Goal: Task Accomplishment & Management: Manage account settings

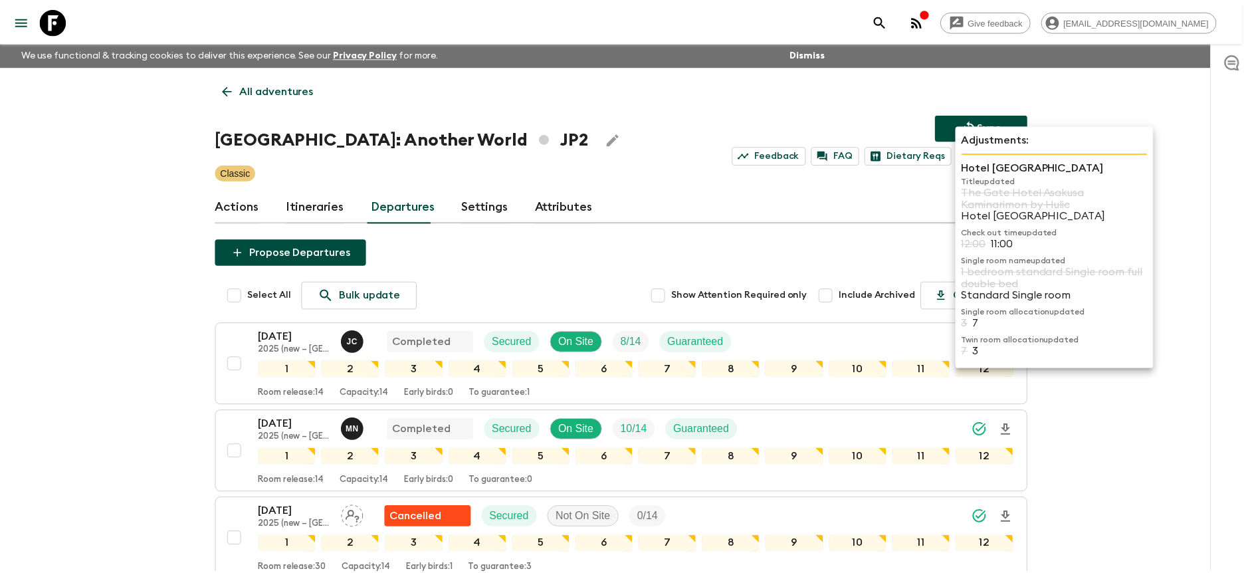
scroll to position [866, 0]
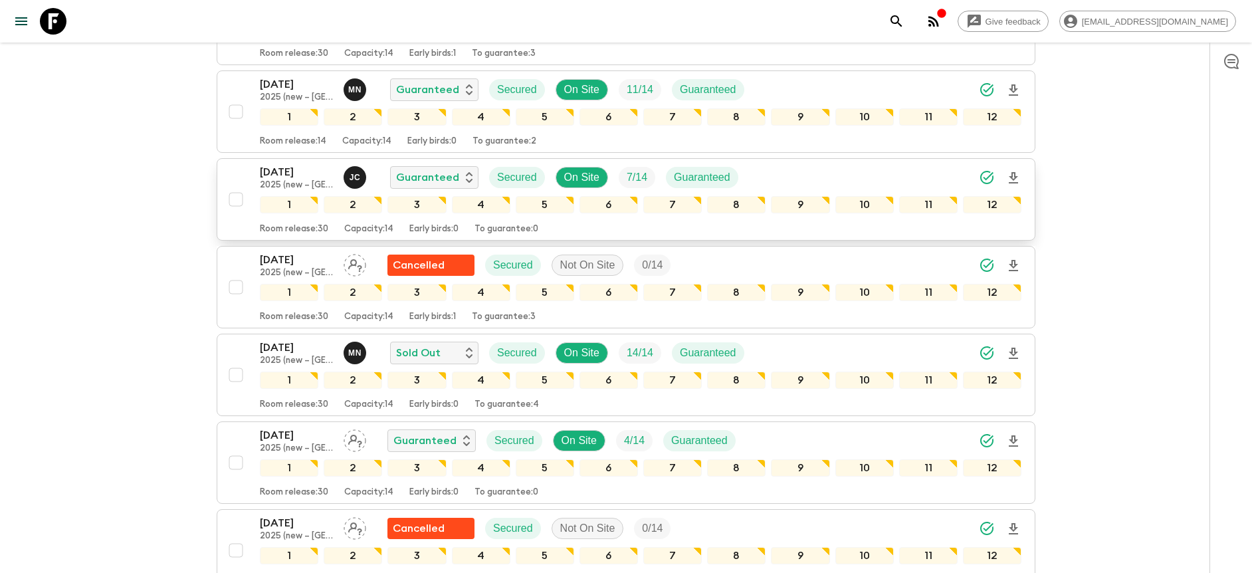
click at [826, 181] on div "[DATE] 2025 (new – Nara) [PERSON_NAME] Guaranteed Secured On Site 7 / 14 Guaran…" at bounding box center [640, 177] width 761 height 27
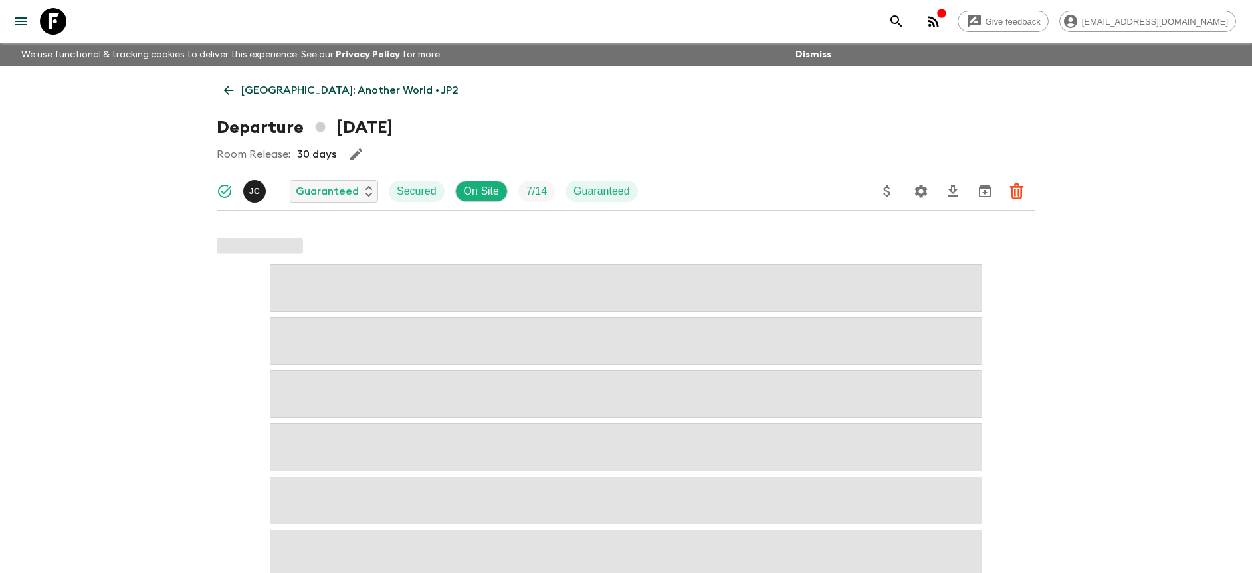
click at [919, 193] on icon "Settings" at bounding box center [921, 191] width 13 height 13
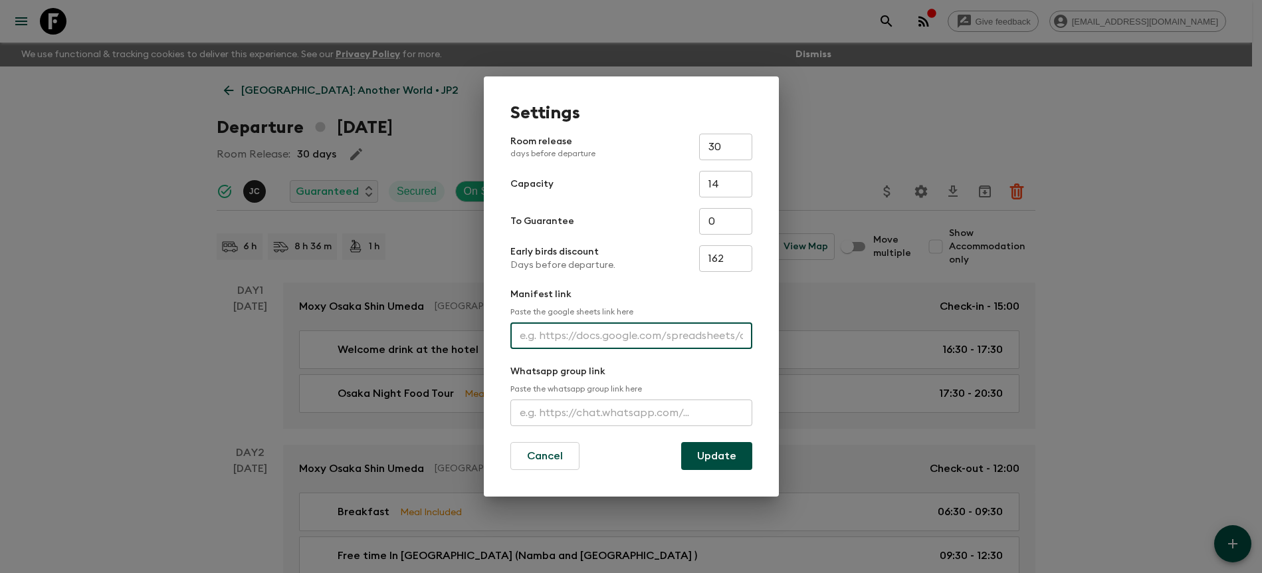
click at [606, 343] on input "text" at bounding box center [631, 335] width 242 height 27
paste input "[URL][DOMAIN_NAME]"
type input "[URL][DOMAIN_NAME]"
click at [707, 450] on button "Update" at bounding box center [716, 456] width 71 height 28
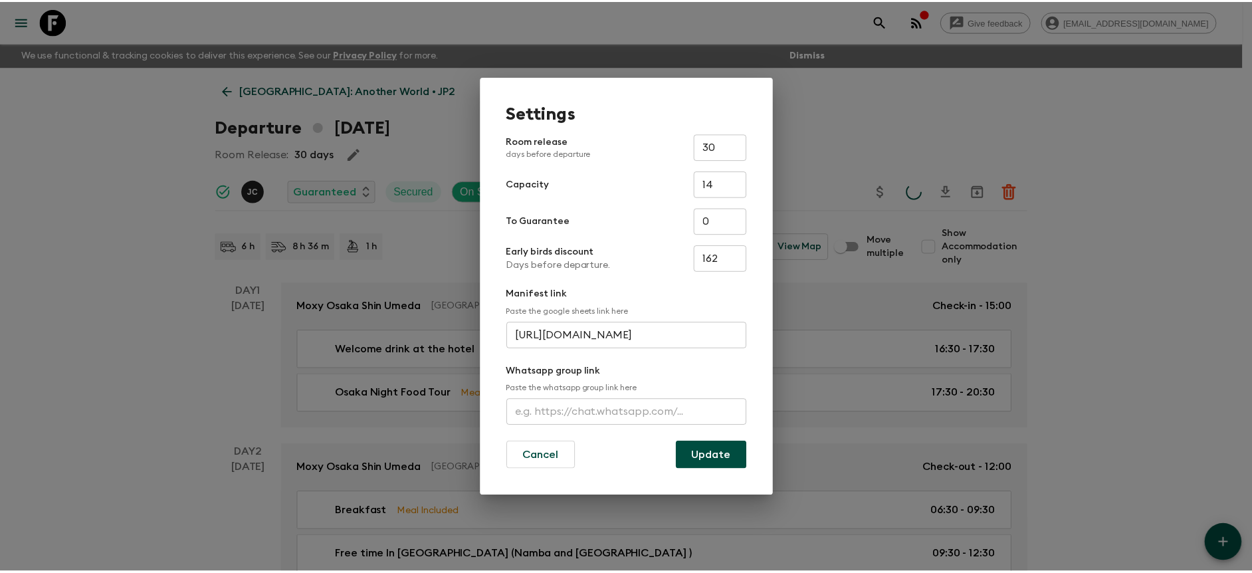
scroll to position [0, 0]
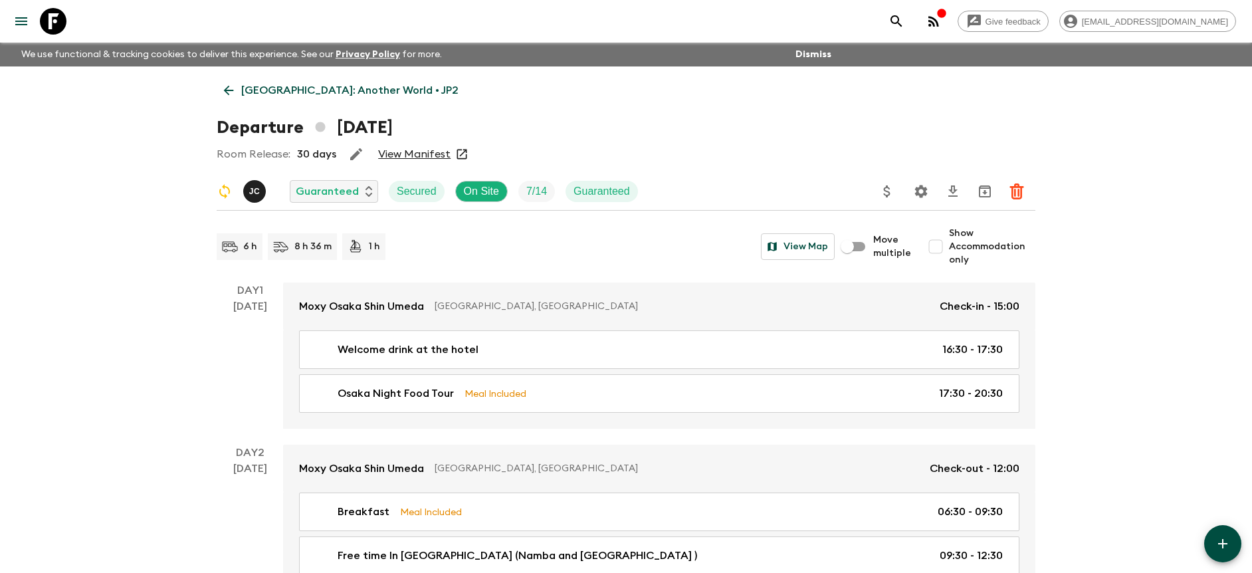
click at [404, 157] on link "View Manifest" at bounding box center [414, 153] width 72 height 13
click at [968, 236] on span "Show Accommodation only" at bounding box center [992, 247] width 86 height 40
click at [949, 236] on input "Show Accommodation only" at bounding box center [935, 246] width 27 height 27
checkbox input "true"
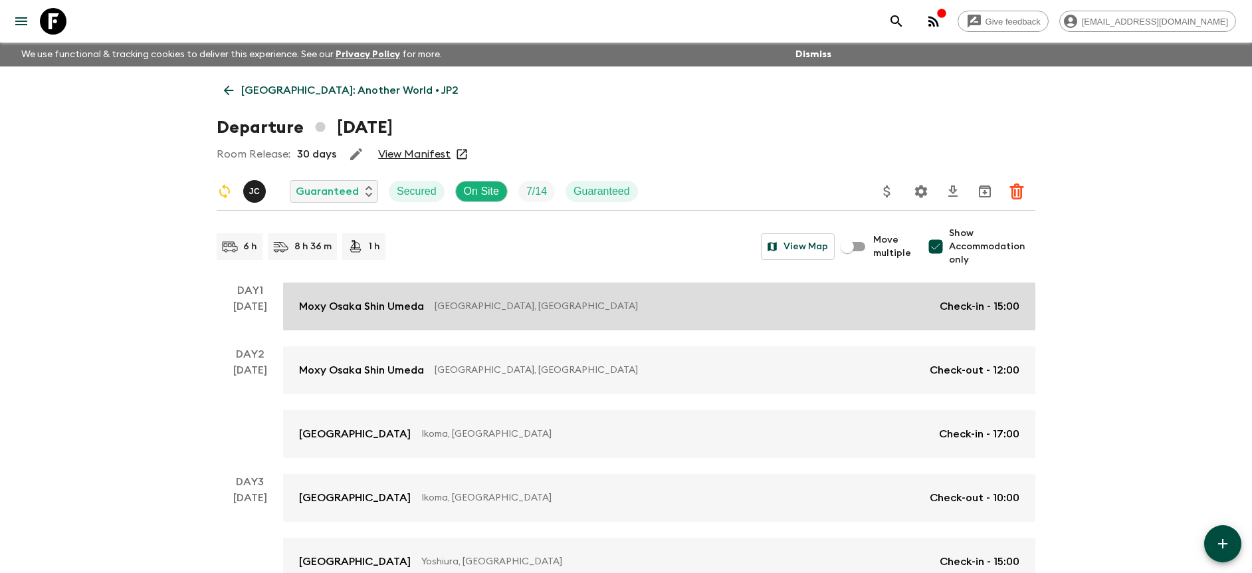
click at [571, 328] on link "Moxy Osaka Shin Umeda [GEOGRAPHIC_DATA], [GEOGRAPHIC_DATA] Check-in - 15:00" at bounding box center [659, 306] width 752 height 48
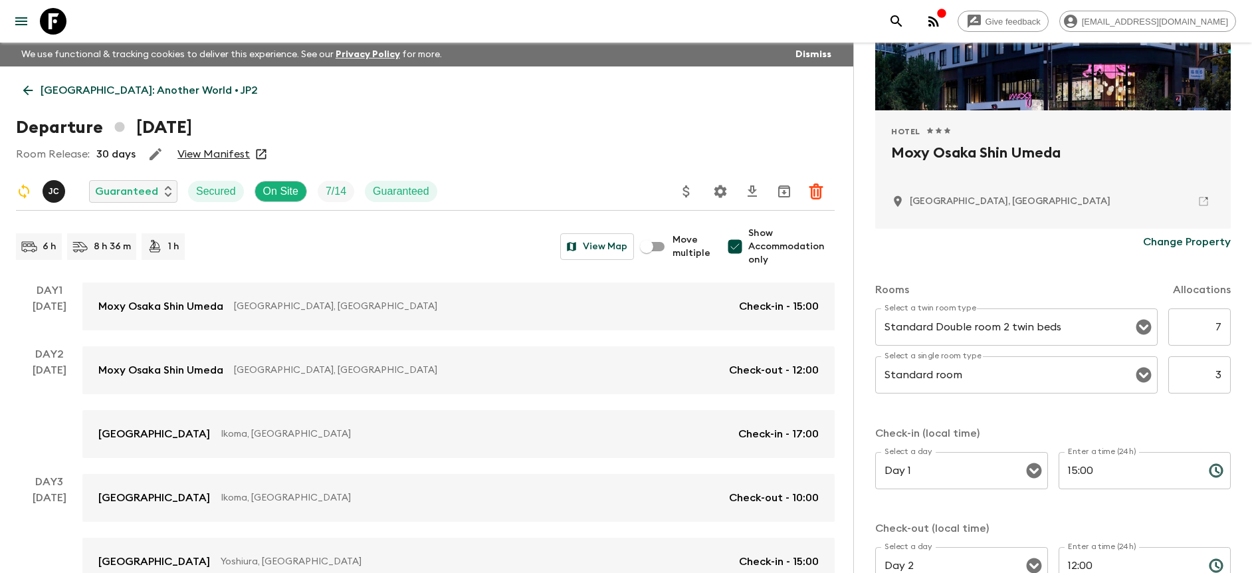
scroll to position [426, 0]
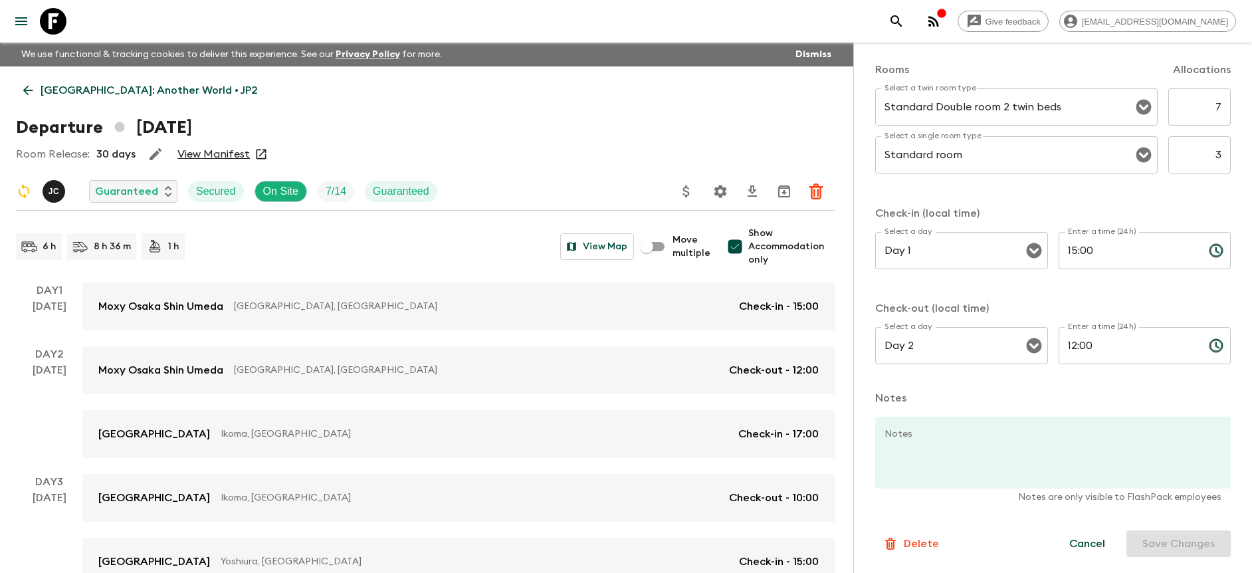
click at [1206, 112] on input "7" at bounding box center [1199, 106] width 62 height 37
drag, startPoint x: 1214, startPoint y: 112, endPoint x: 1250, endPoint y: 107, distance: 36.8
click at [1251, 108] on div "Accommodation Information Comments Website Map Approved Hotel 1 Star 2 Stars 3 …" at bounding box center [1052, 329] width 399 height 573
type input "3"
drag, startPoint x: 1206, startPoint y: 155, endPoint x: 1216, endPoint y: 155, distance: 10.6
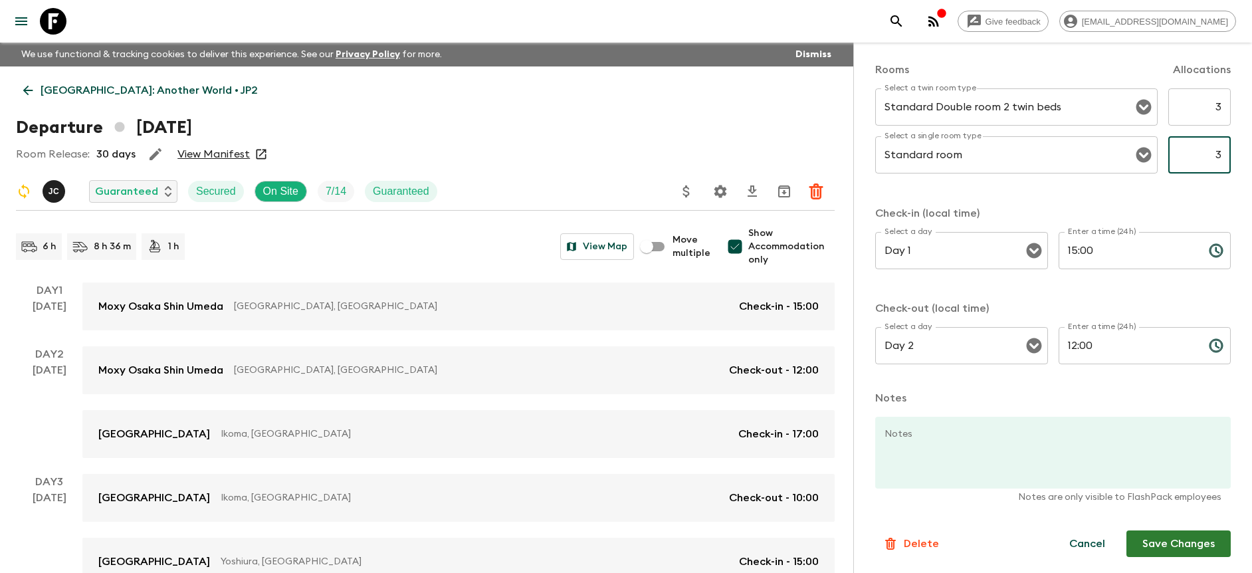
click at [1216, 155] on input "3" at bounding box center [1199, 154] width 62 height 37
type input "4"
click at [1150, 211] on p "Check-in (local time)" at bounding box center [1052, 213] width 355 height 16
click at [1149, 552] on button "Save Changes" at bounding box center [1178, 543] width 104 height 27
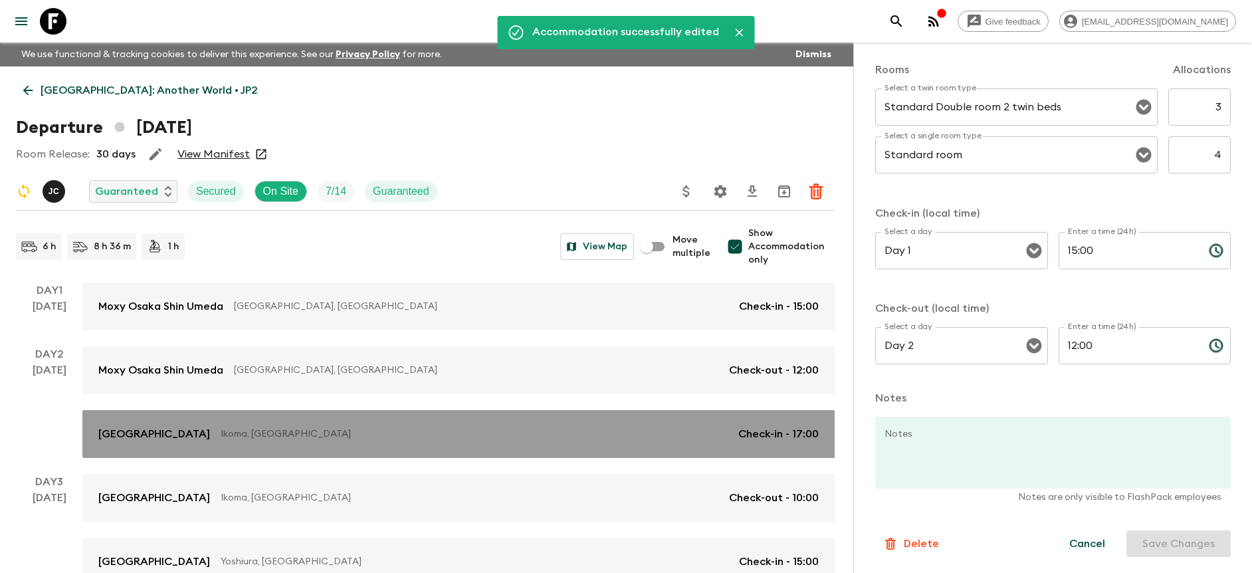
click at [549, 431] on p "Ikoma, [GEOGRAPHIC_DATA]" at bounding box center [474, 433] width 507 height 13
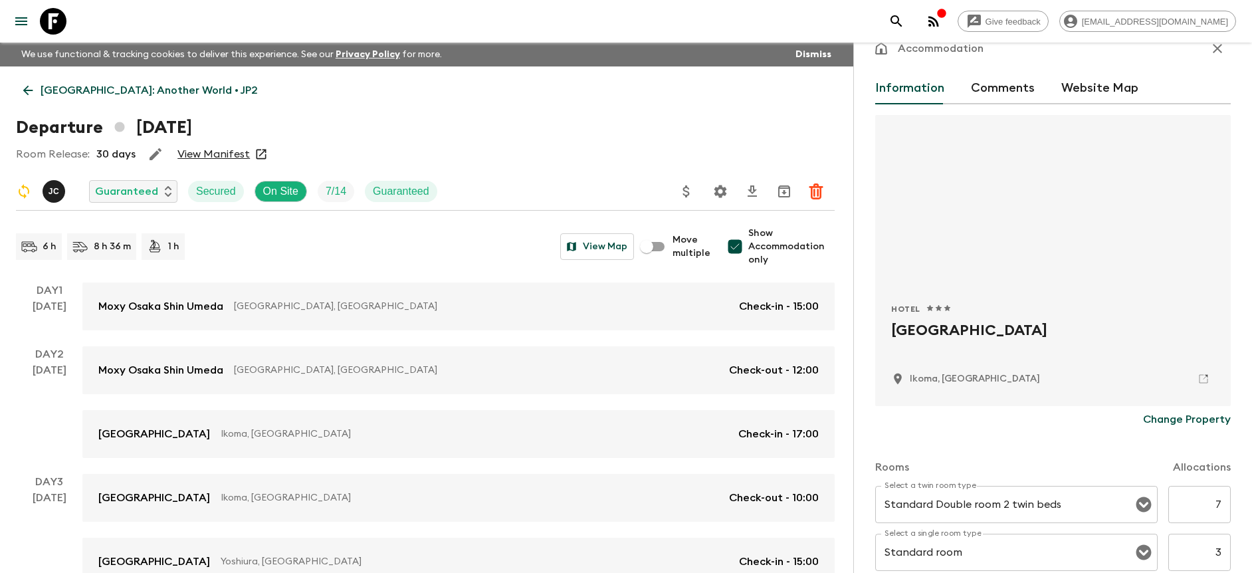
scroll to position [313, 0]
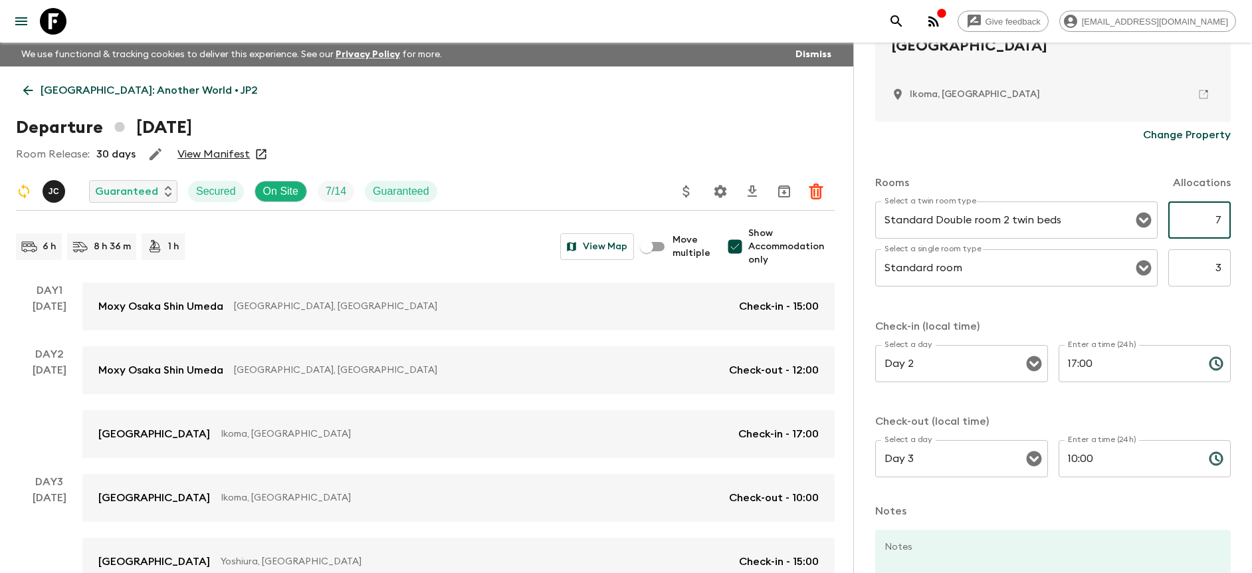
drag, startPoint x: 1208, startPoint y: 214, endPoint x: 1221, endPoint y: 217, distance: 13.7
click at [1220, 217] on input "7" at bounding box center [1199, 219] width 62 height 37
type input "3"
drag, startPoint x: 1196, startPoint y: 282, endPoint x: 1223, endPoint y: 287, distance: 27.8
click at [1222, 288] on div "Accommodation Information Comments Website Map Hotel 1 Star 2 Stars 3 Stars 4 S…" at bounding box center [1052, 329] width 399 height 573
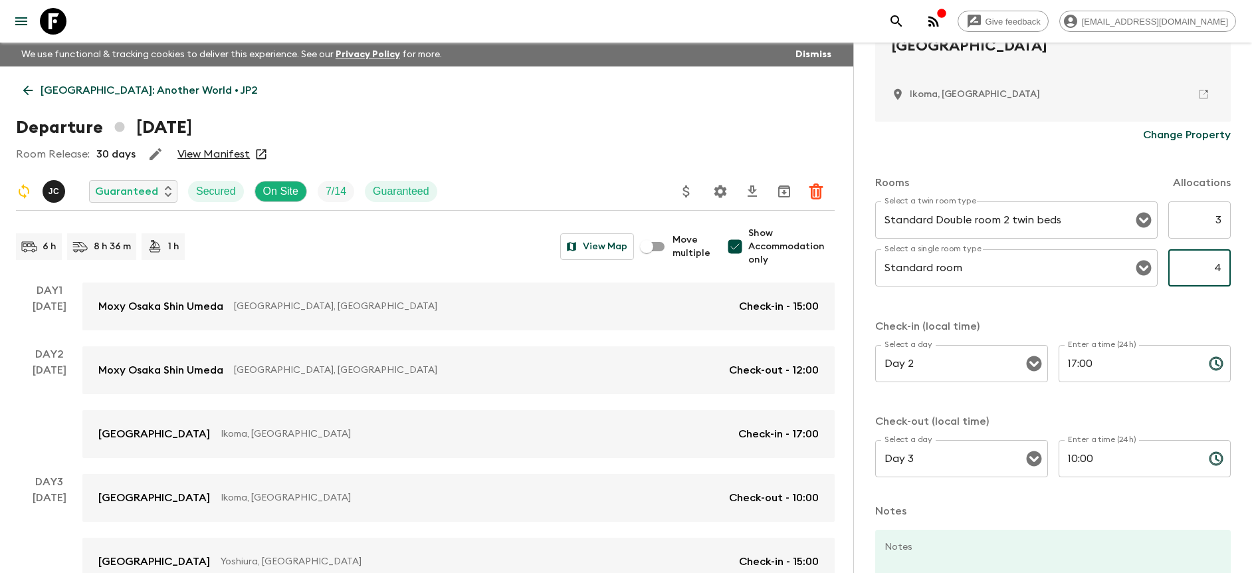
type input "4"
click at [1177, 306] on div "Rooms Allocations Select a twin room type Standard Double room 2 twin beds Sele…" at bounding box center [1052, 320] width 355 height 344
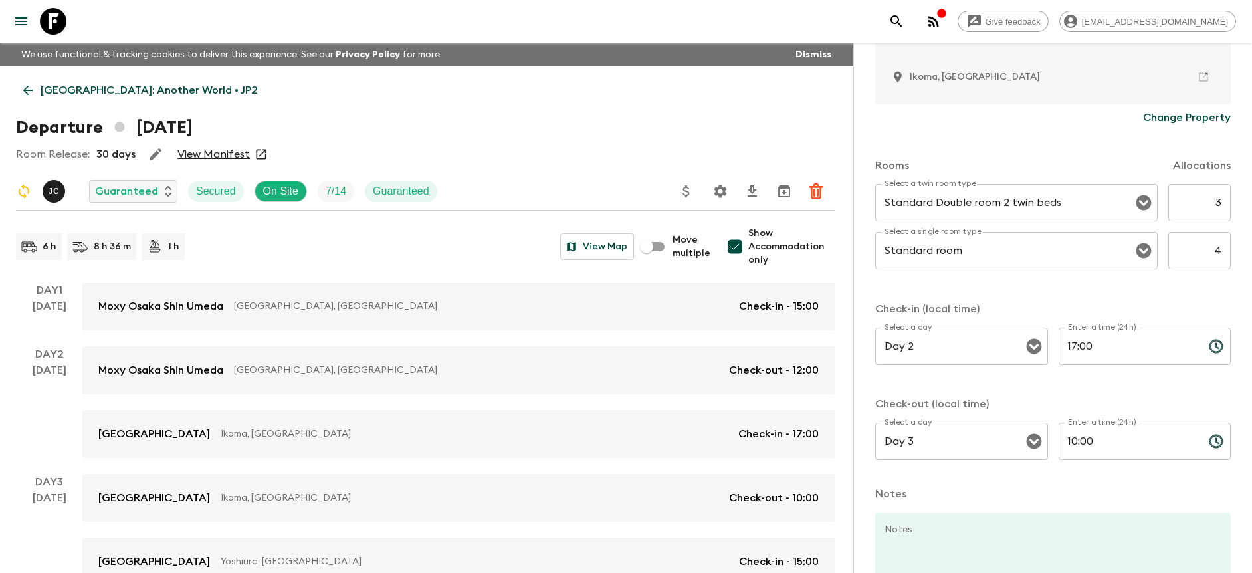
scroll to position [426, 0]
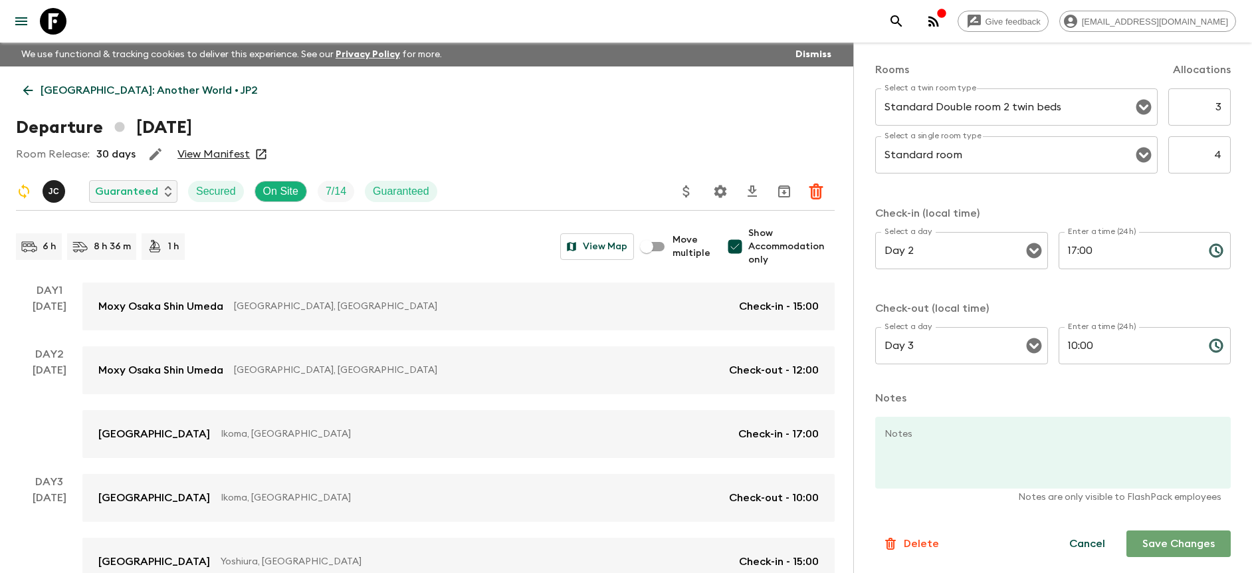
click at [1187, 553] on button "Save Changes" at bounding box center [1178, 543] width 104 height 27
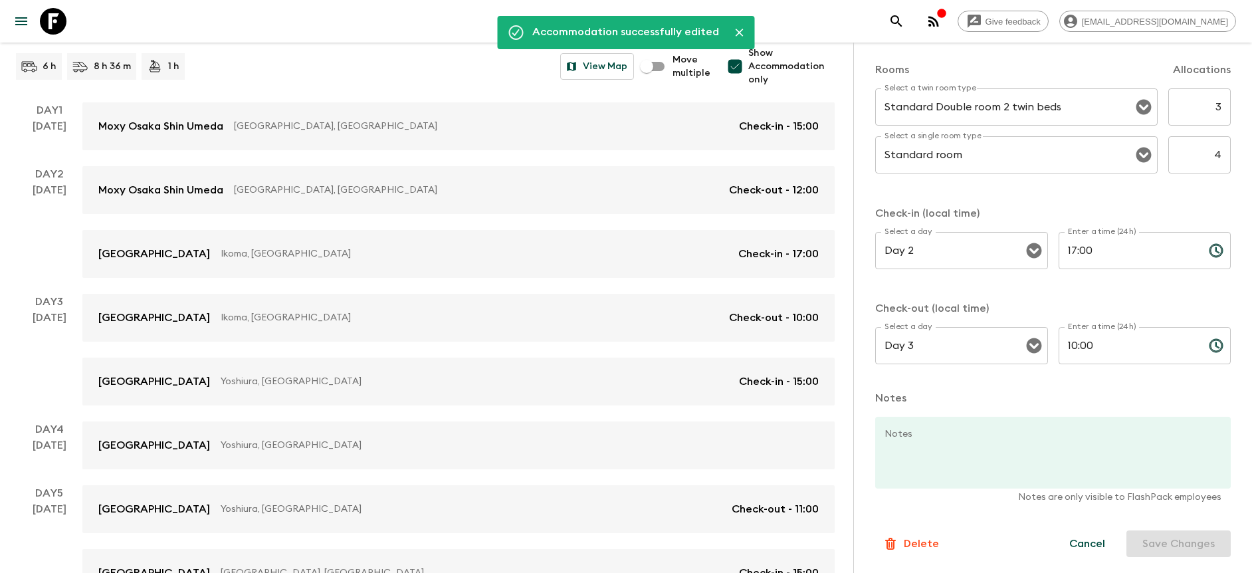
scroll to position [189, 0]
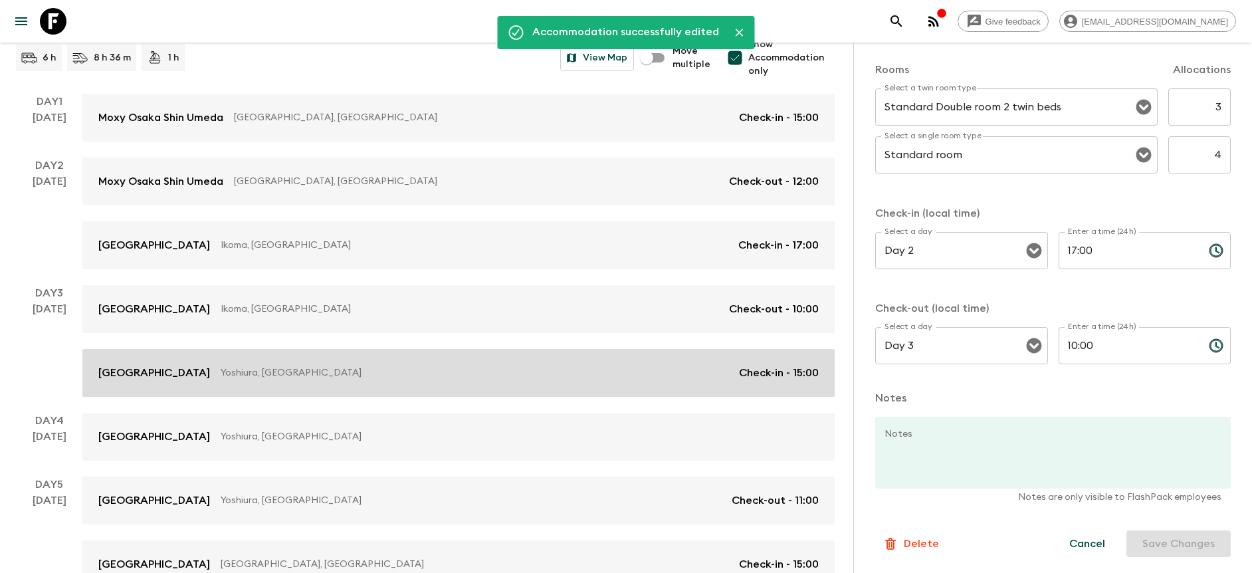
click at [407, 369] on p "Yoshiura, [GEOGRAPHIC_DATA]" at bounding box center [475, 372] width 508 height 13
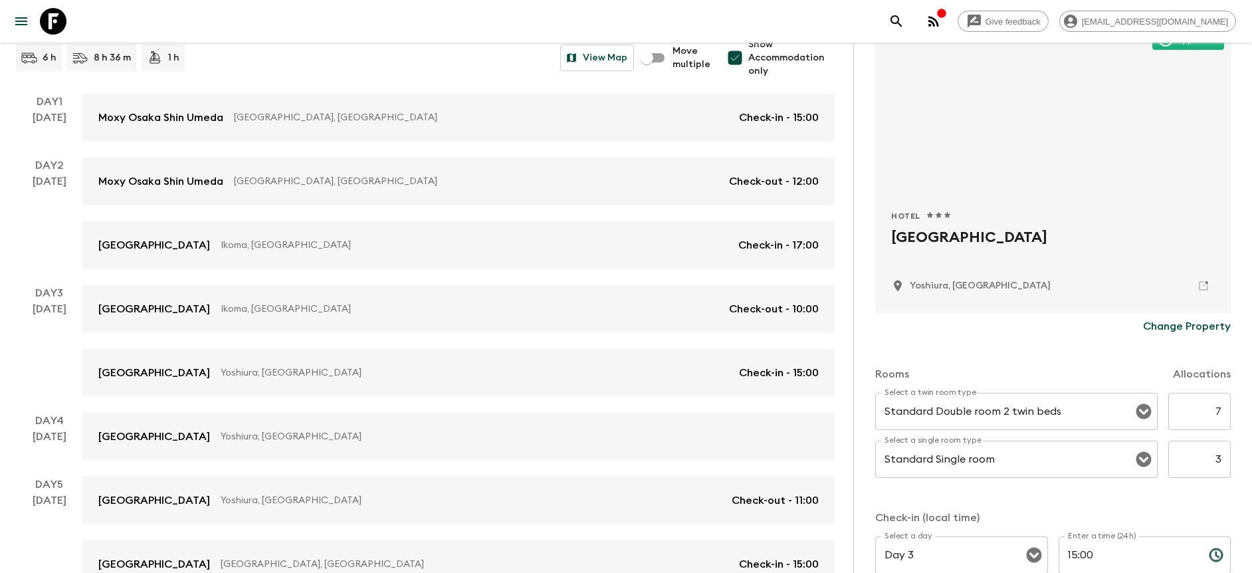
scroll to position [157, 0]
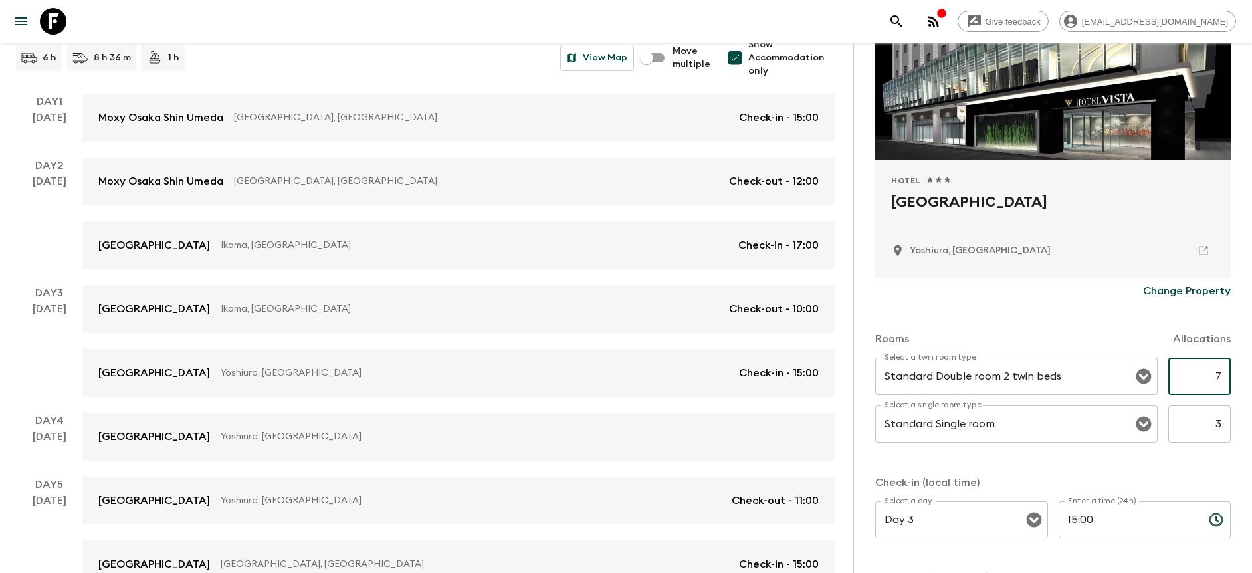
drag, startPoint x: 1206, startPoint y: 364, endPoint x: 1221, endPoint y: 367, distance: 15.6
click at [1220, 367] on div "Accommodation Information Comments Website Map Approved Hotel 1 Star 2 Stars 3 …" at bounding box center [1052, 329] width 399 height 573
drag, startPoint x: 1186, startPoint y: 373, endPoint x: 1237, endPoint y: 379, distance: 50.9
click at [1237, 379] on div "Accommodation Information Comments Website Map Approved Hotel 1 Star 2 Stars 3 …" at bounding box center [1052, 329] width 399 height 573
type input "3"
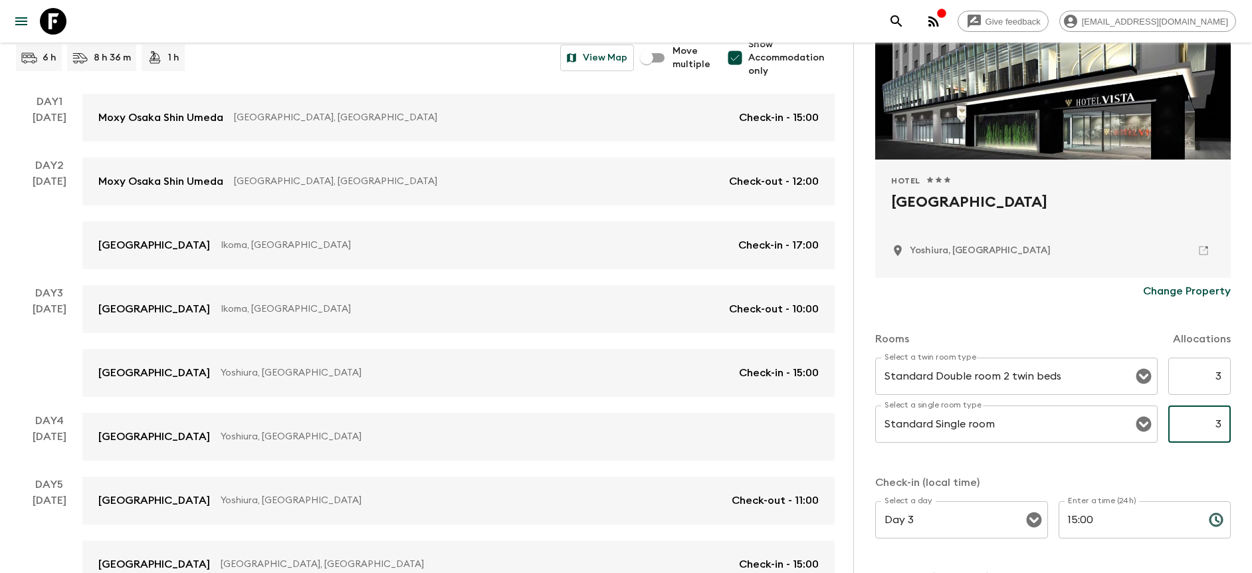
drag, startPoint x: 1199, startPoint y: 425, endPoint x: 1238, endPoint y: 431, distance: 39.6
click at [1238, 431] on div "Accommodation Information Comments Website Map Approved Hotel 1 Star 2 Stars 3 …" at bounding box center [1052, 329] width 399 height 573
type input "4"
click at [1167, 465] on div "Rooms Allocations Select a twin room type Standard Double room 2 twin beds Sele…" at bounding box center [1052, 476] width 355 height 344
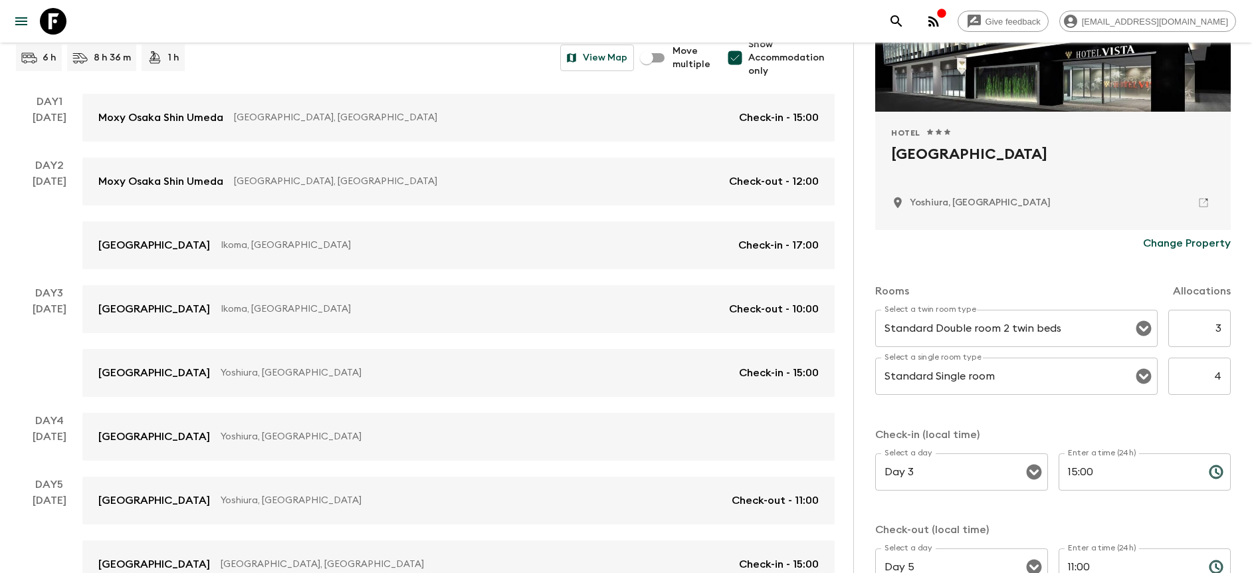
scroll to position [426, 0]
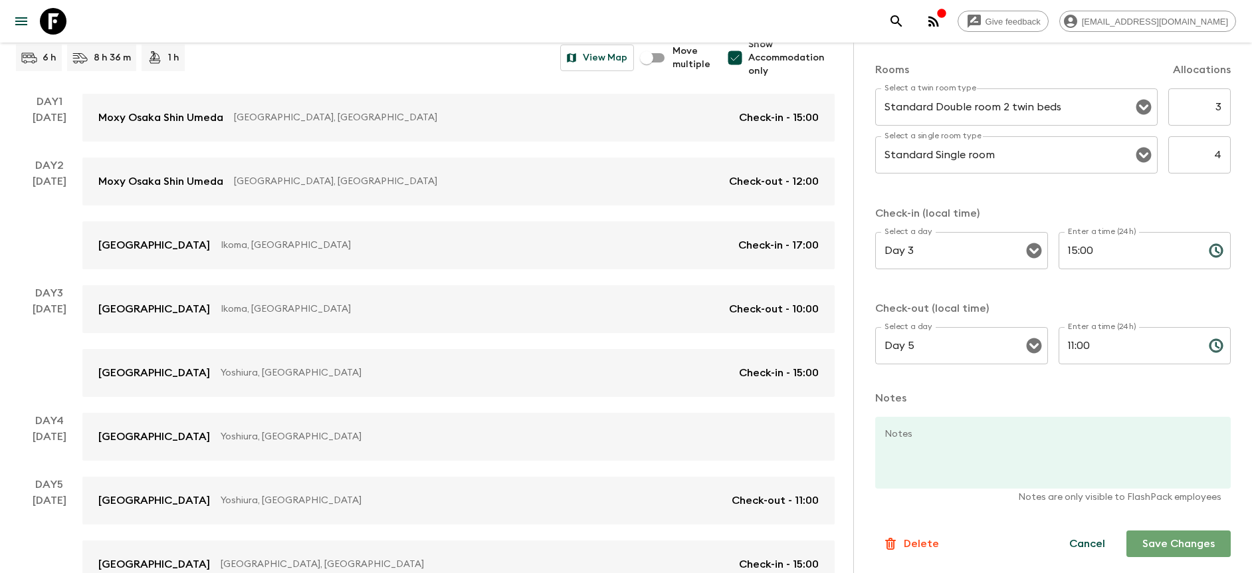
click at [1168, 547] on button "Save Changes" at bounding box center [1178, 543] width 104 height 27
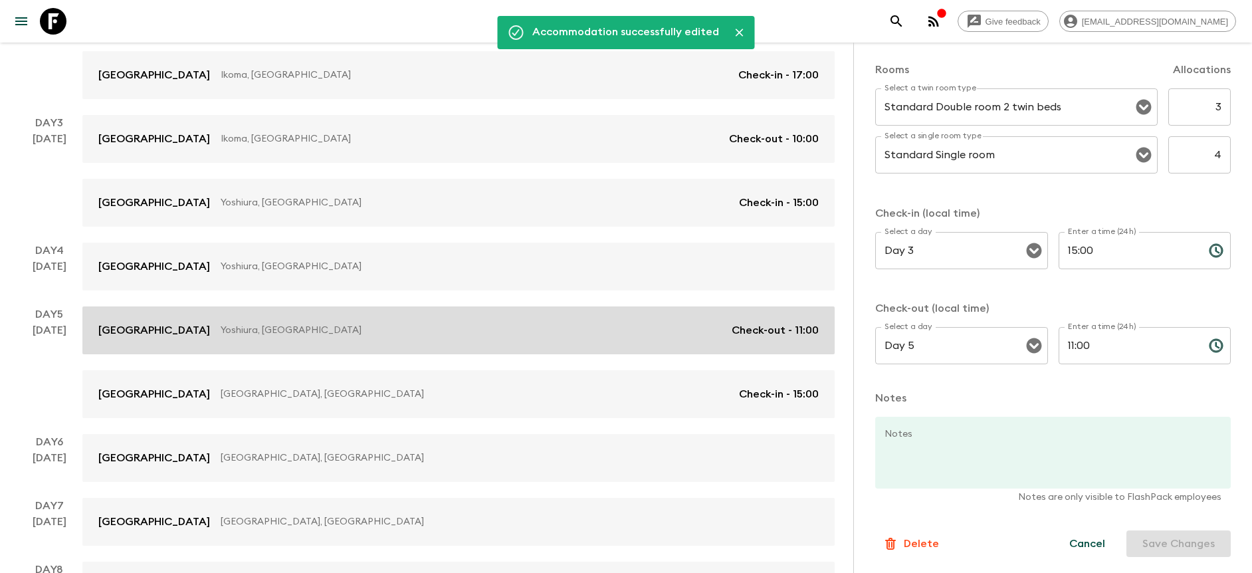
scroll to position [365, 0]
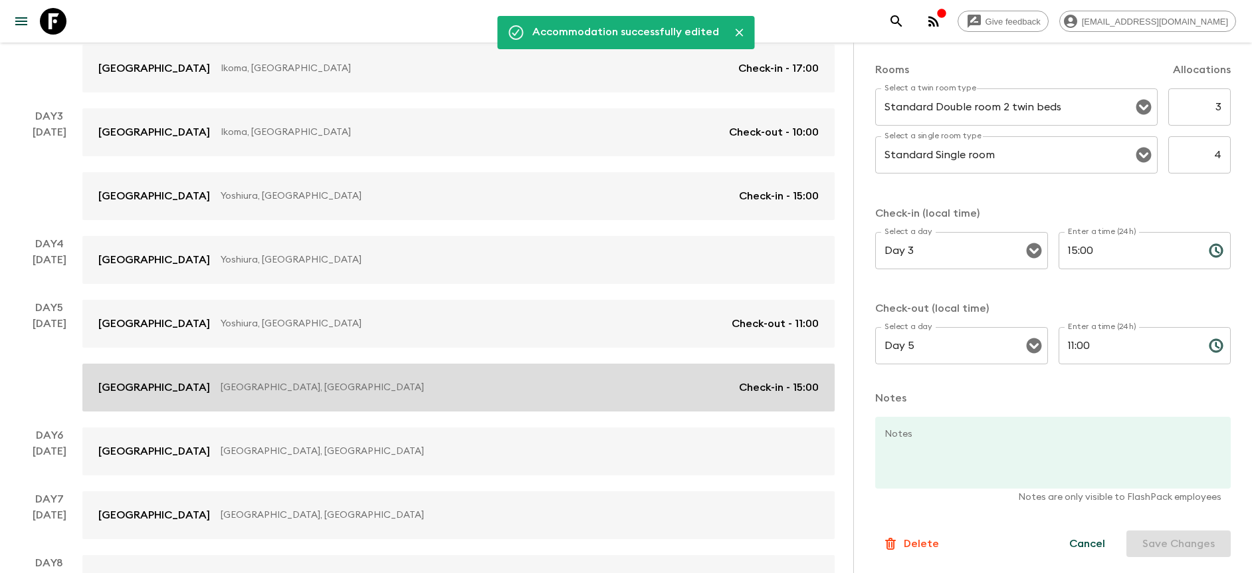
click at [426, 377] on link "[GEOGRAPHIC_DATA], [GEOGRAPHIC_DATA] Check-in - 15:00" at bounding box center [458, 387] width 752 height 48
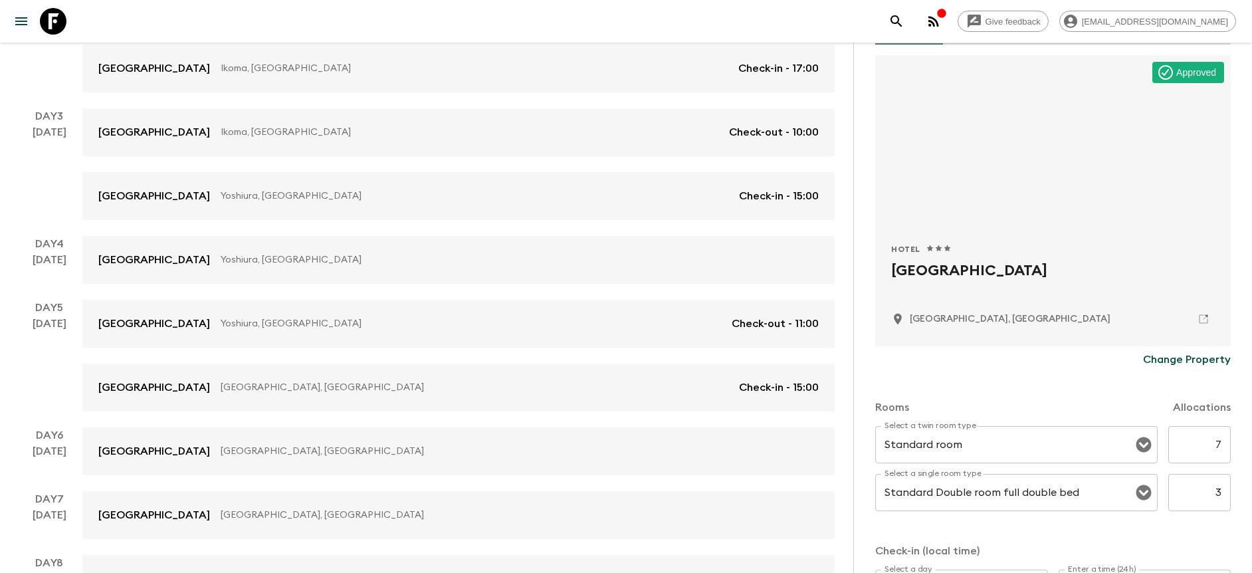
scroll to position [114, 0]
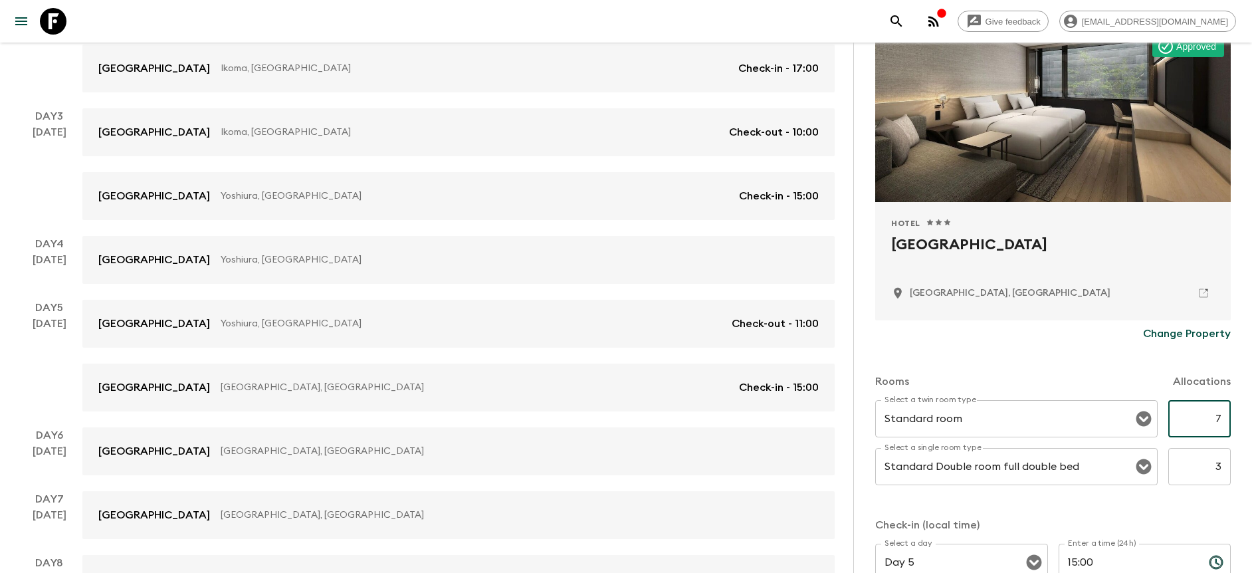
drag, startPoint x: 1196, startPoint y: 424, endPoint x: 1219, endPoint y: 424, distance: 23.3
click at [1217, 424] on input "7" at bounding box center [1199, 418] width 62 height 37
type input "3"
drag, startPoint x: 1195, startPoint y: 472, endPoint x: 1218, endPoint y: 475, distance: 22.8
click at [1218, 475] on input "3" at bounding box center [1199, 466] width 62 height 37
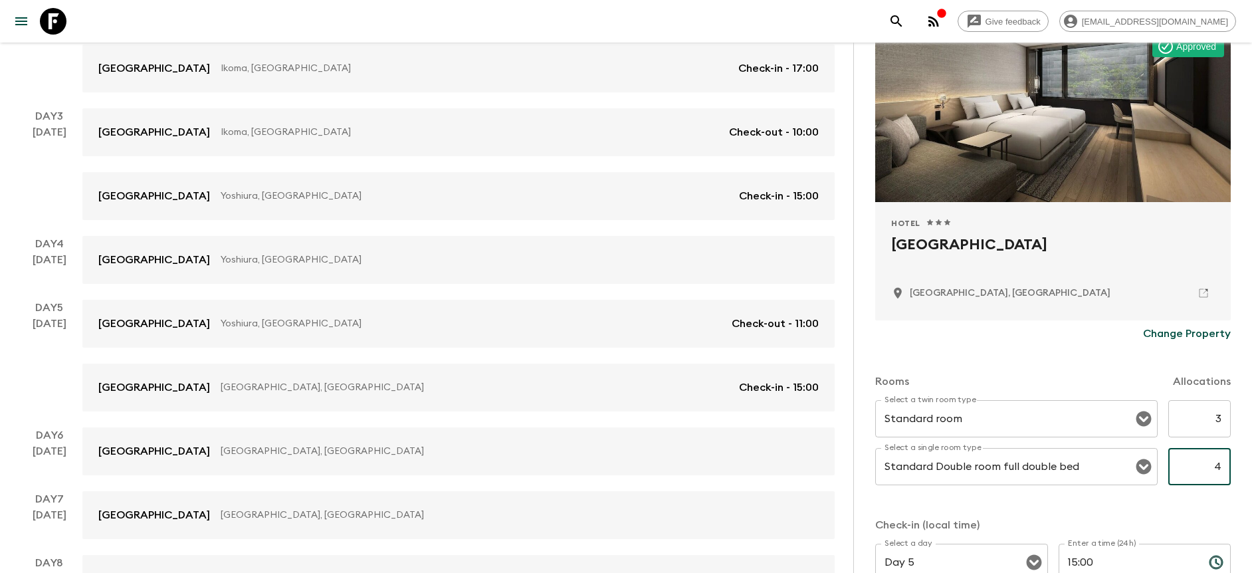
type input "4"
click at [1216, 490] on div "Select a twin room type Standard room Select a twin room type 3 ​ Select a sing…" at bounding box center [1052, 450] width 355 height 101
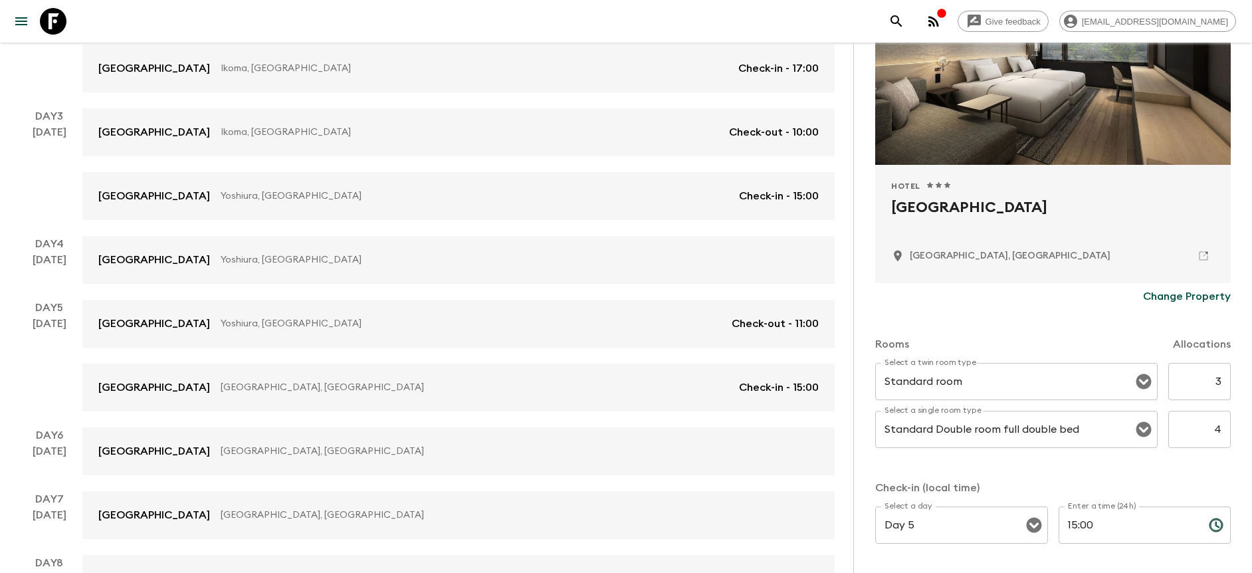
scroll to position [425, 0]
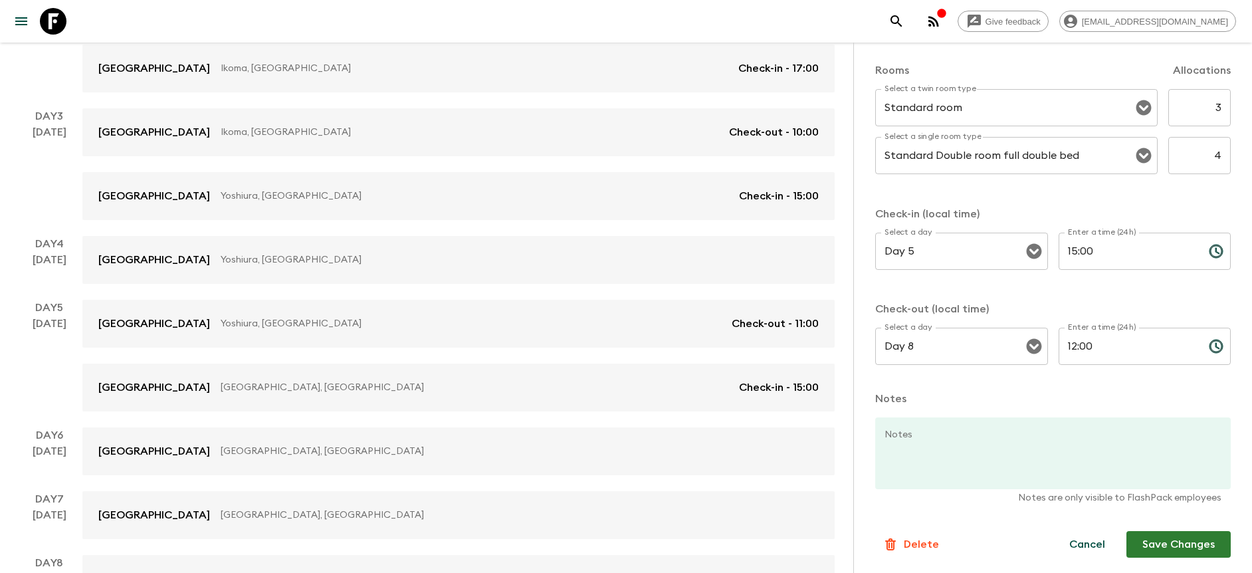
click at [1189, 536] on button "Save Changes" at bounding box center [1178, 544] width 104 height 27
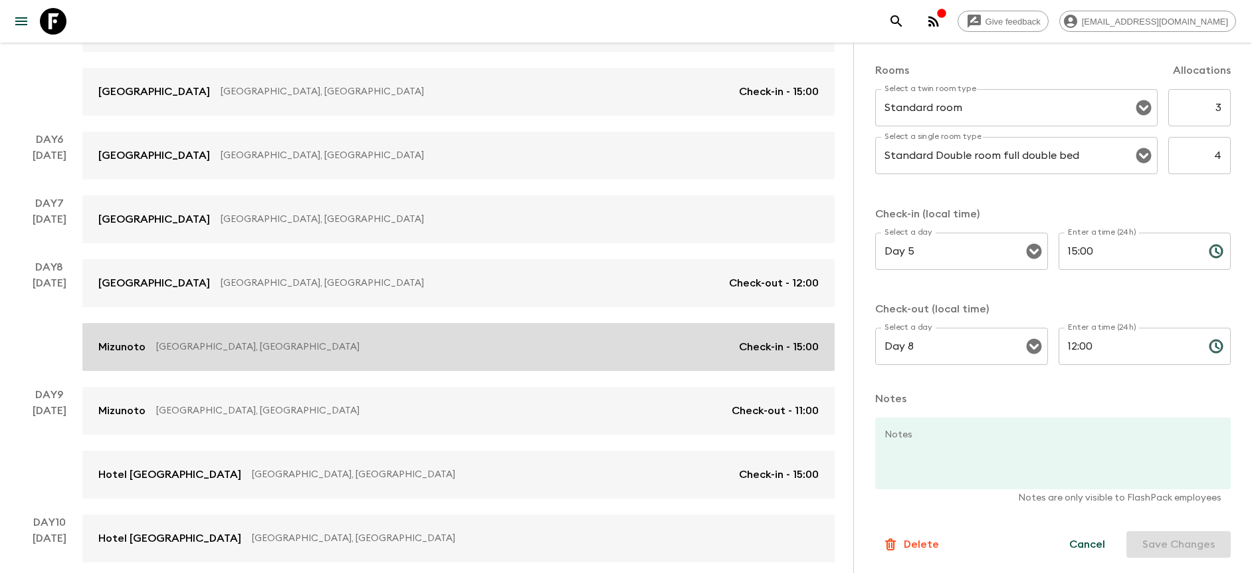
scroll to position [664, 0]
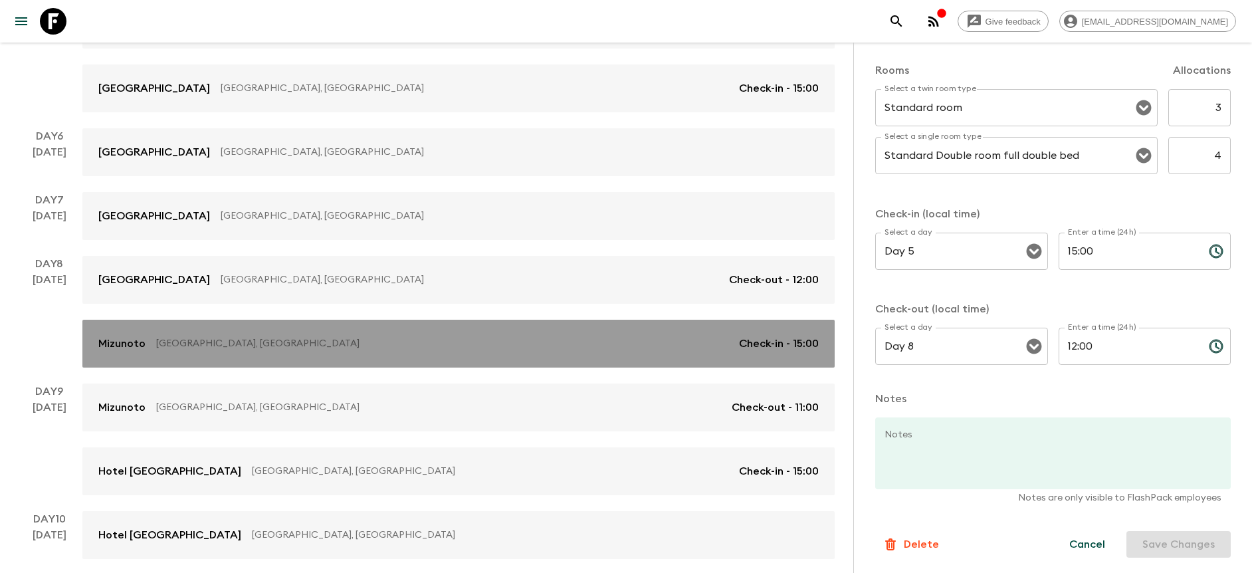
click at [449, 347] on p "[GEOGRAPHIC_DATA], [GEOGRAPHIC_DATA]" at bounding box center [442, 343] width 572 height 13
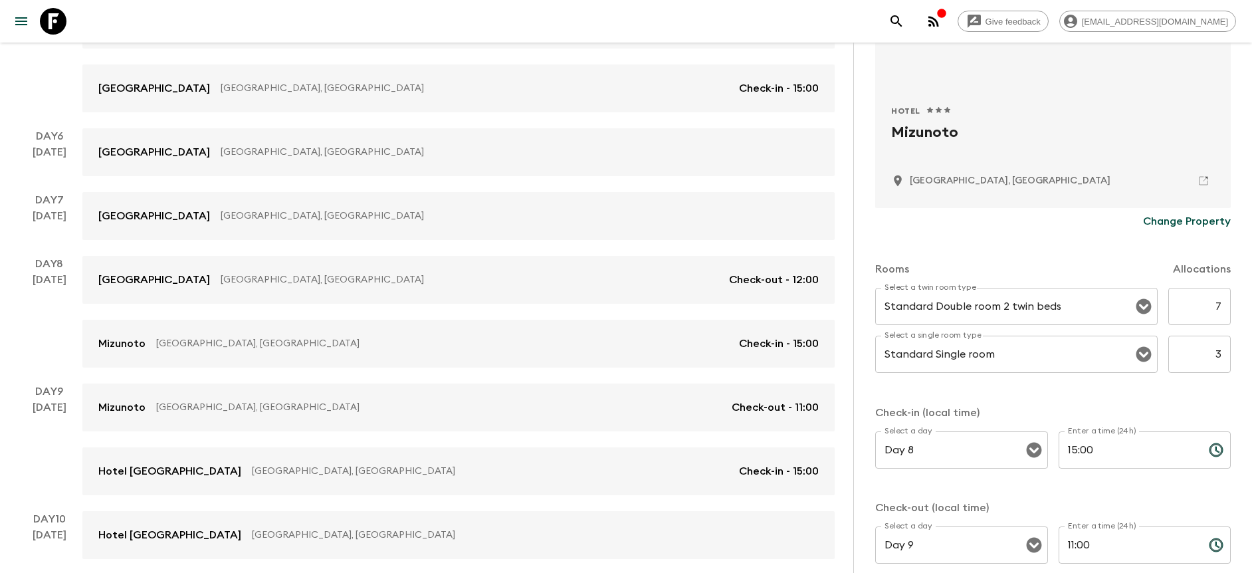
scroll to position [426, 0]
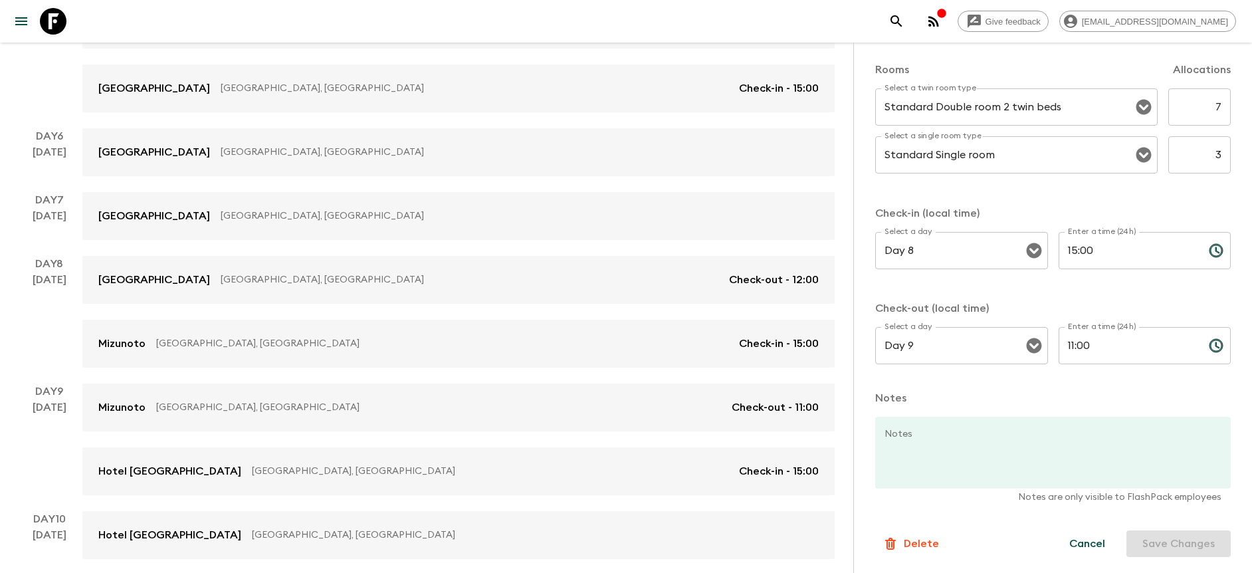
drag, startPoint x: 1192, startPoint y: 111, endPoint x: 1217, endPoint y: 110, distance: 25.3
click at [1217, 110] on input "7" at bounding box center [1199, 106] width 62 height 37
type input "3"
drag, startPoint x: 1199, startPoint y: 159, endPoint x: 1230, endPoint y: 154, distance: 30.9
click at [1228, 155] on div "Accommodation Information Comments Website Map Hotel 1 Star 2 Stars 3 Stars 4 S…" at bounding box center [1052, 329] width 399 height 573
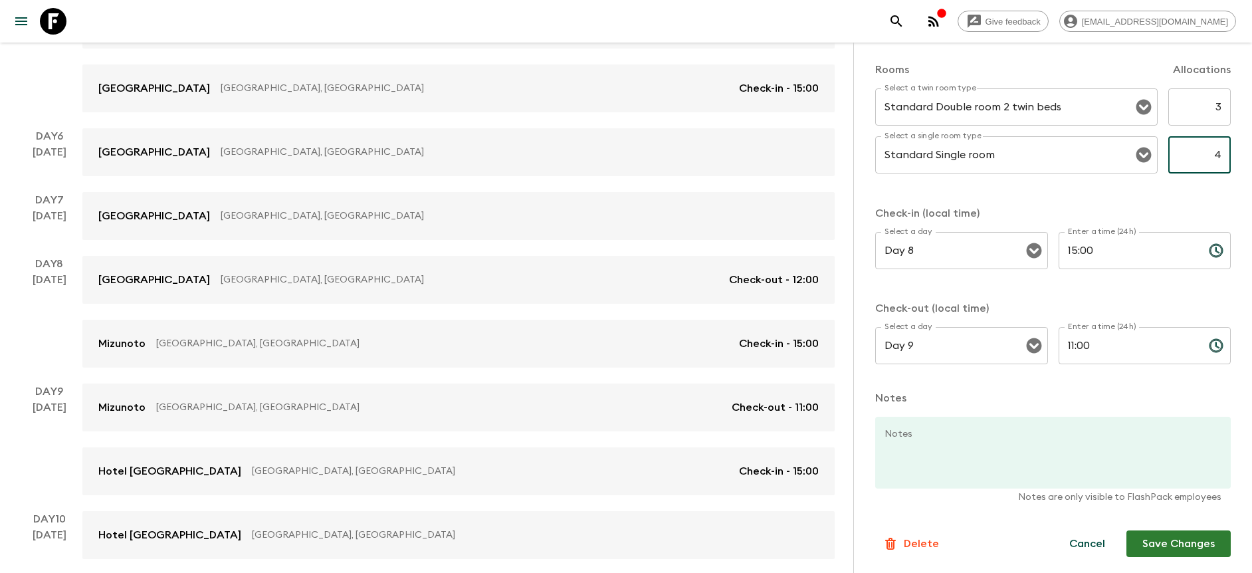
type input "4"
click at [1190, 197] on div "Rooms Allocations Select a twin room type Standard Double room 2 twin beds Sele…" at bounding box center [1052, 207] width 355 height 344
click at [1188, 551] on button "Save Changes" at bounding box center [1178, 543] width 104 height 27
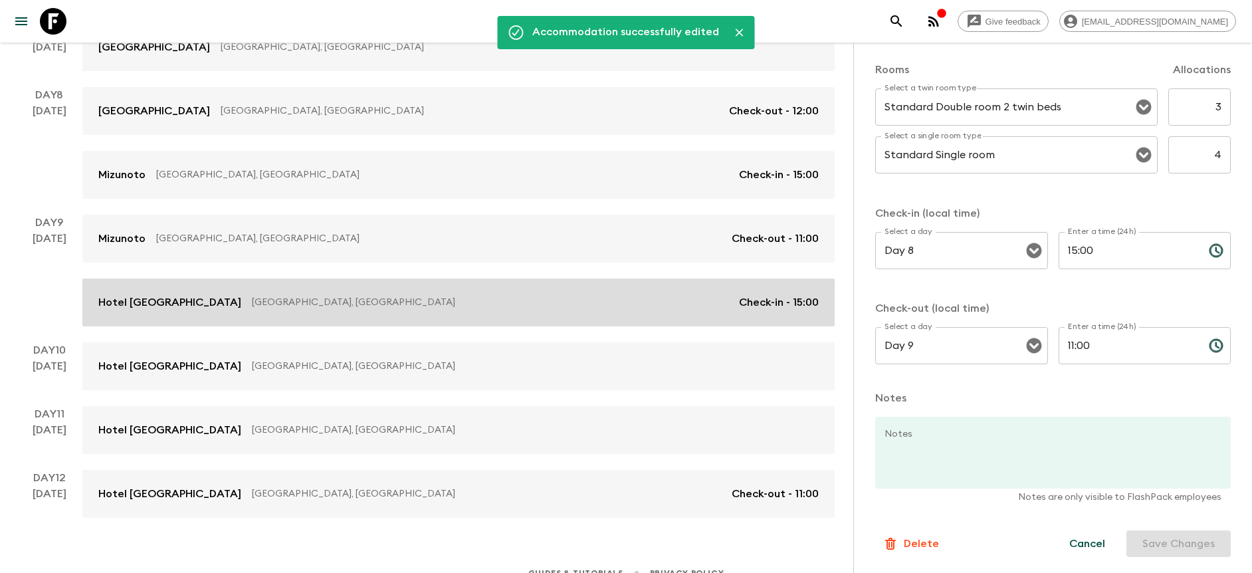
scroll to position [841, 0]
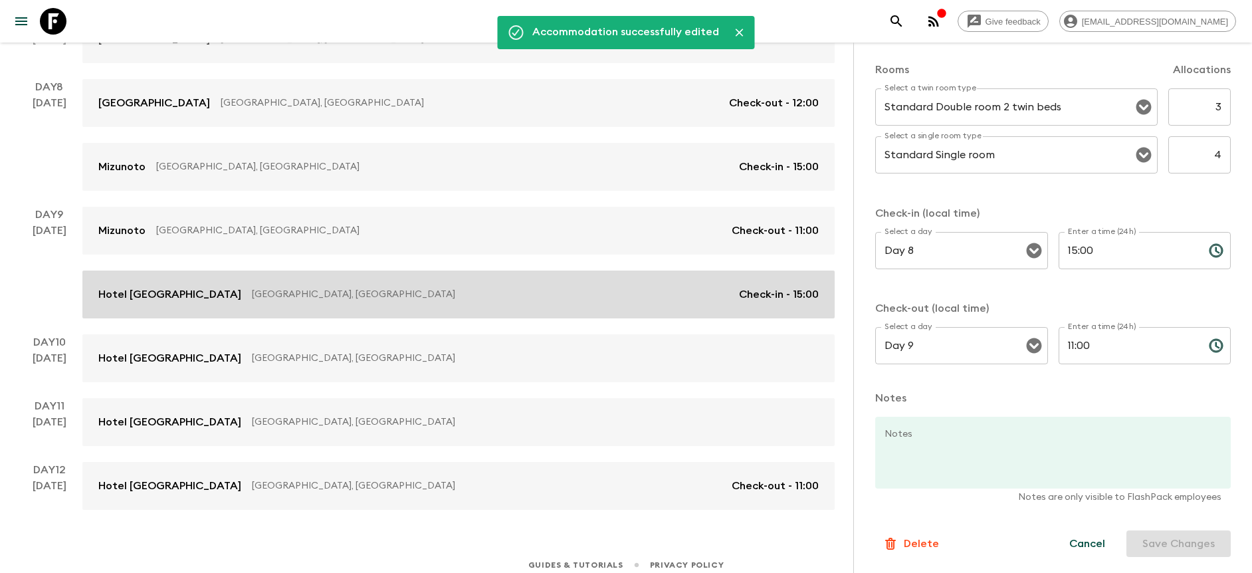
click at [386, 302] on link "Hotel [GEOGRAPHIC_DATA] [GEOGRAPHIC_DATA], [GEOGRAPHIC_DATA] Check-in - 15:00" at bounding box center [458, 294] width 752 height 48
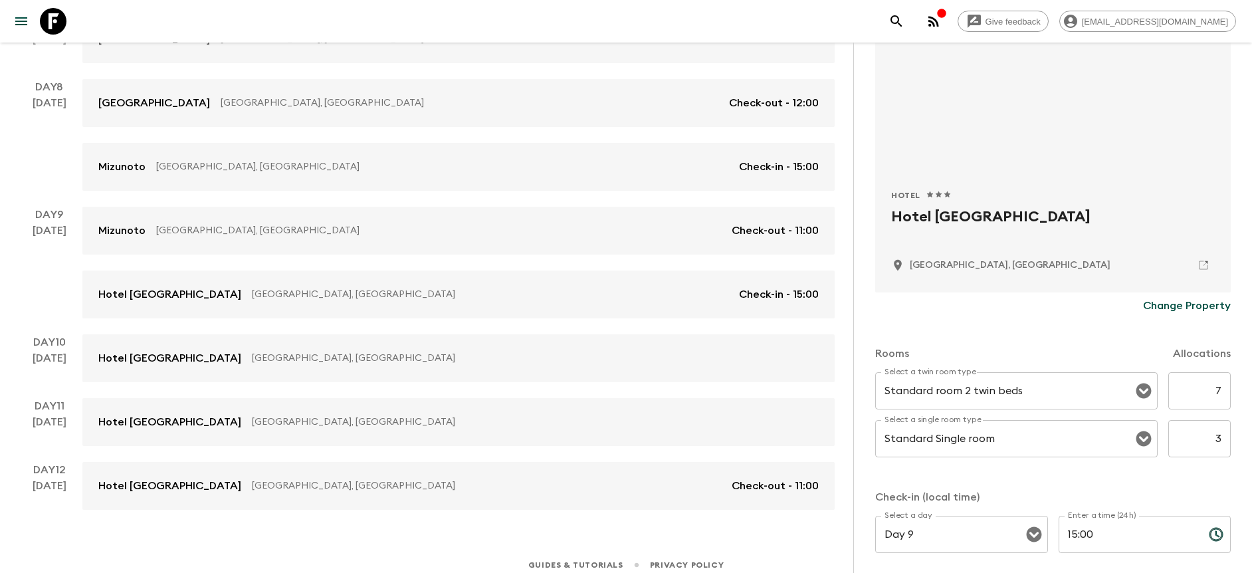
scroll to position [143, 0]
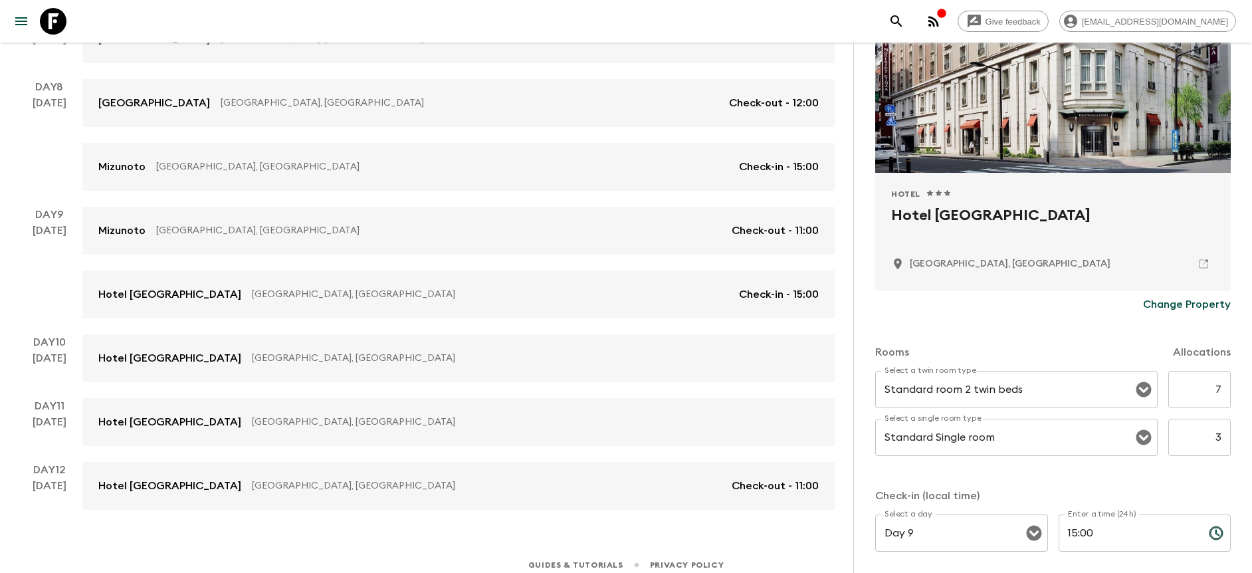
drag, startPoint x: 1193, startPoint y: 395, endPoint x: 1225, endPoint y: 393, distance: 32.0
click at [1225, 393] on div "Accommodation Information Comments Website Map Hotel 1 Star 2 Stars 3 Stars 4 S…" at bounding box center [1052, 329] width 399 height 573
type input "3"
drag, startPoint x: 1198, startPoint y: 448, endPoint x: 1212, endPoint y: 446, distance: 14.8
click at [1212, 446] on input "3" at bounding box center [1199, 437] width 62 height 37
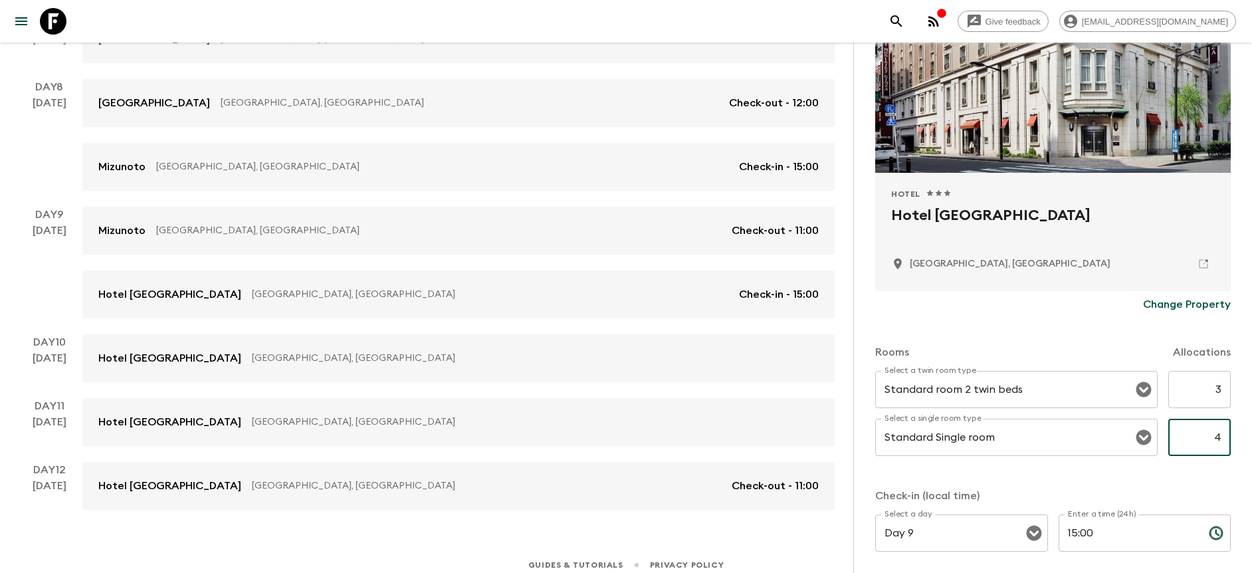
type input "4"
click at [1201, 474] on div "Rooms Allocations Select a twin room type Standard room 2 twin beds Select a tw…" at bounding box center [1052, 490] width 355 height 344
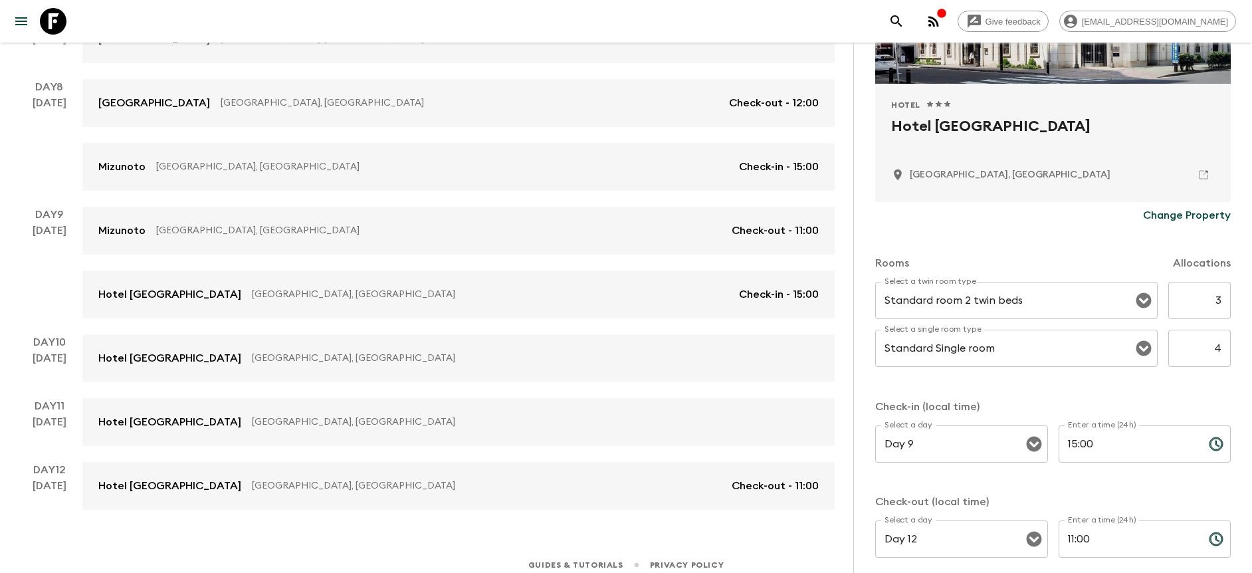
scroll to position [426, 0]
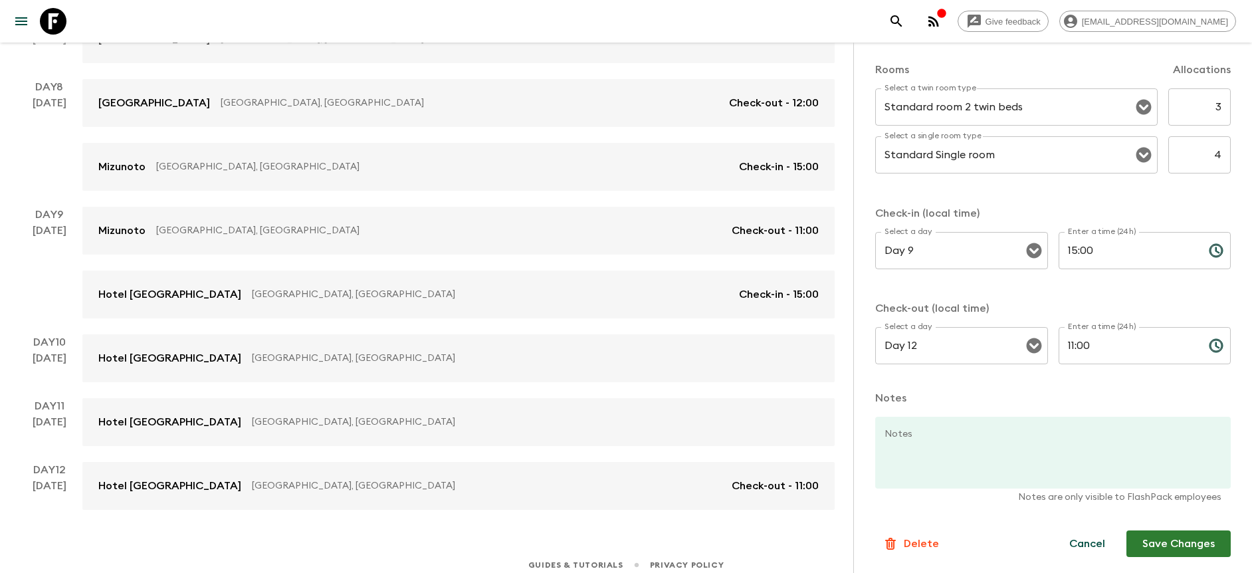
click at [1173, 552] on button "Save Changes" at bounding box center [1178, 543] width 104 height 27
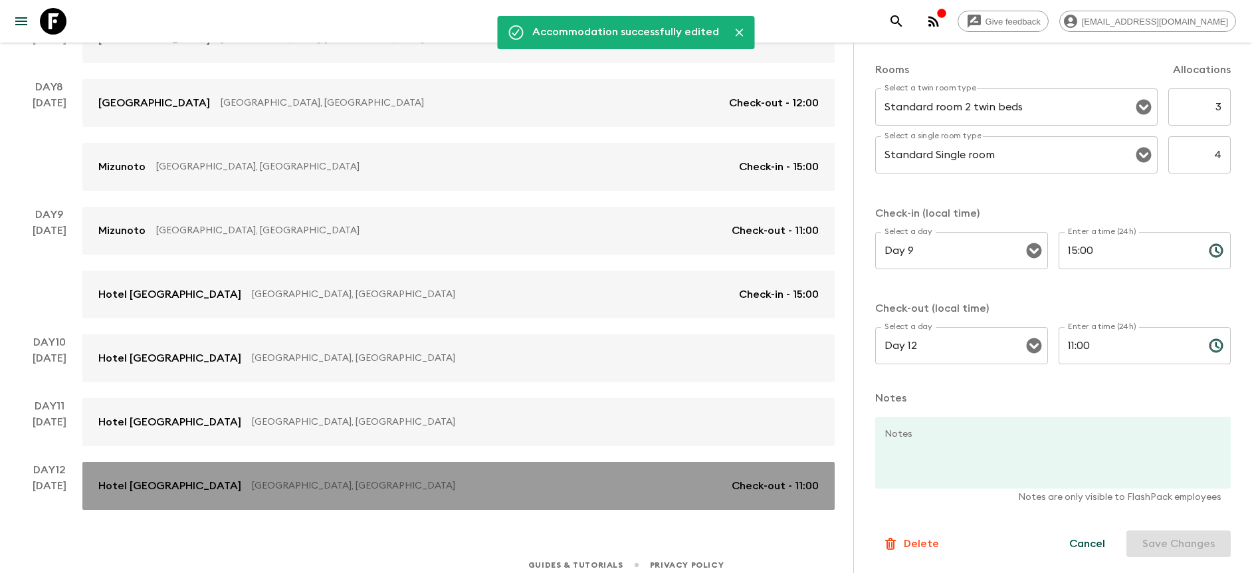
click at [422, 486] on p "[GEOGRAPHIC_DATA], [GEOGRAPHIC_DATA]" at bounding box center [486, 485] width 469 height 13
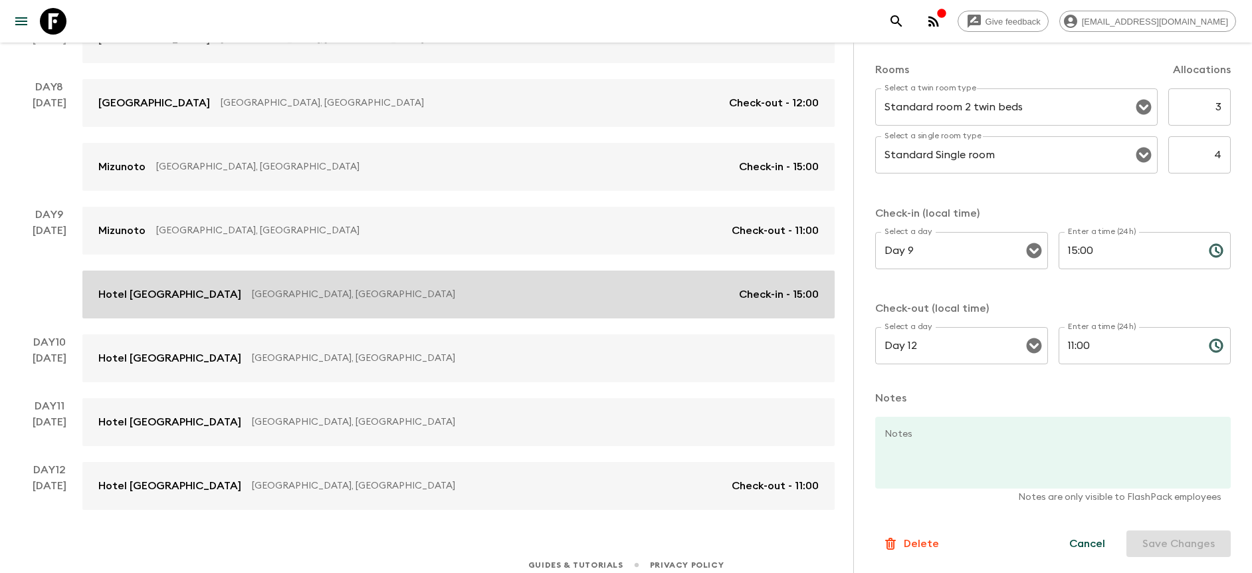
click at [488, 304] on link "Hotel [GEOGRAPHIC_DATA] [GEOGRAPHIC_DATA], [GEOGRAPHIC_DATA] Check-in - 15:00" at bounding box center [458, 294] width 752 height 48
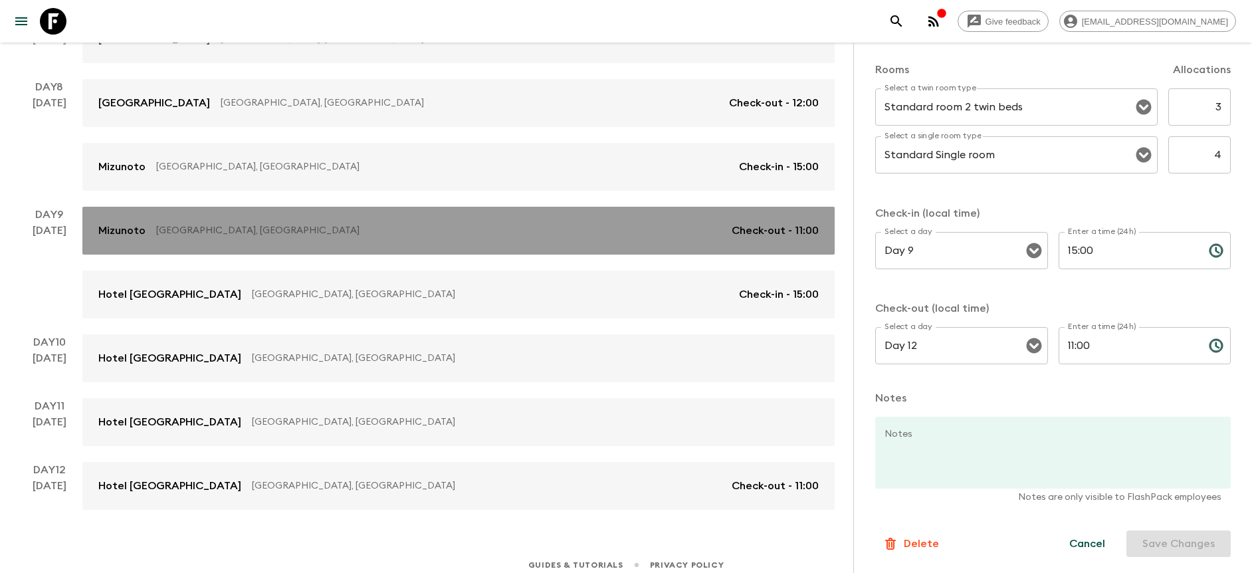
click at [704, 223] on div "[PERSON_NAME], [GEOGRAPHIC_DATA] Check-out - 11:00" at bounding box center [458, 231] width 720 height 16
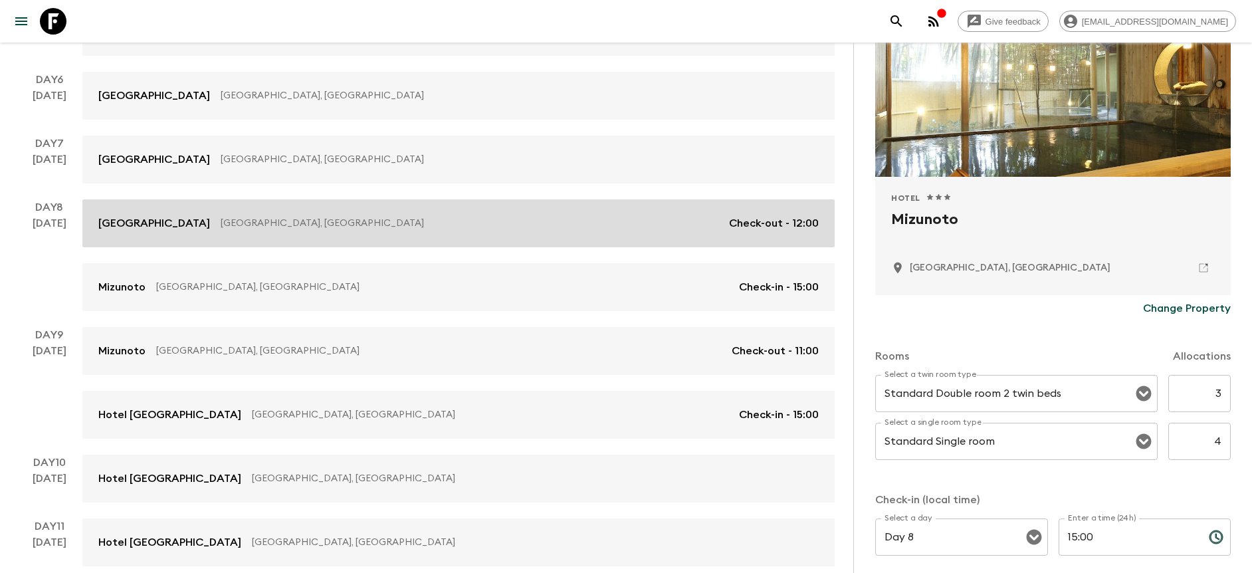
scroll to position [706, 0]
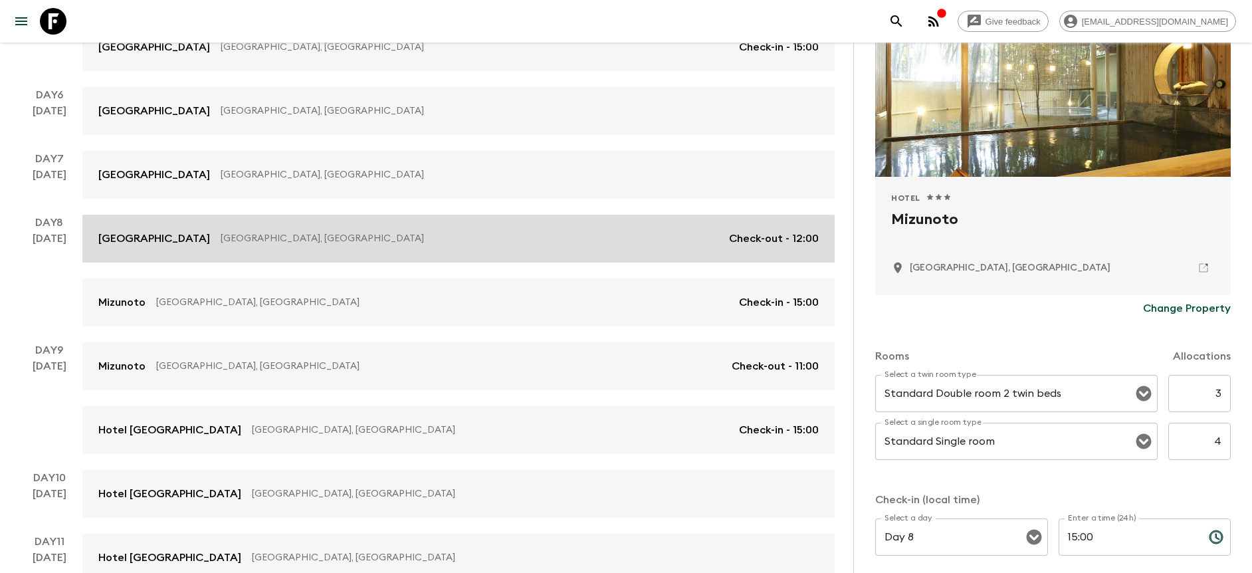
click at [481, 261] on link "[GEOGRAPHIC_DATA], [GEOGRAPHIC_DATA] Check-out - 12:00" at bounding box center [458, 239] width 752 height 48
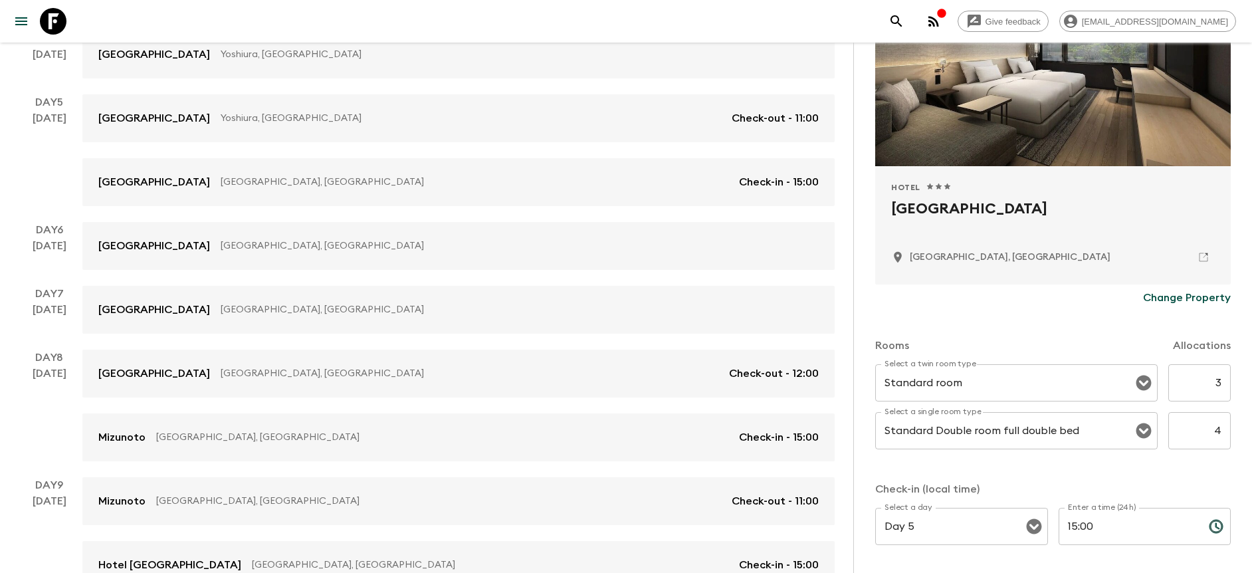
scroll to position [541, 0]
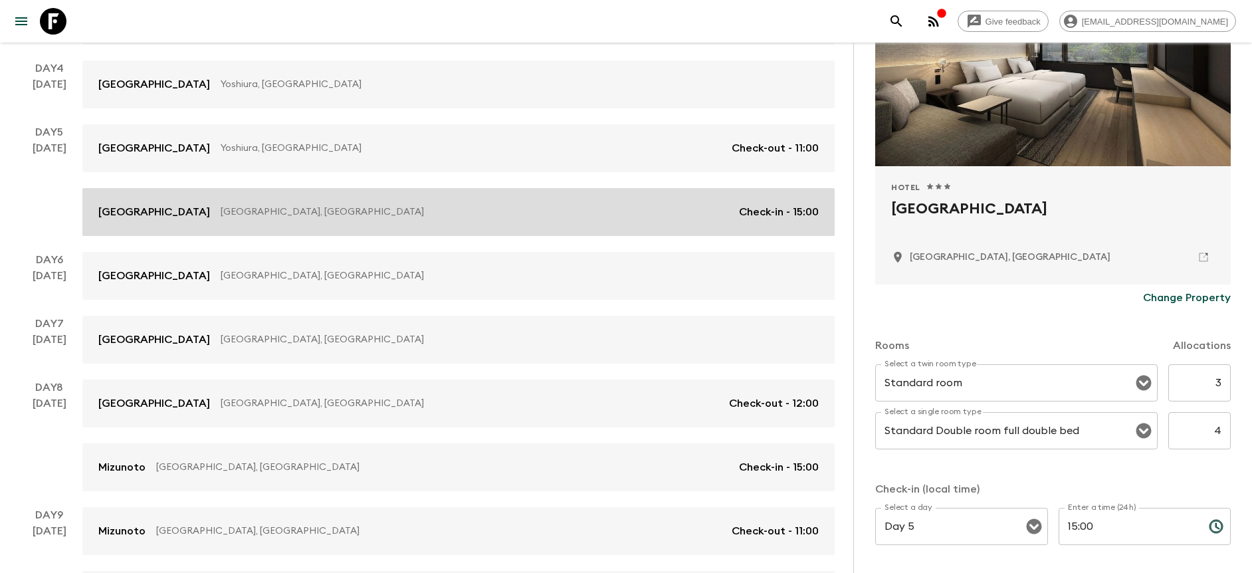
click at [413, 231] on link "[GEOGRAPHIC_DATA], [GEOGRAPHIC_DATA] Check-in - 15:00" at bounding box center [458, 212] width 752 height 48
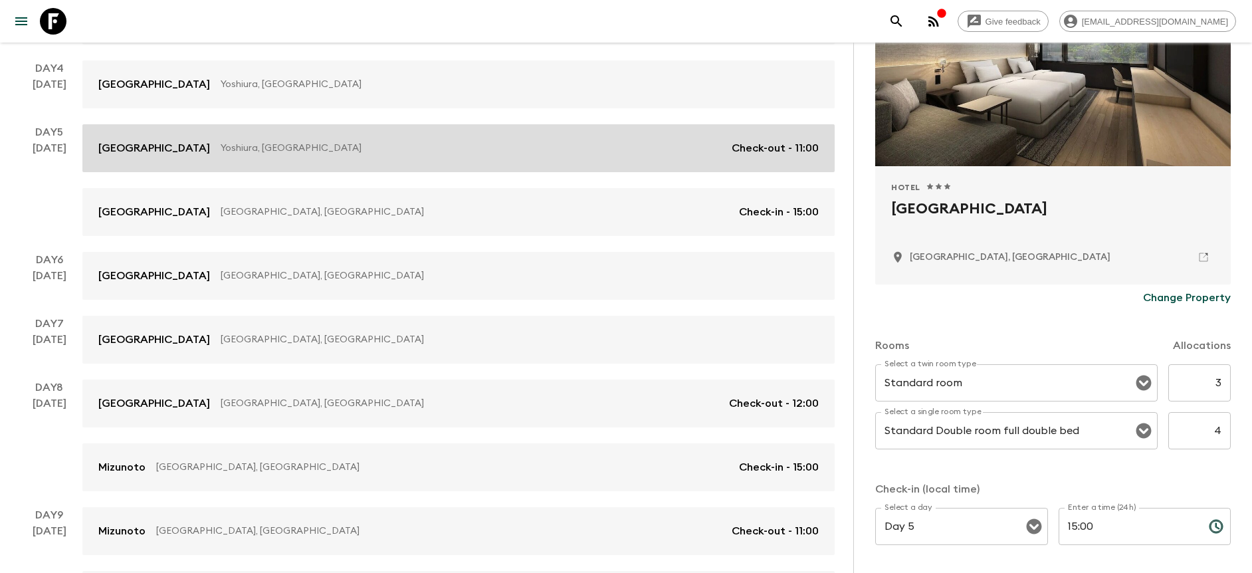
click at [642, 149] on p "Yoshiura, [GEOGRAPHIC_DATA]" at bounding box center [471, 147] width 500 height 13
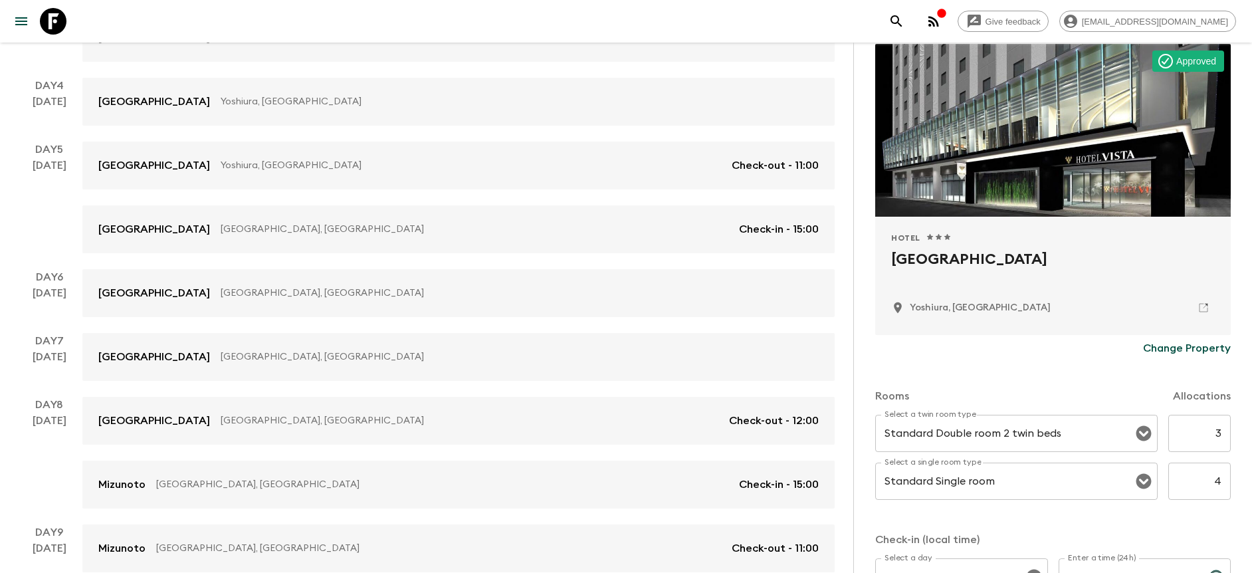
scroll to position [272, 0]
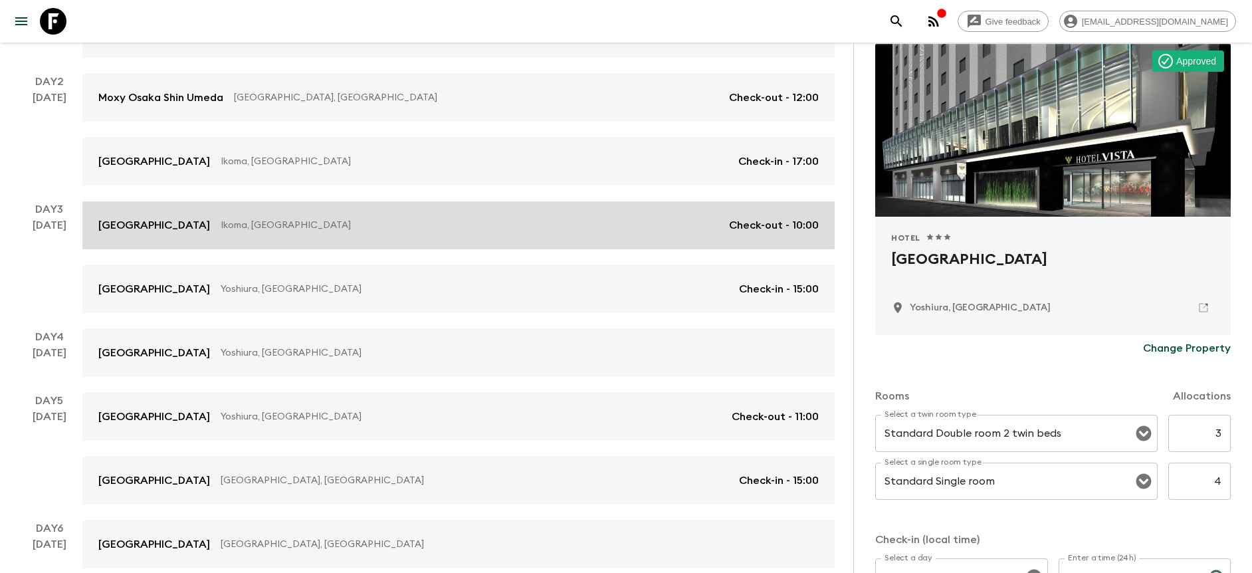
click at [506, 243] on link "[GEOGRAPHIC_DATA], [GEOGRAPHIC_DATA] Check-out - 10:00" at bounding box center [458, 225] width 752 height 48
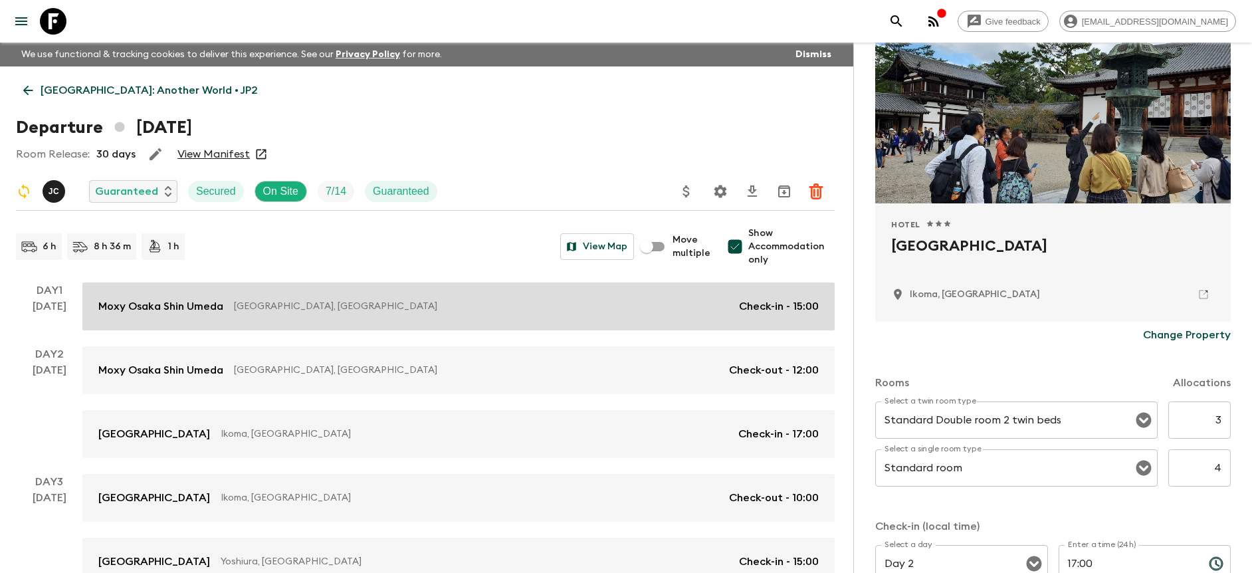
click at [570, 322] on link "Moxy Osaka Shin Umeda [GEOGRAPHIC_DATA], [GEOGRAPHIC_DATA] Check-in - 15:00" at bounding box center [458, 306] width 752 height 48
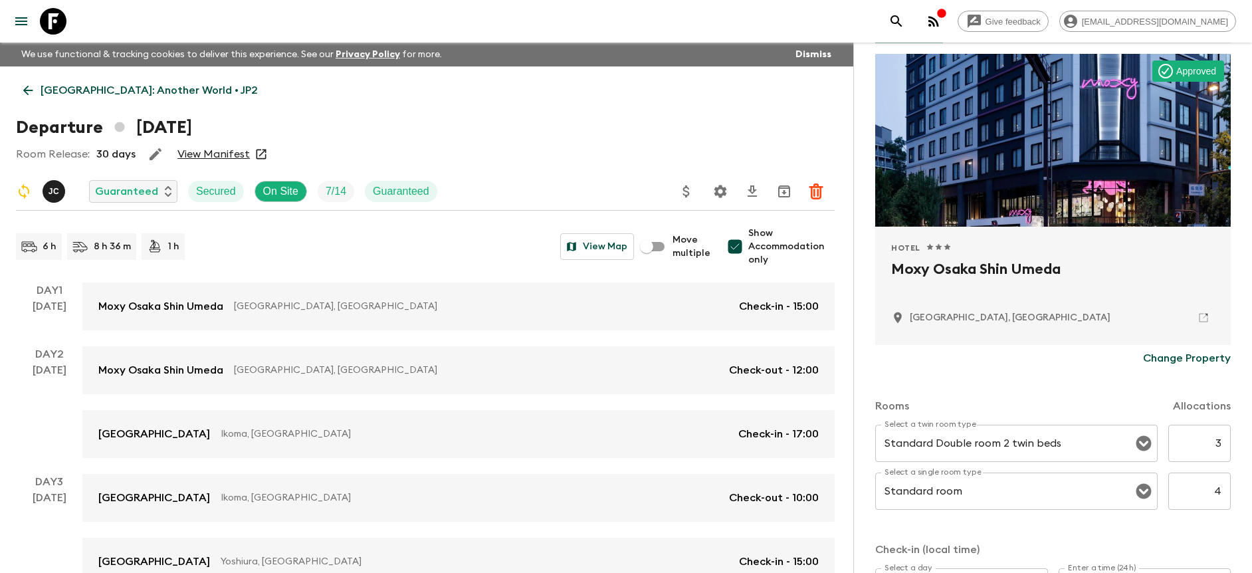
scroll to position [91, 0]
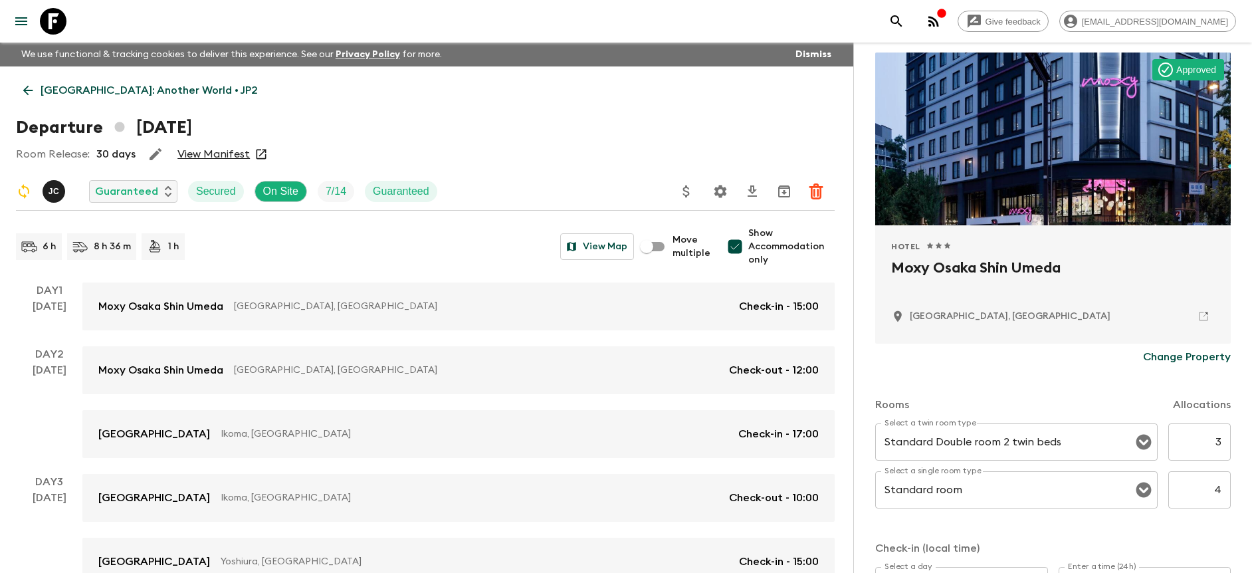
click at [161, 156] on icon "button" at bounding box center [155, 154] width 16 height 16
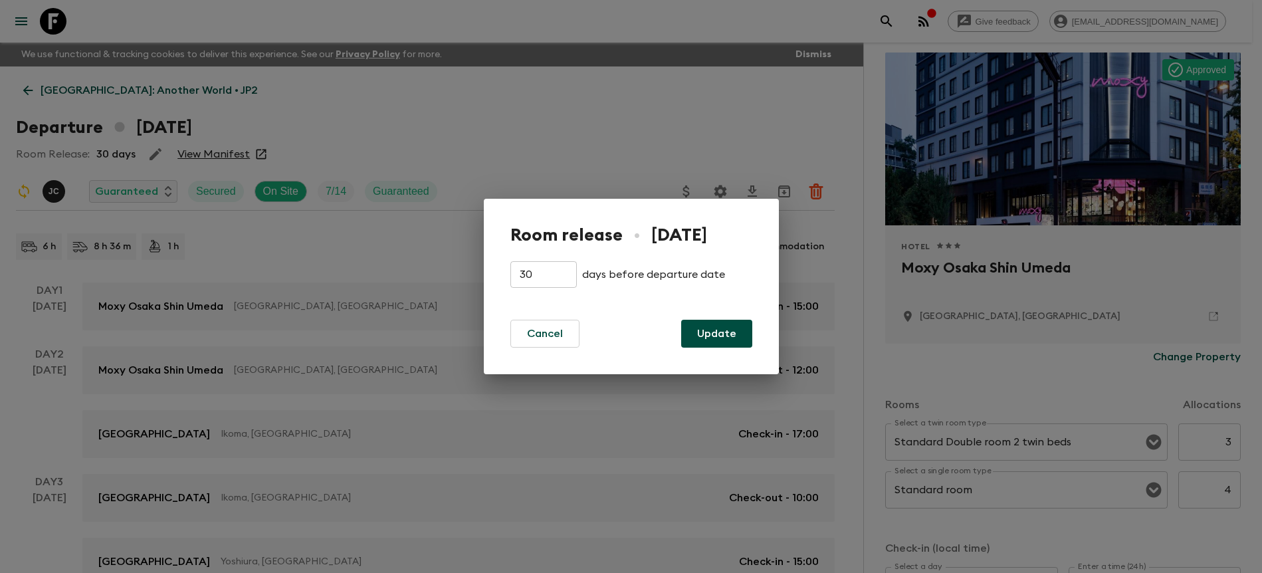
click at [569, 270] on input "30" at bounding box center [543, 274] width 66 height 27
type input "3"
type input "14"
click at [704, 340] on button "Update" at bounding box center [716, 334] width 71 height 28
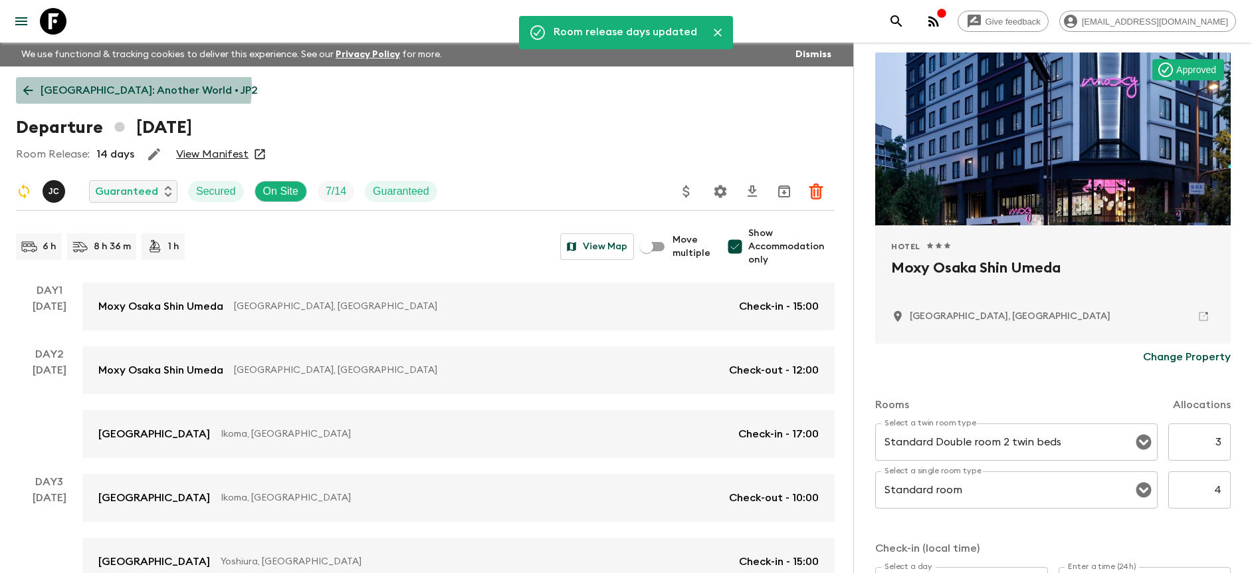
click at [133, 87] on p "[GEOGRAPHIC_DATA]: Another World • JP2" at bounding box center [149, 90] width 217 height 16
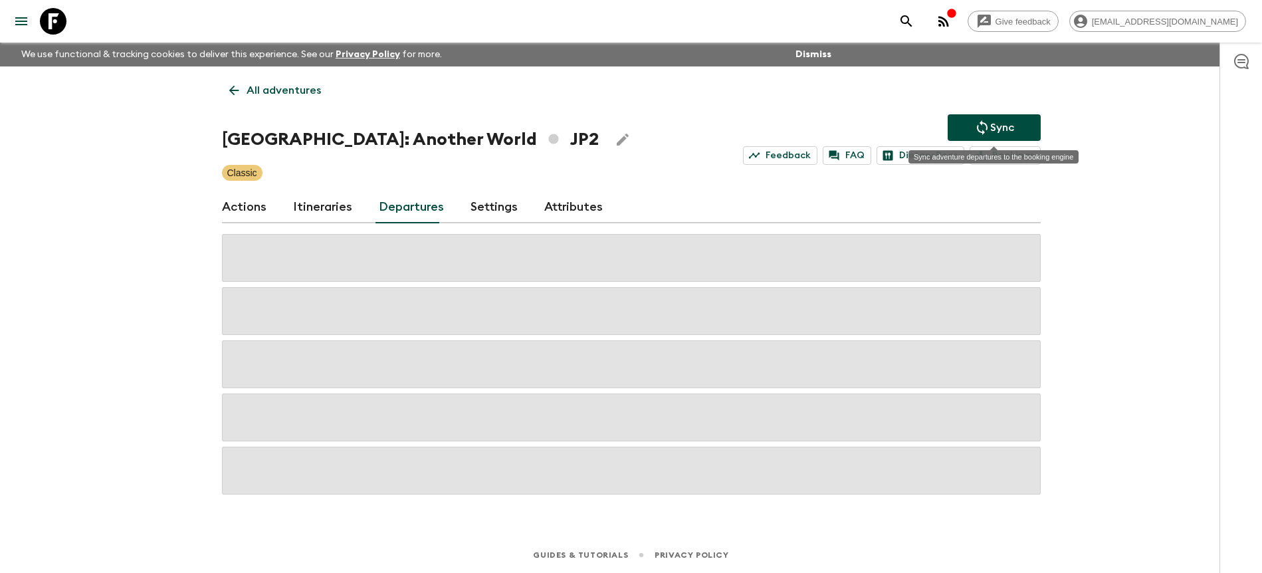
drag, startPoint x: 992, startPoint y: 120, endPoint x: 981, endPoint y: 119, distance: 11.4
click at [992, 120] on p "Sync" at bounding box center [1002, 128] width 24 height 16
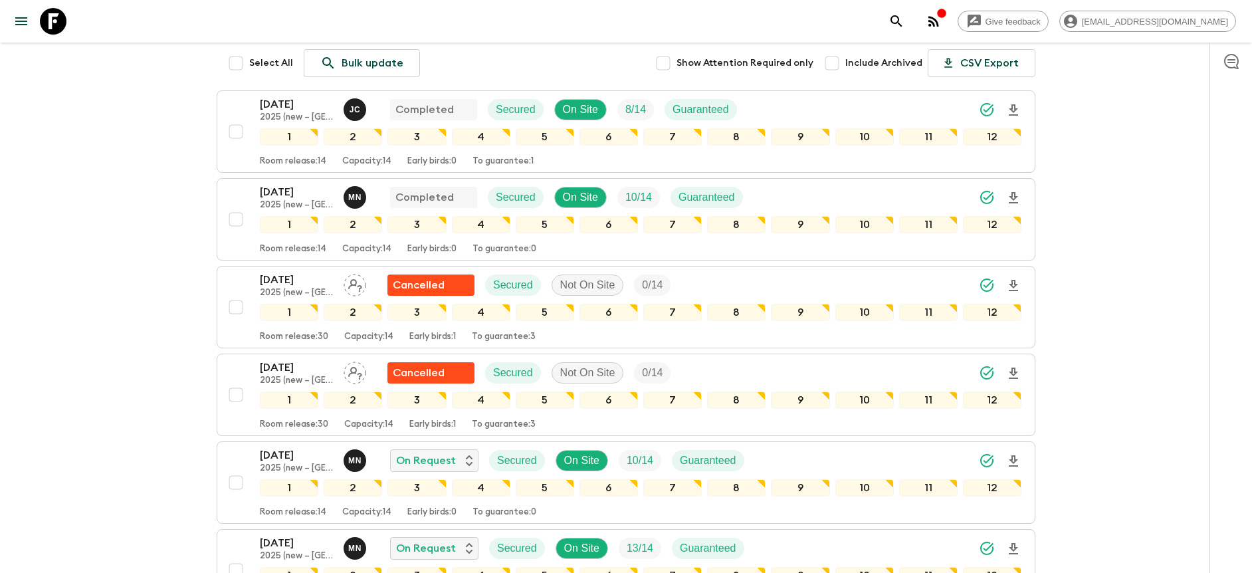
scroll to position [597, 0]
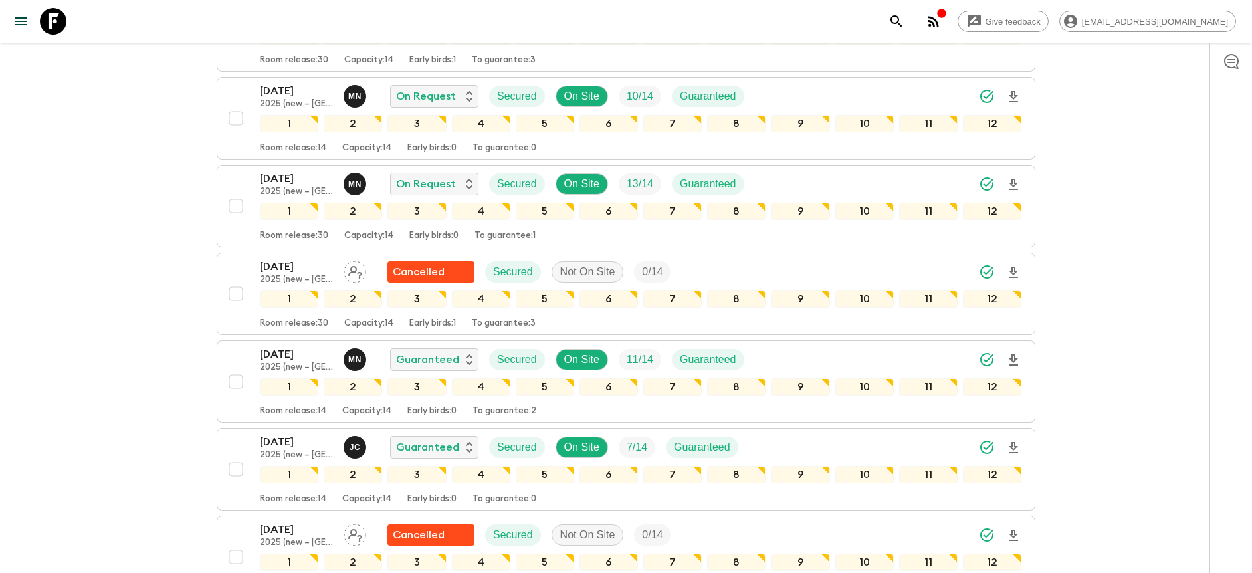
click at [834, 441] on div "[DATE] 2025 (new – Nara) [PERSON_NAME] Guaranteed Secured On Site 7 / 14 Guaran…" at bounding box center [640, 447] width 761 height 27
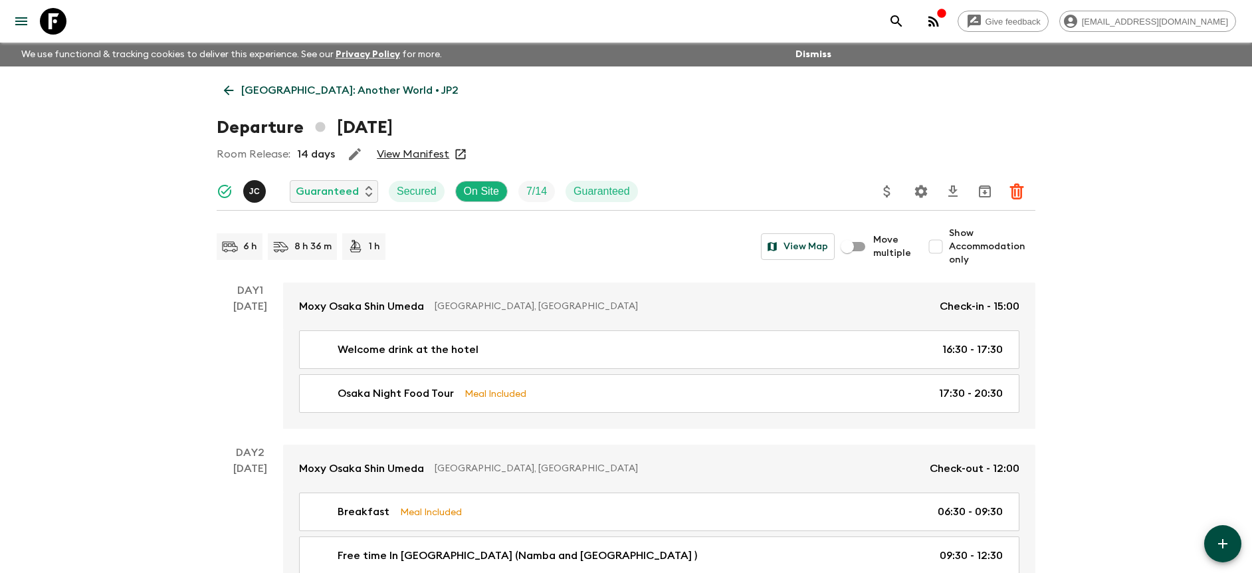
click at [958, 240] on span "Show Accommodation only" at bounding box center [992, 247] width 86 height 40
click at [949, 240] on input "Show Accommodation only" at bounding box center [935, 246] width 27 height 27
checkbox input "true"
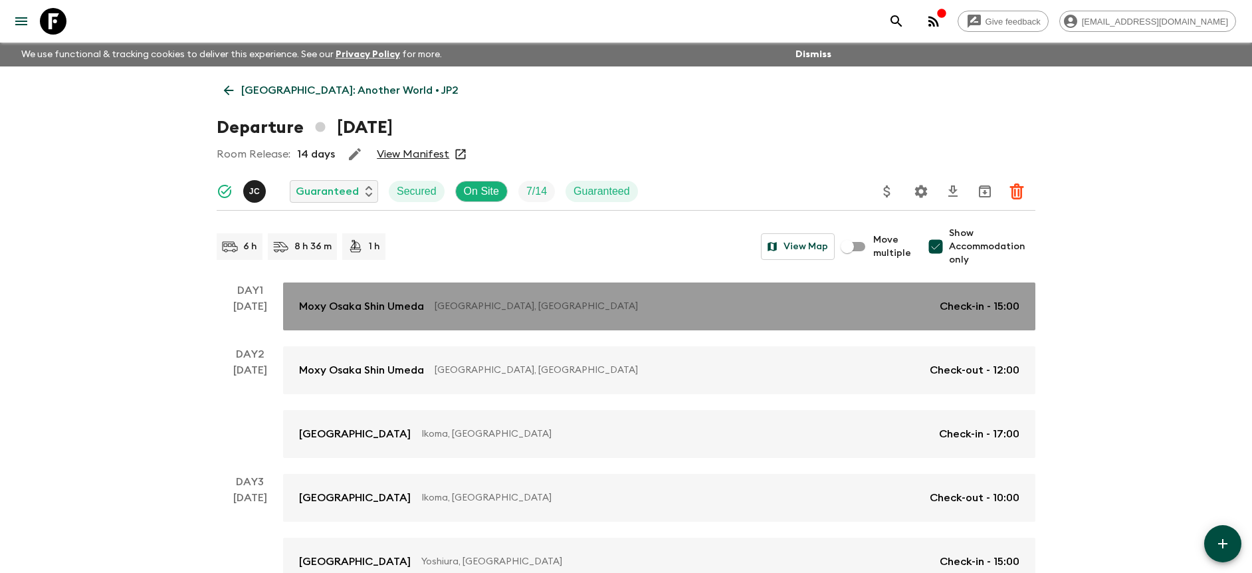
click at [862, 304] on p "[GEOGRAPHIC_DATA], [GEOGRAPHIC_DATA]" at bounding box center [681, 306] width 494 height 13
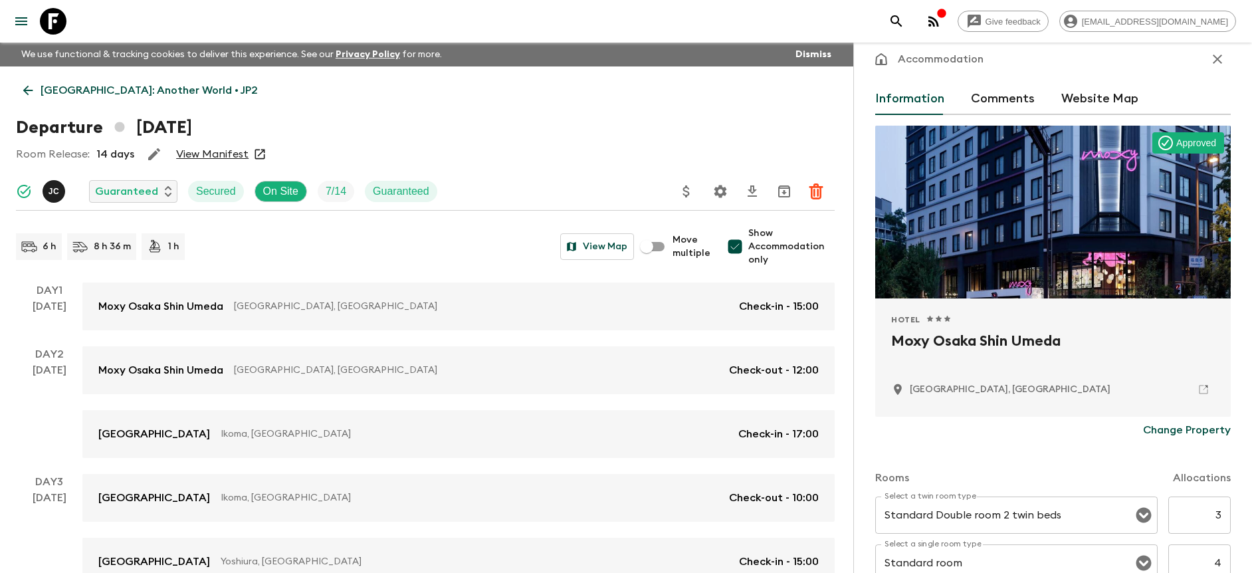
scroll to position [424, 0]
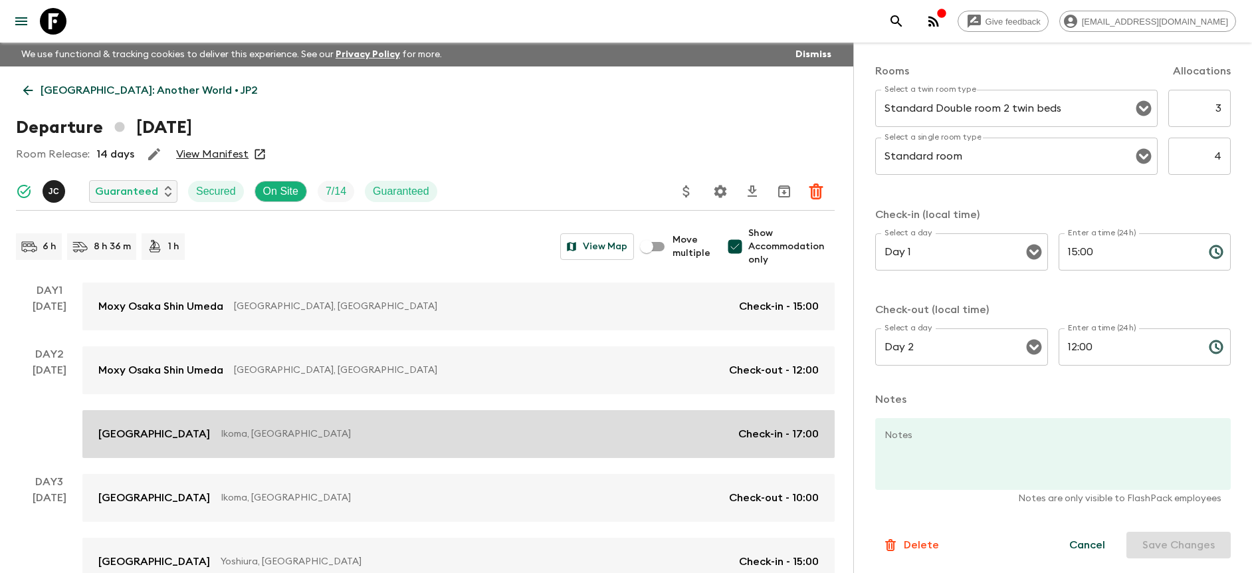
click at [548, 426] on div "[GEOGRAPHIC_DATA], [GEOGRAPHIC_DATA] Check-in - 17:00" at bounding box center [458, 434] width 720 height 16
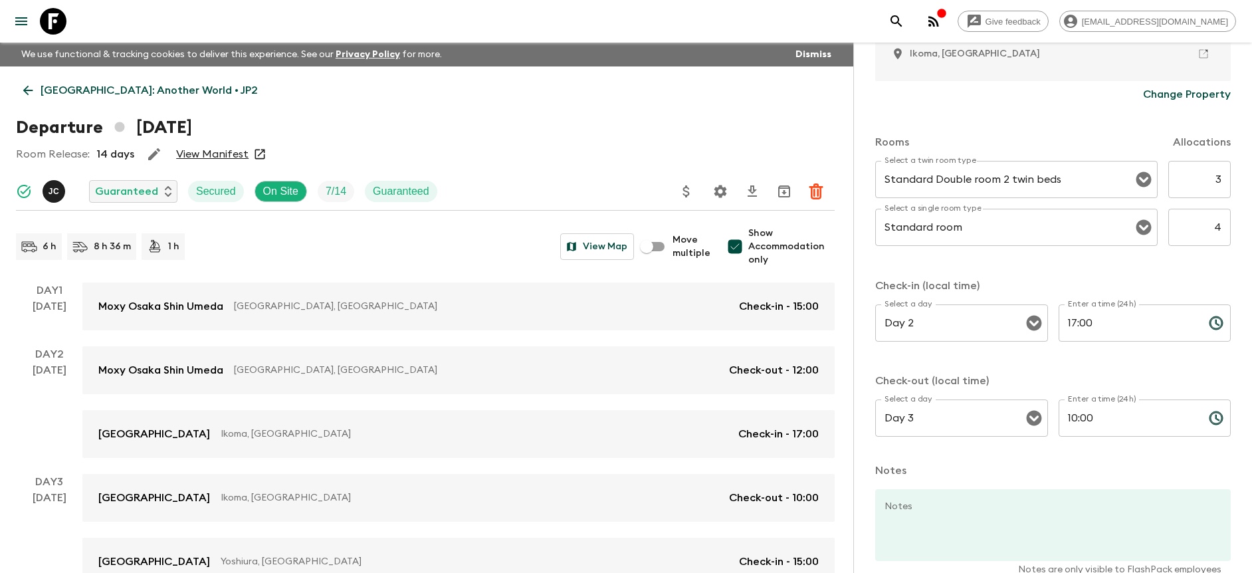
click at [43, 24] on icon at bounding box center [53, 21] width 27 height 27
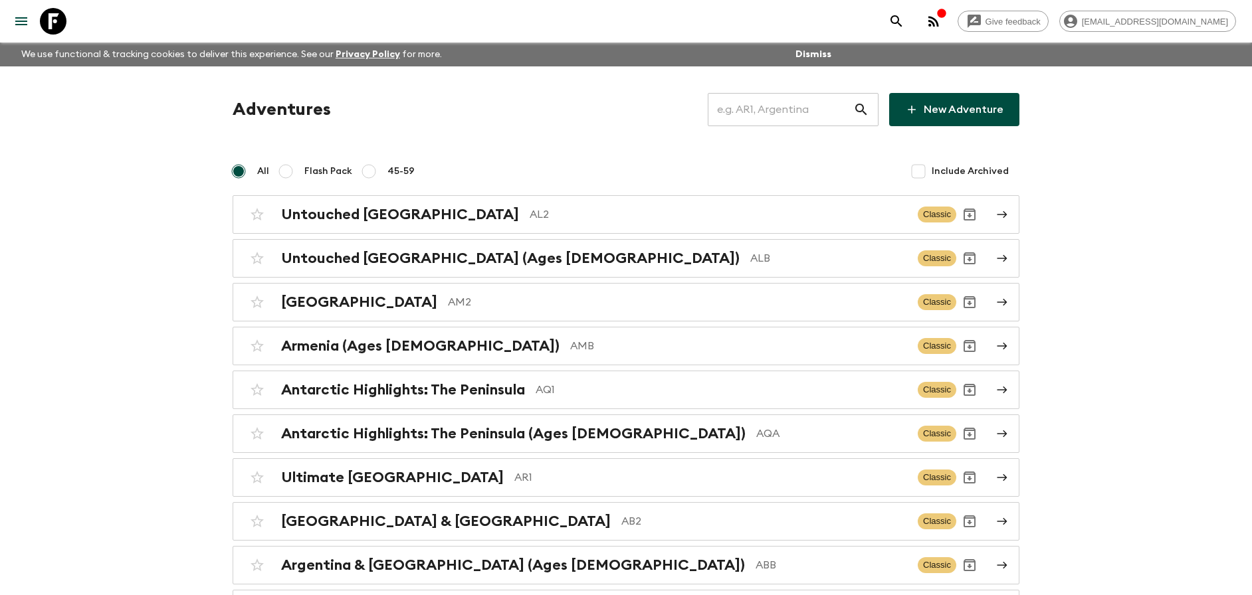
click at [828, 111] on input "text" at bounding box center [779, 109] width 145 height 37
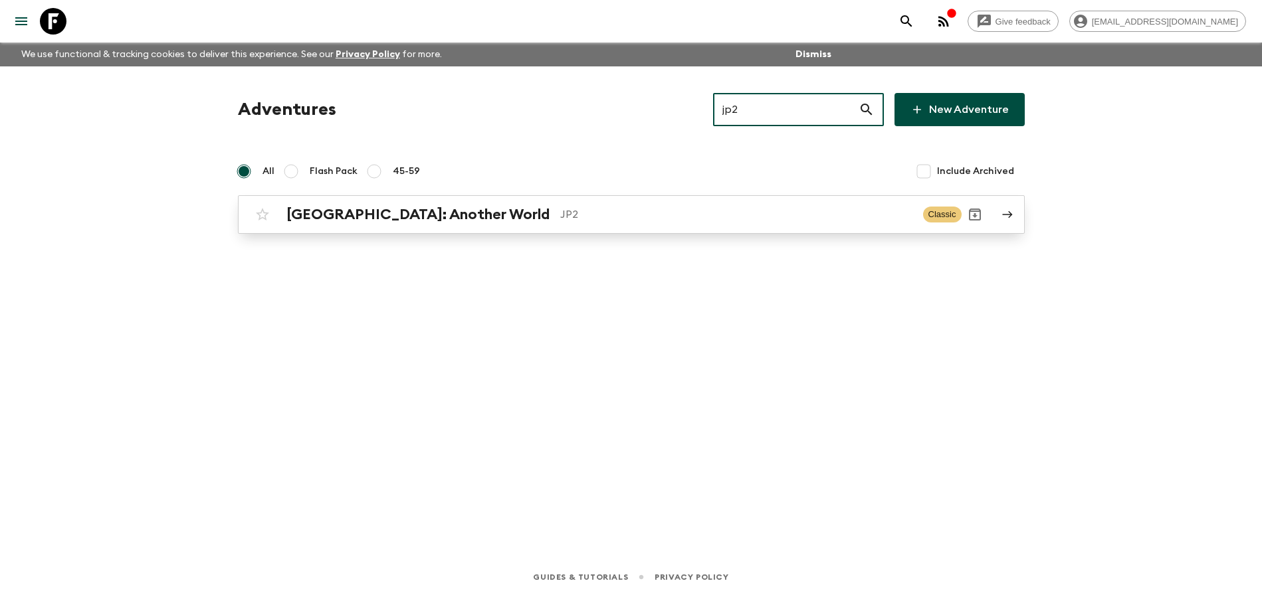
type input "jp2"
click at [560, 213] on p "JP2" at bounding box center [736, 215] width 352 height 16
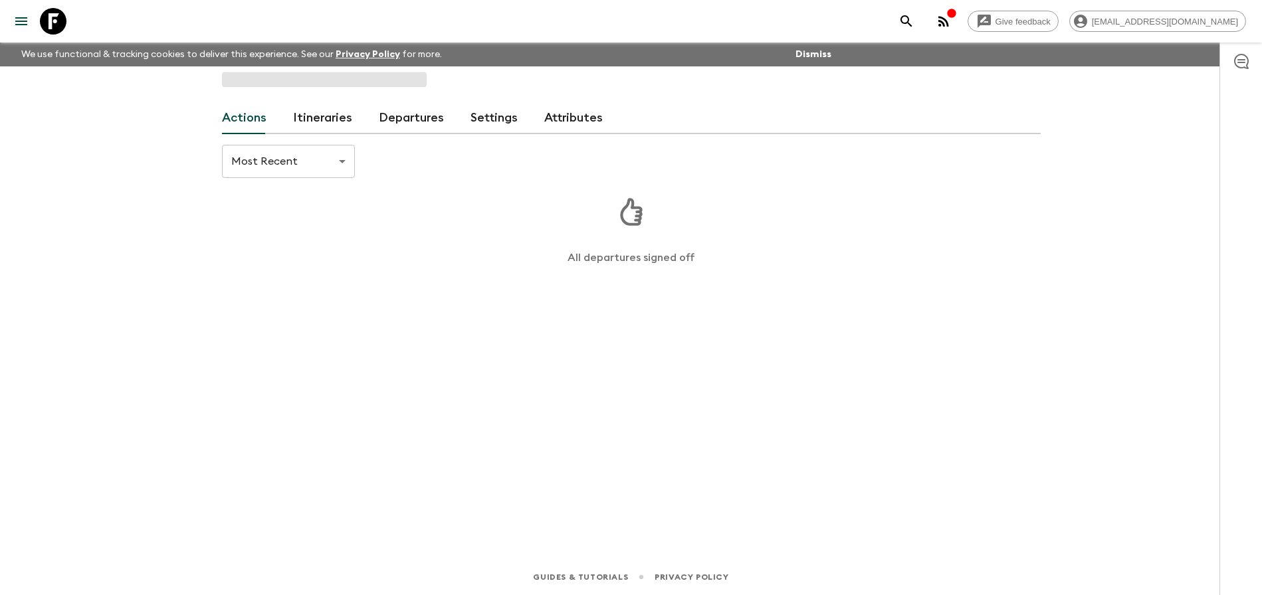
click at [411, 122] on link "Departures" at bounding box center [411, 118] width 65 height 32
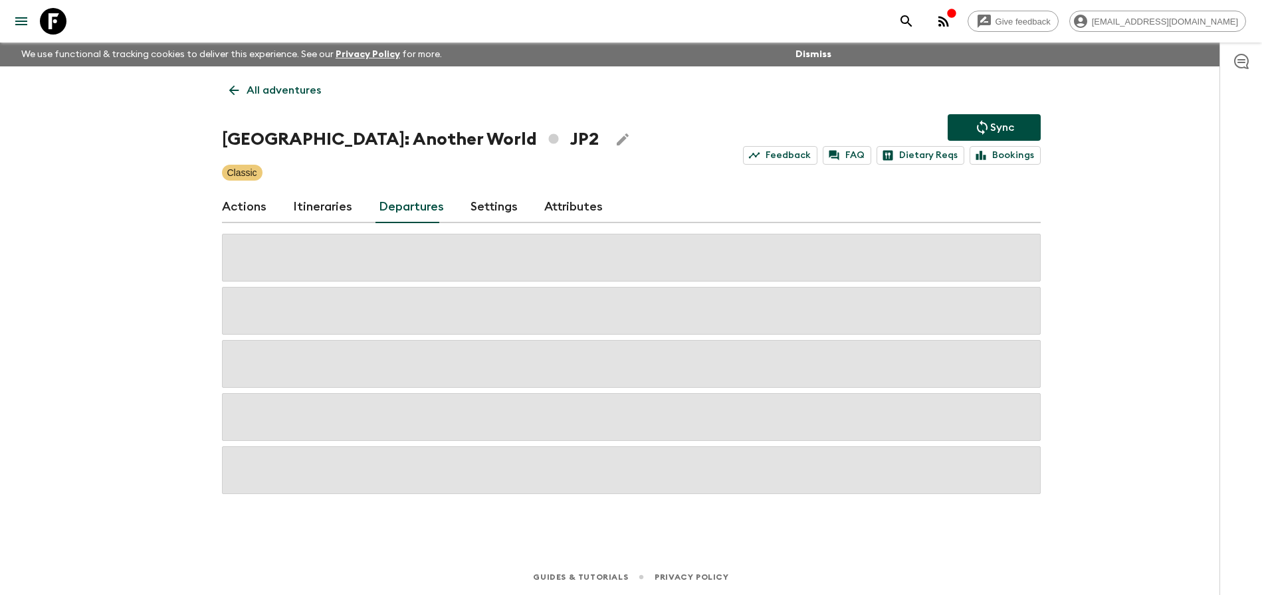
click at [1143, 371] on div "Give feedback [PERSON_NAME][EMAIL_ADDRESS][DOMAIN_NAME] We use functional & tra…" at bounding box center [631, 297] width 1262 height 595
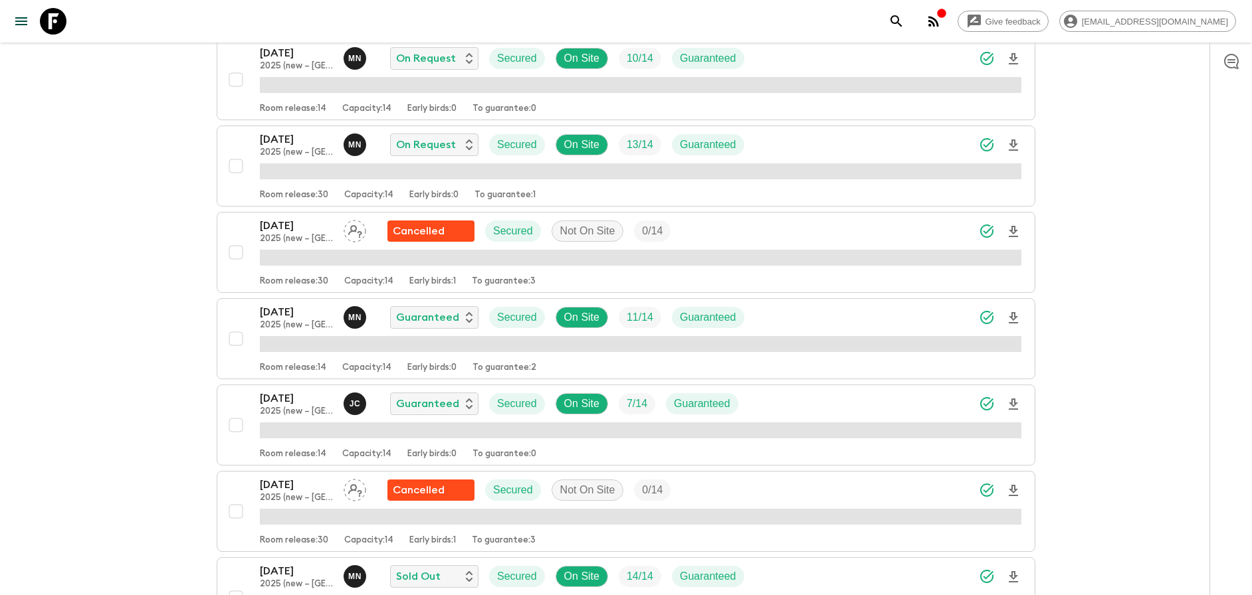
scroll to position [742, 0]
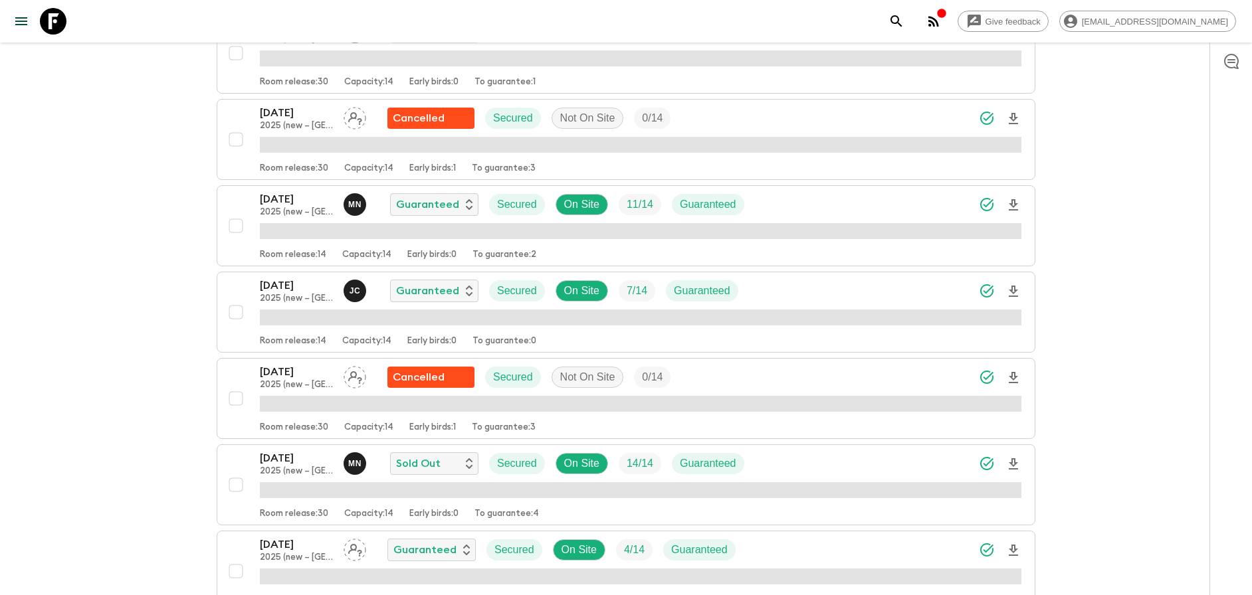
click at [818, 204] on div "[DATE] 2025 (new – [GEOGRAPHIC_DATA]) M N Guaranteed Secured On Site 11 / 14 Gu…" at bounding box center [640, 204] width 761 height 27
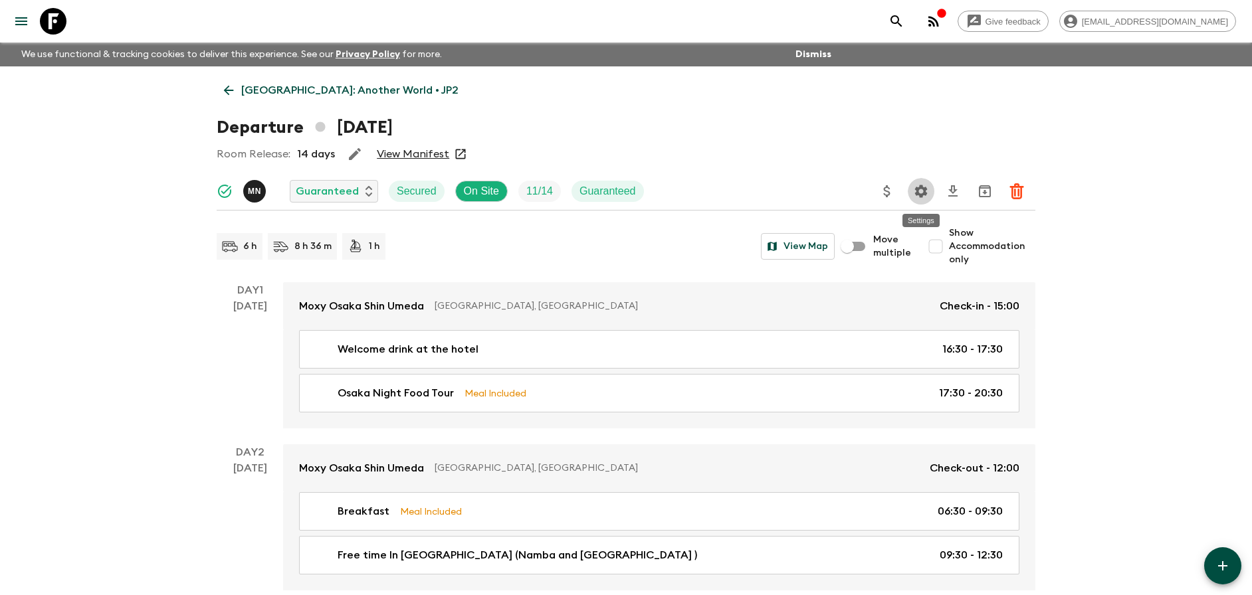
click at [931, 193] on button "Settings" at bounding box center [920, 191] width 27 height 27
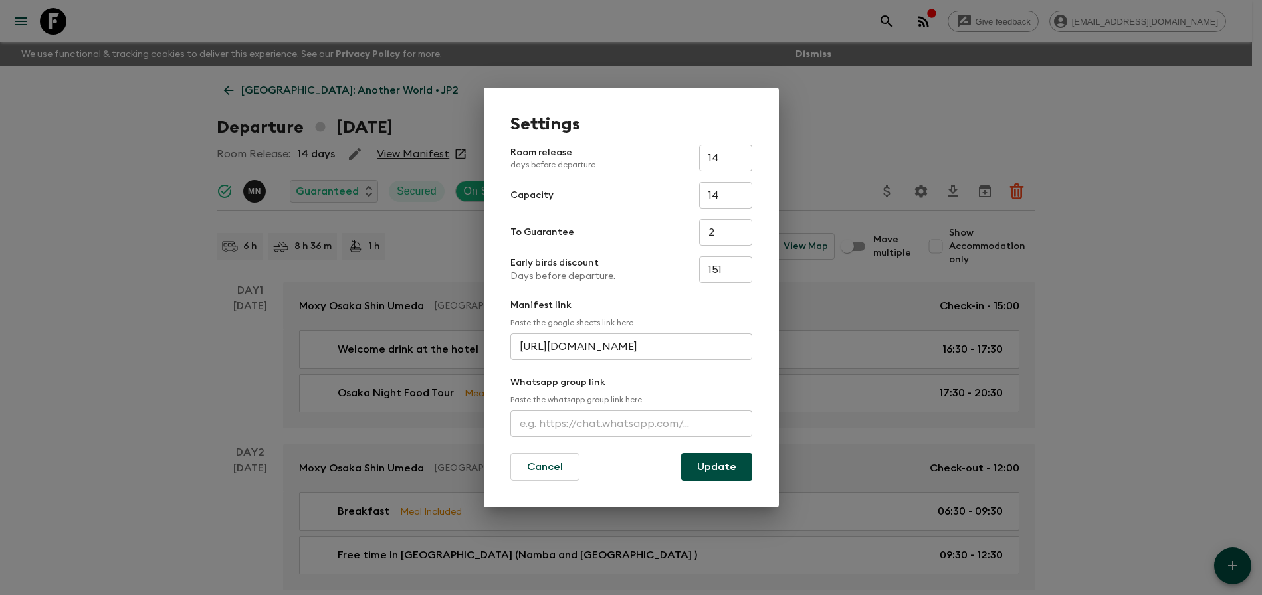
click at [1138, 193] on div "Settings Room release days before departure 14 ​ Capacity 14 ​ To Guarantee 2 ​…" at bounding box center [631, 297] width 1262 height 595
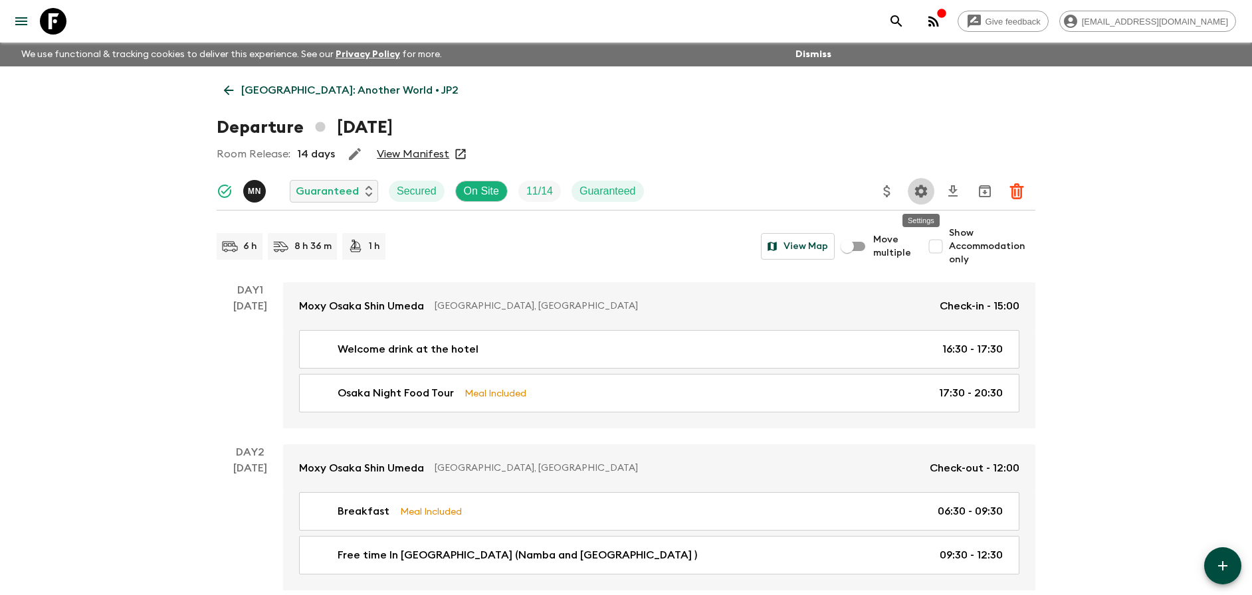
click at [918, 187] on icon "Settings" at bounding box center [921, 191] width 13 height 13
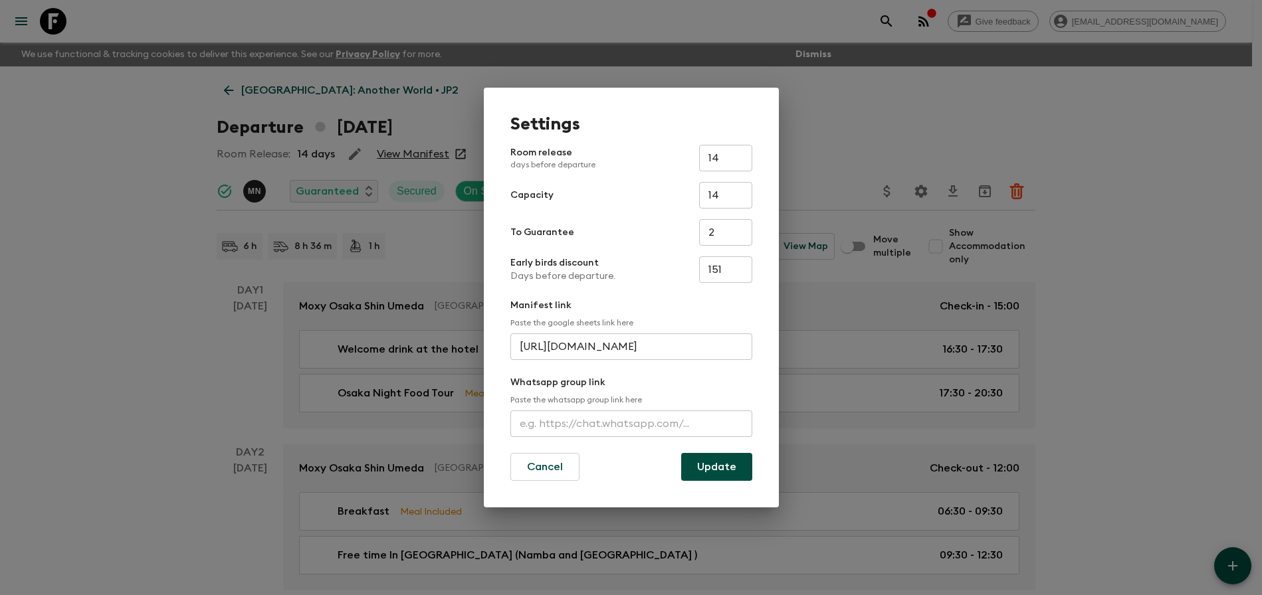
click at [1200, 238] on div "Settings Room release days before departure 14 ​ Capacity 14 ​ To Guarantee 2 ​…" at bounding box center [631, 297] width 1262 height 595
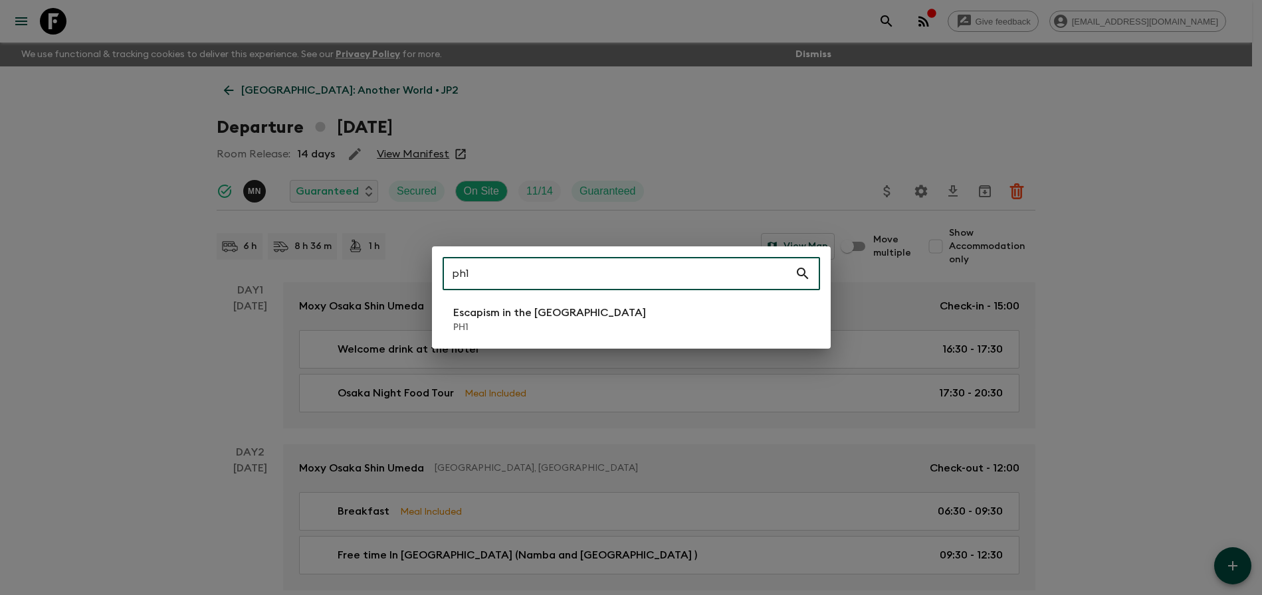
type input "ph1"
click at [639, 298] on div "ph1 ​ Escapism in the [GEOGRAPHIC_DATA] PH1" at bounding box center [631, 297] width 399 height 102
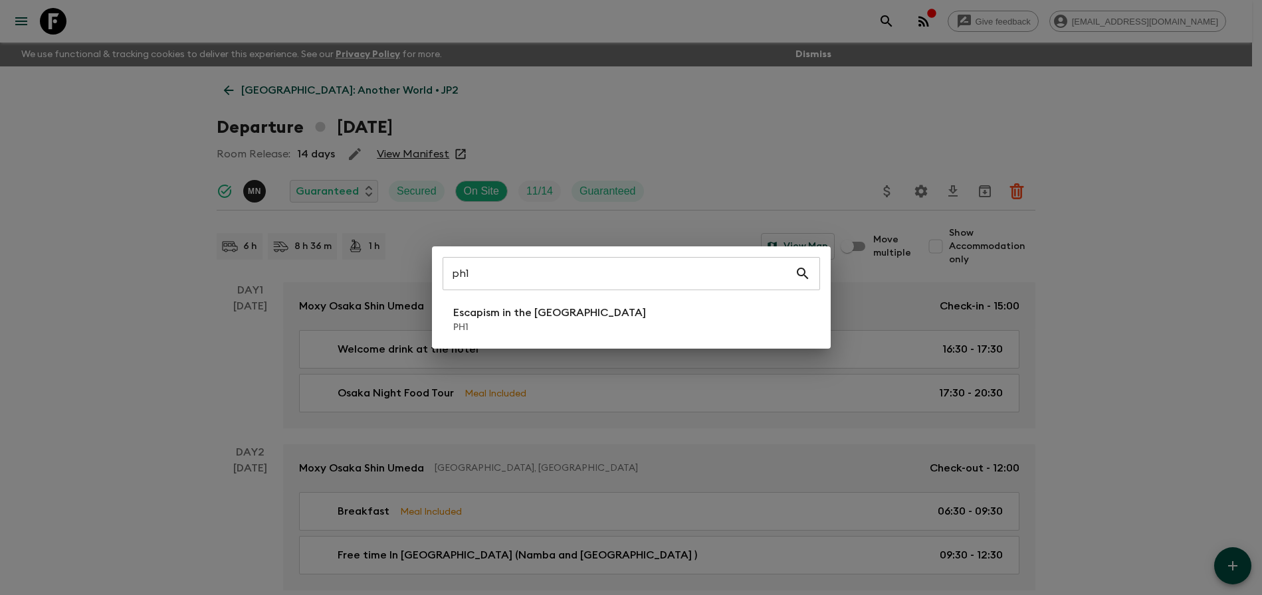
click at [636, 316] on li "Escapism in the [GEOGRAPHIC_DATA] PH1" at bounding box center [630, 319] width 377 height 37
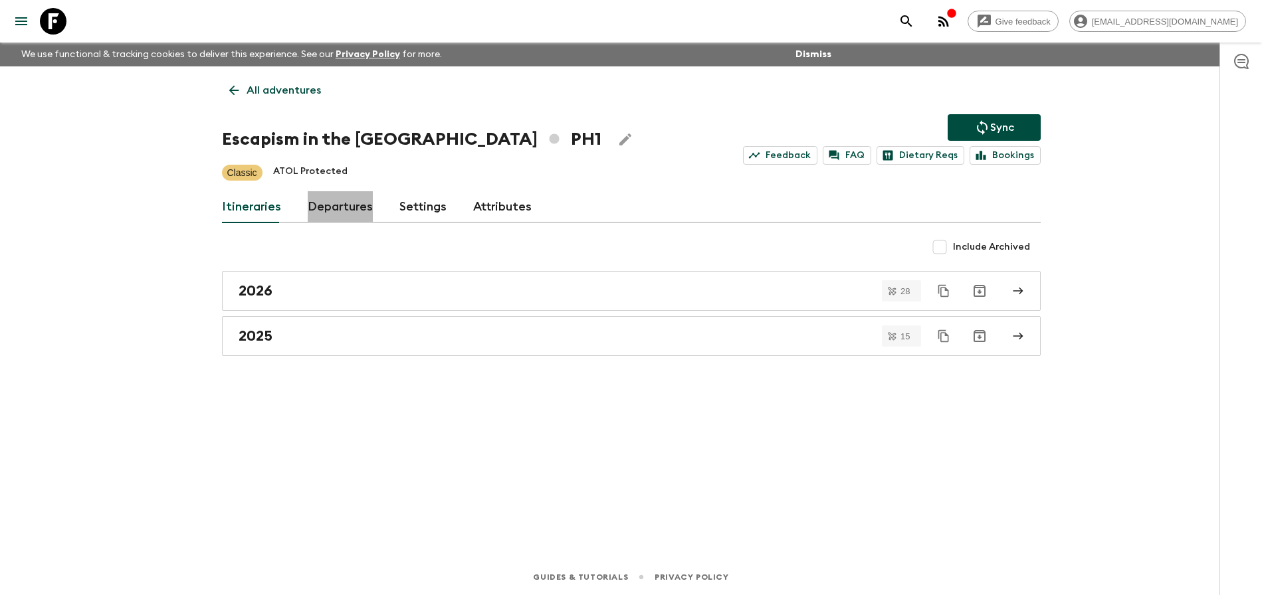
click at [357, 211] on link "Departures" at bounding box center [340, 207] width 65 height 32
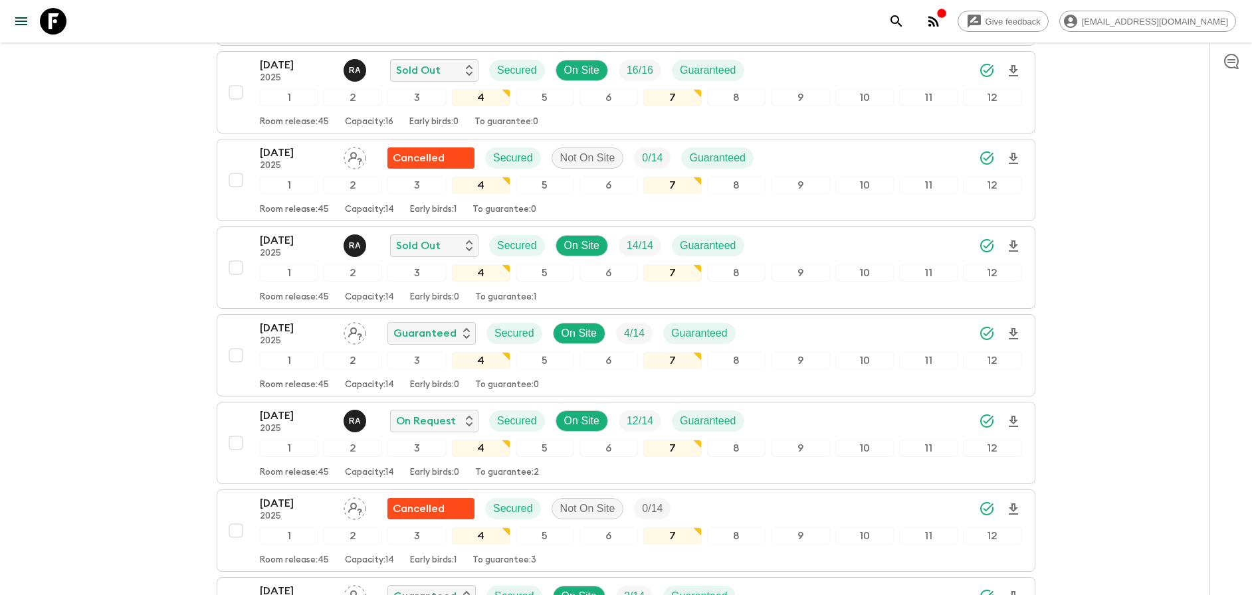
scroll to position [1596, 0]
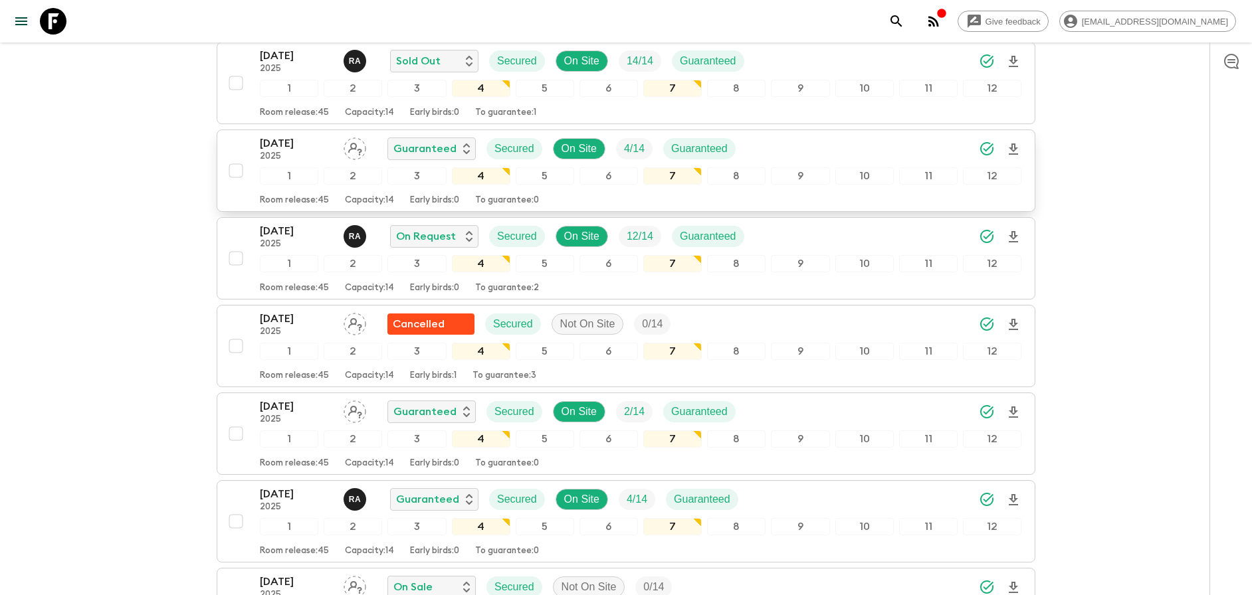
click at [864, 157] on div "[DATE] 2025 Guaranteed Secured On Site 4 / 14 Guaranteed" at bounding box center [640, 149] width 761 height 27
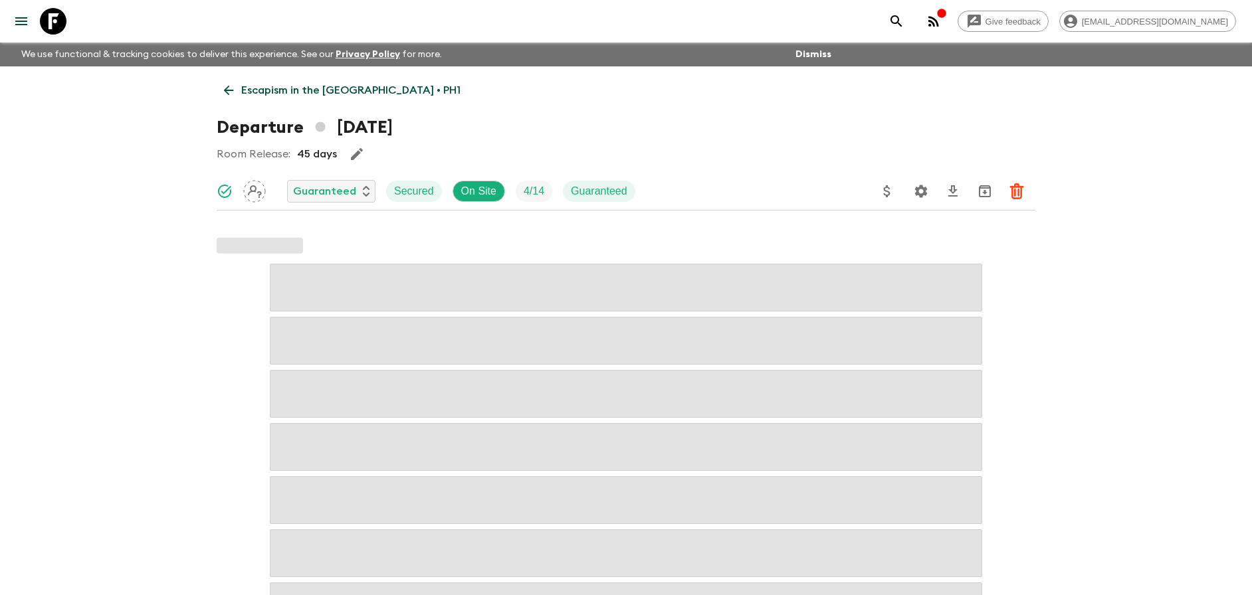
click at [918, 191] on icon "Settings" at bounding box center [921, 191] width 13 height 13
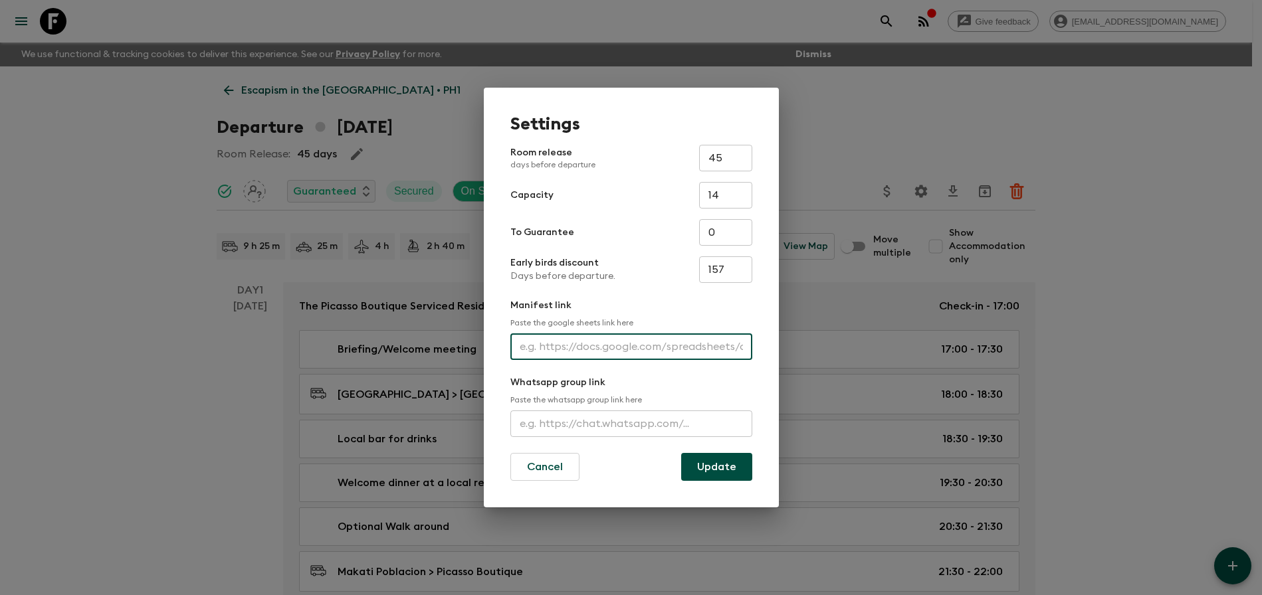
click at [584, 341] on input "text" at bounding box center [631, 346] width 242 height 27
paste input "[URL][DOMAIN_NAME]"
type input "[URL][DOMAIN_NAME]"
click at [704, 469] on button "Update" at bounding box center [716, 467] width 71 height 28
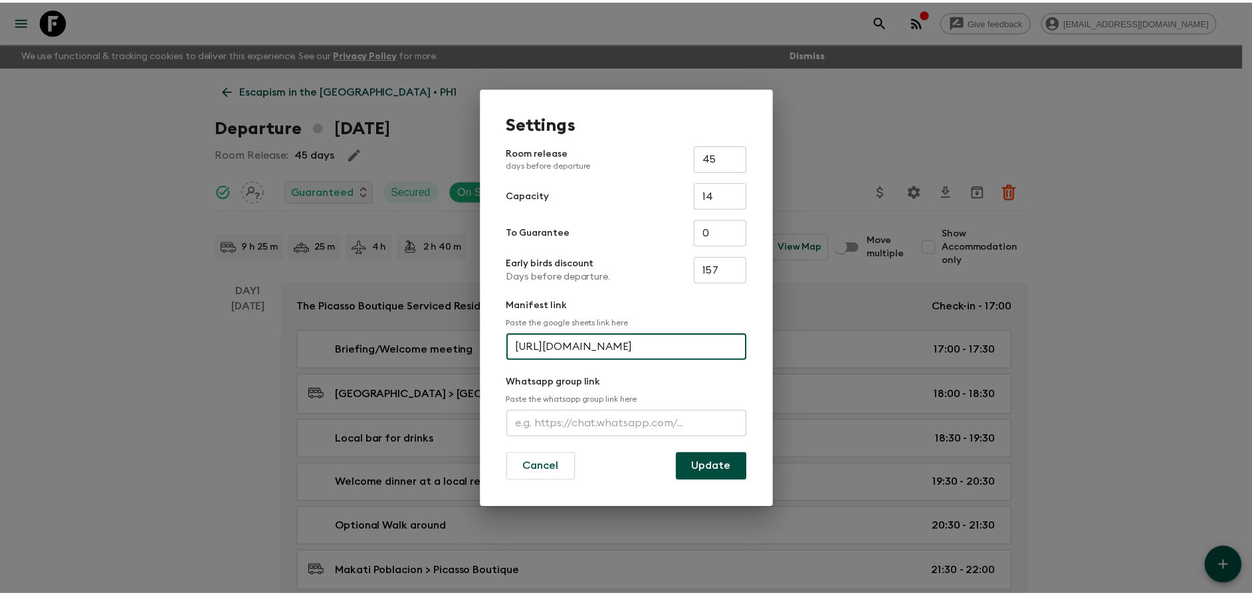
scroll to position [0, 0]
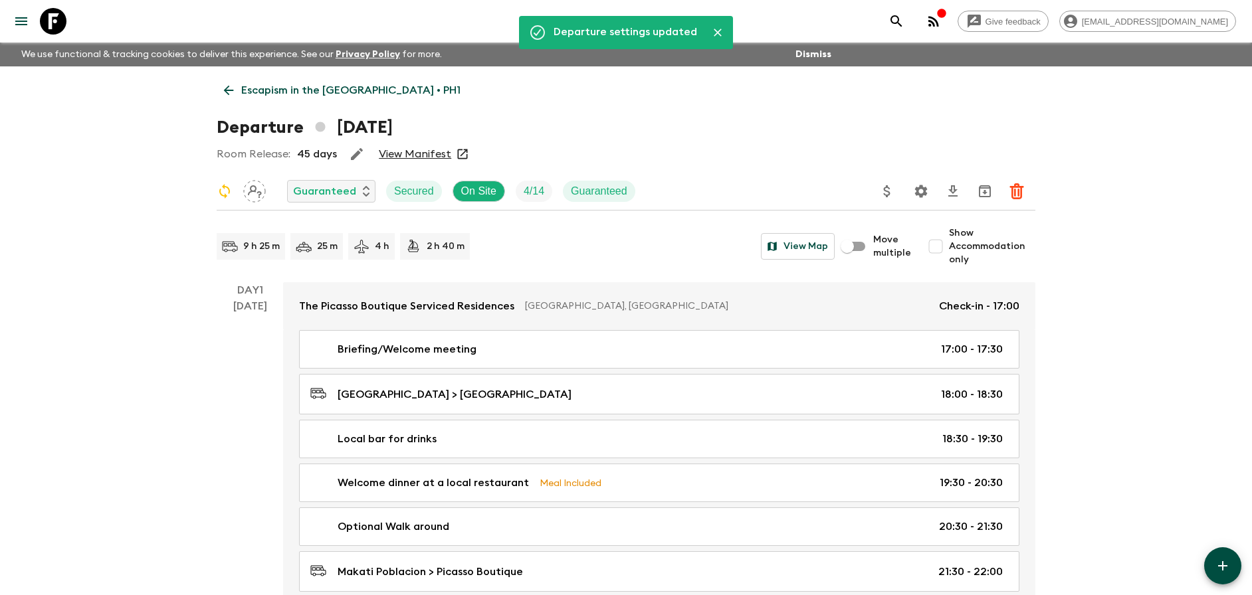
click at [422, 154] on link "View Manifest" at bounding box center [415, 153] width 72 height 13
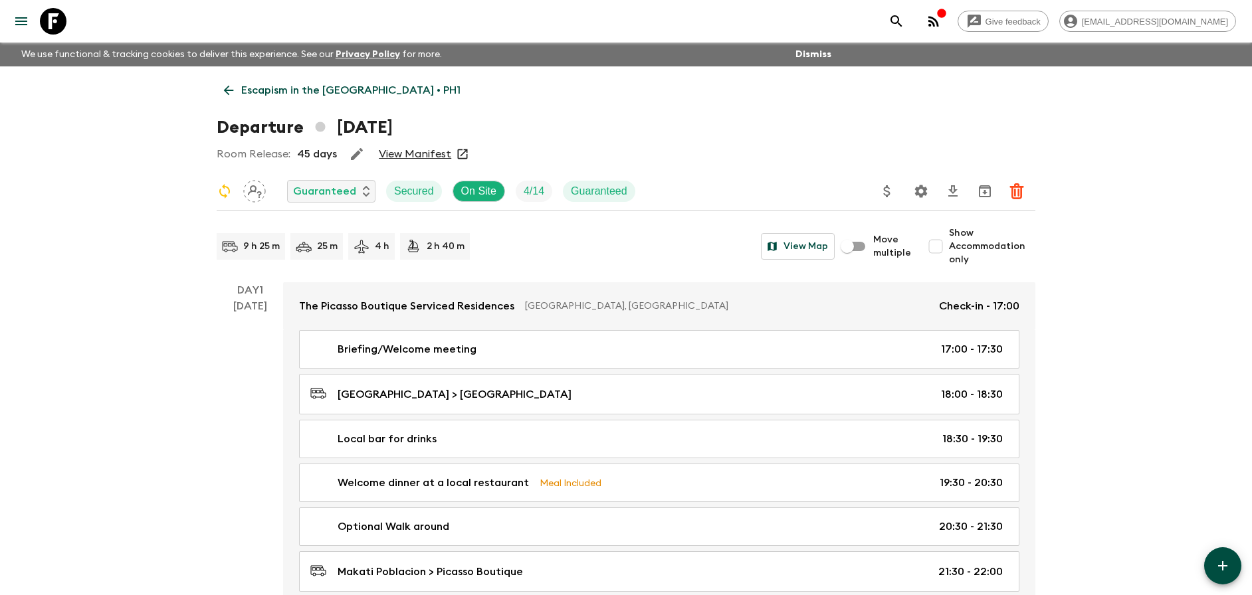
click at [787, 130] on div "Departure [DATE]" at bounding box center [626, 127] width 818 height 27
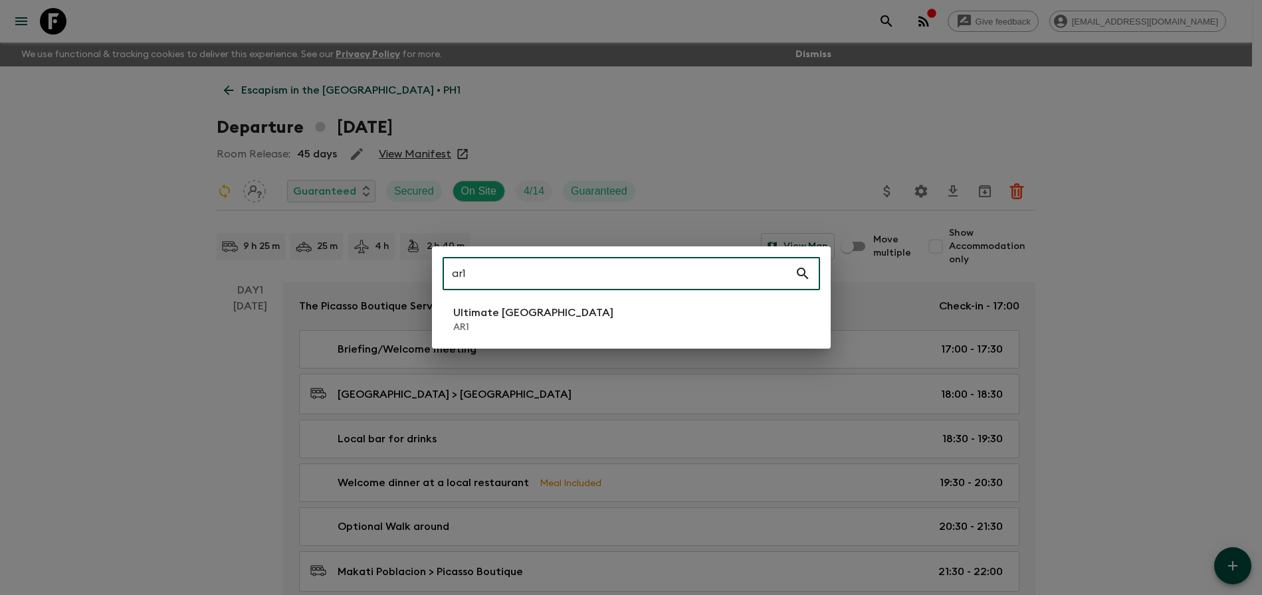
type input "ar1"
click at [552, 322] on li "Ultimate Argentina AR1" at bounding box center [630, 319] width 377 height 37
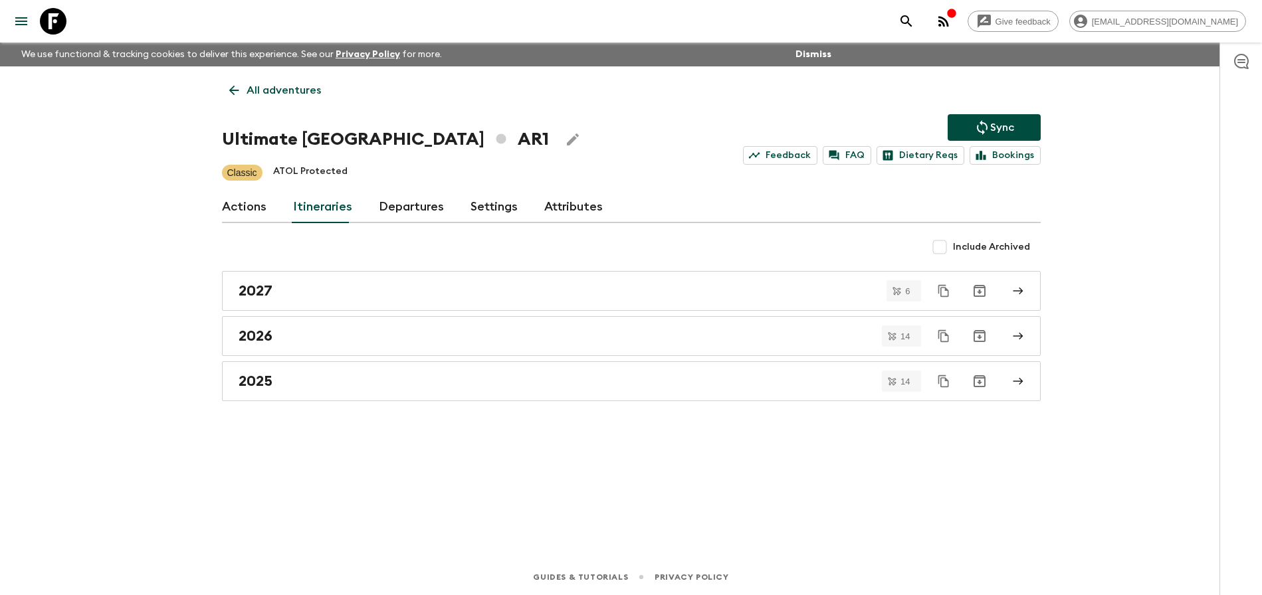
click at [402, 212] on link "Departures" at bounding box center [411, 207] width 65 height 32
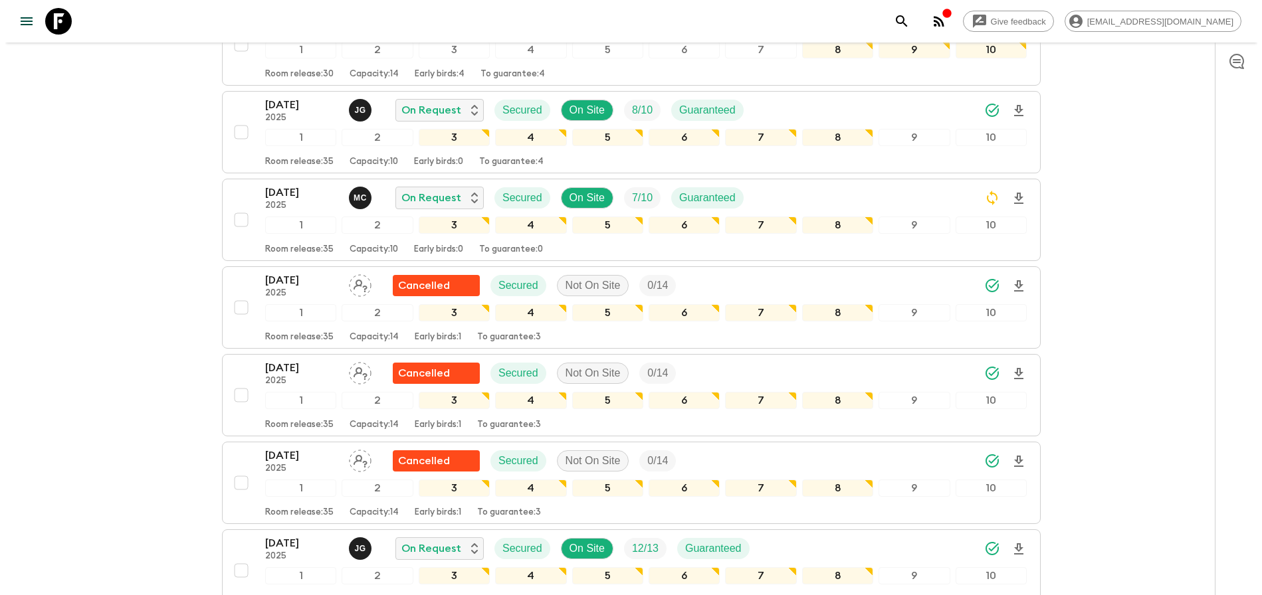
scroll to position [443, 0]
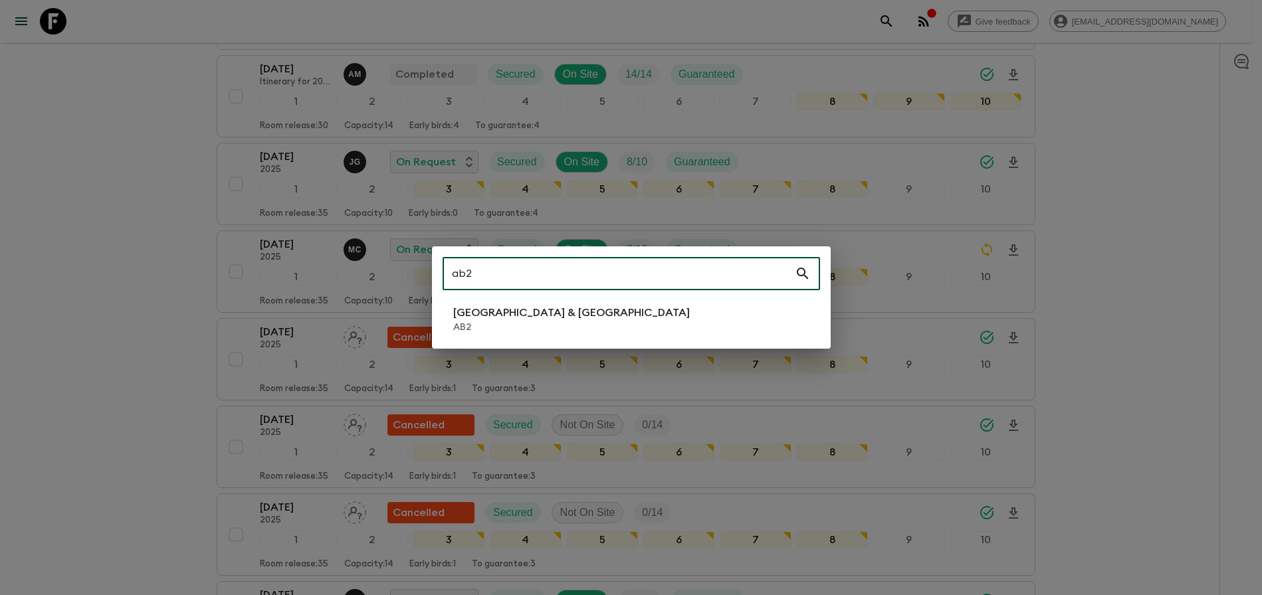
type input "ab2"
click at [563, 301] on li "Argentina & [GEOGRAPHIC_DATA] AB2" at bounding box center [630, 319] width 377 height 37
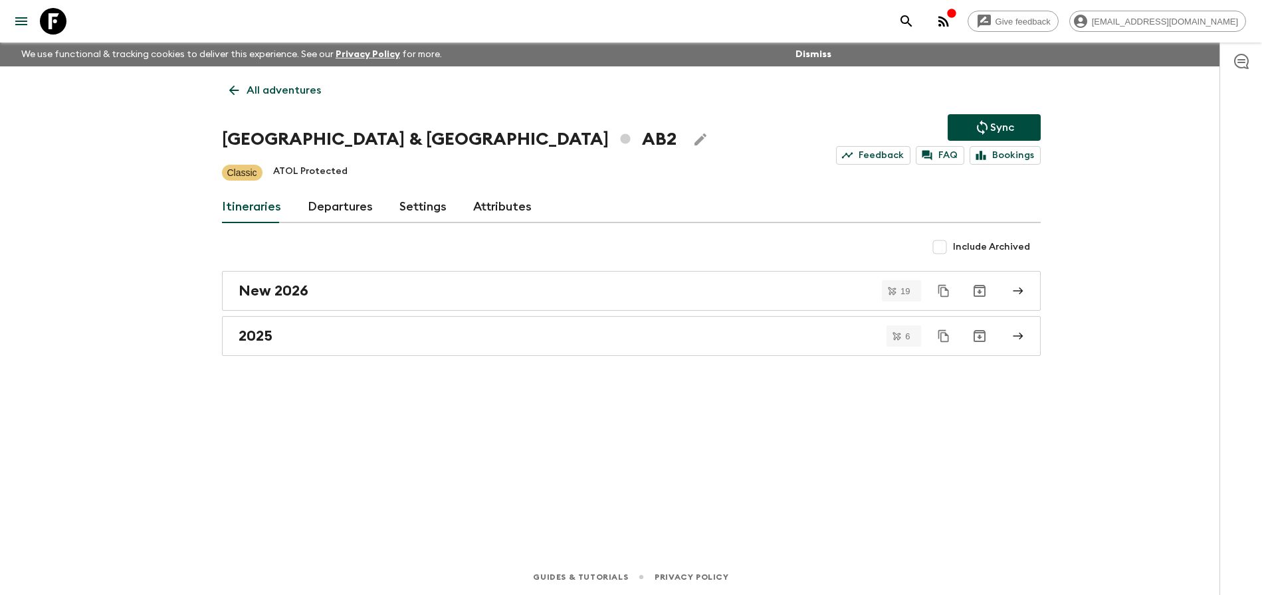
click at [322, 209] on link "Departures" at bounding box center [340, 207] width 65 height 32
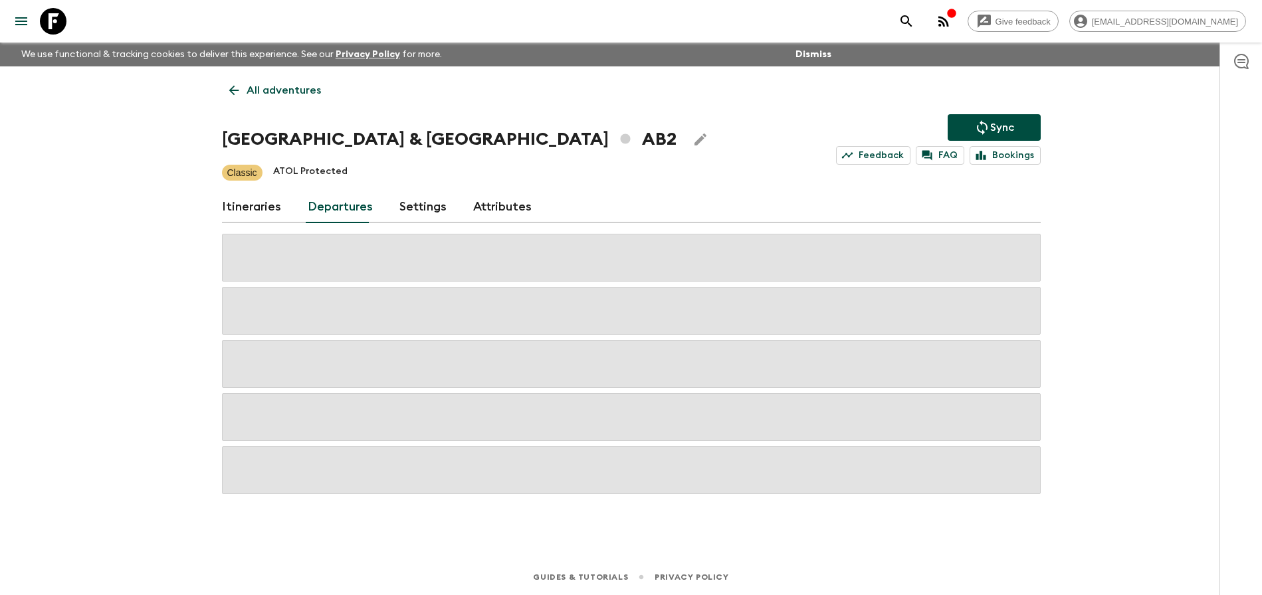
click at [1121, 261] on div "Give feedback [PERSON_NAME][EMAIL_ADDRESS][DOMAIN_NAME] We use functional & tra…" at bounding box center [631, 297] width 1262 height 595
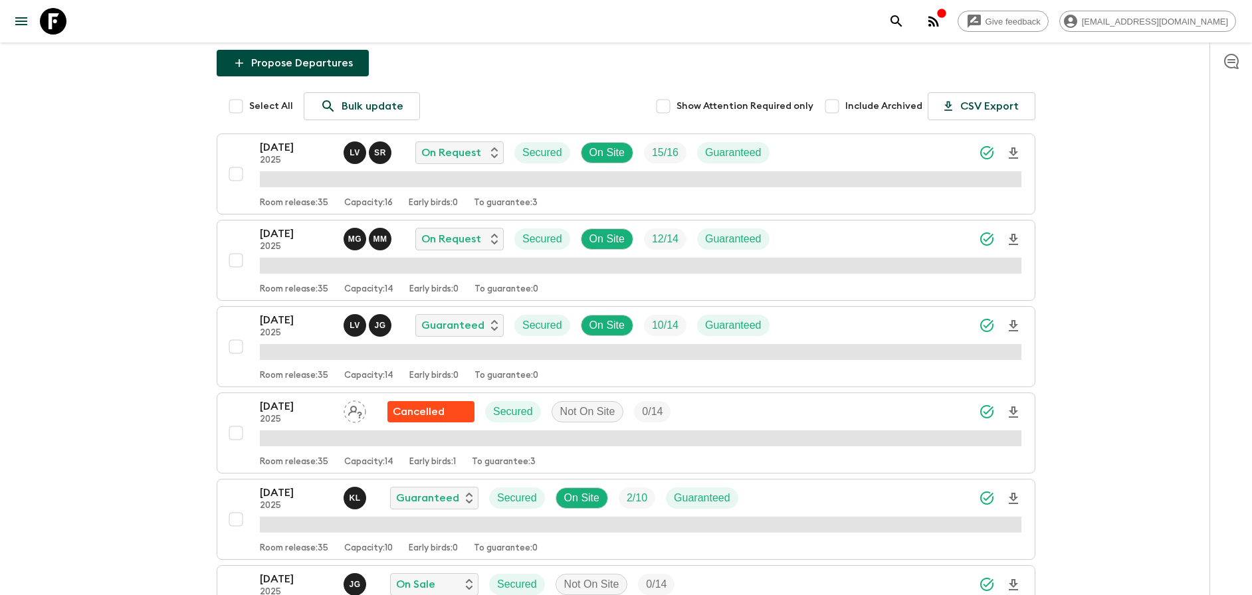
scroll to position [199, 0]
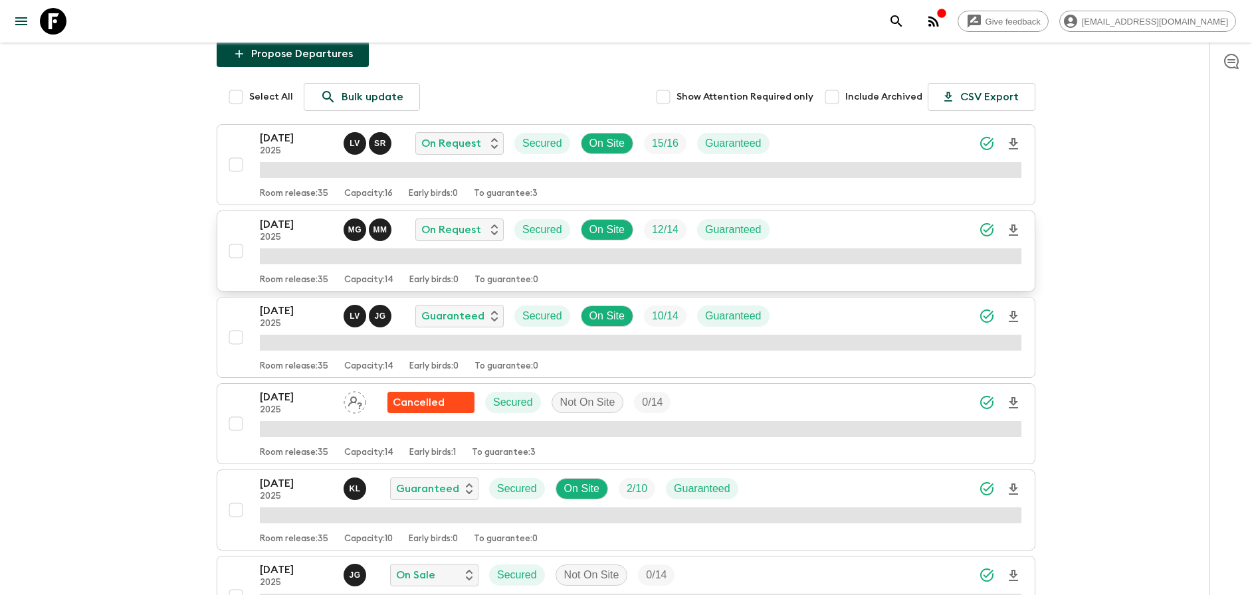
click at [890, 231] on div "[DATE] 2025 M G M M On Request Secured On Site 12 / 14 Guaranteed" at bounding box center [640, 230] width 761 height 27
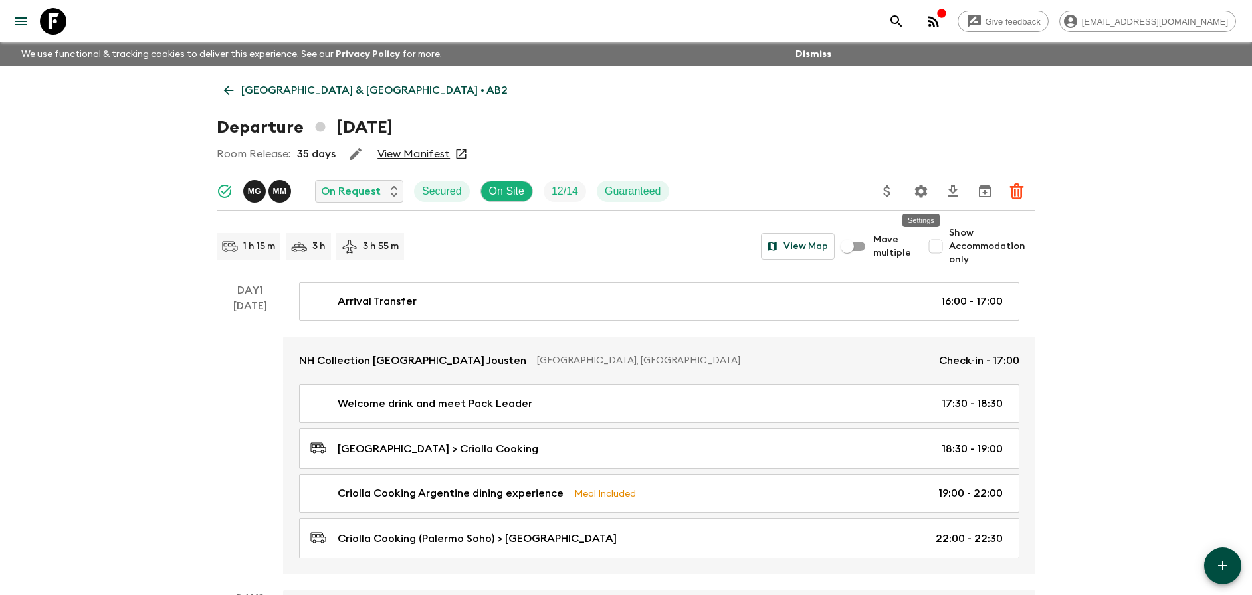
click at [928, 193] on icon "Settings" at bounding box center [921, 191] width 16 height 16
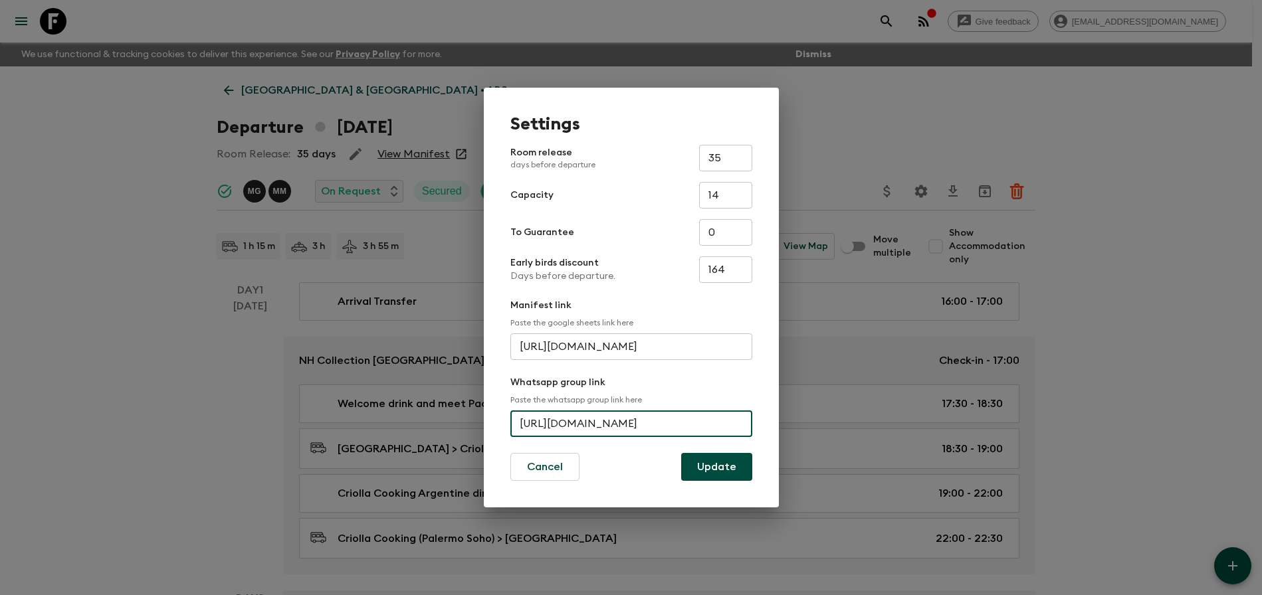
scroll to position [0, 64]
drag, startPoint x: 517, startPoint y: 423, endPoint x: 791, endPoint y: 421, distance: 273.0
click at [791, 421] on div "Settings Room release days before departure 35 ​ Capacity 14 ​ To Guarantee 0 ​…" at bounding box center [631, 297] width 1262 height 595
click at [1135, 166] on div "Settings Room release days before departure 35 ​ Capacity 14 ​ To Guarantee 0 ​…" at bounding box center [631, 297] width 1262 height 595
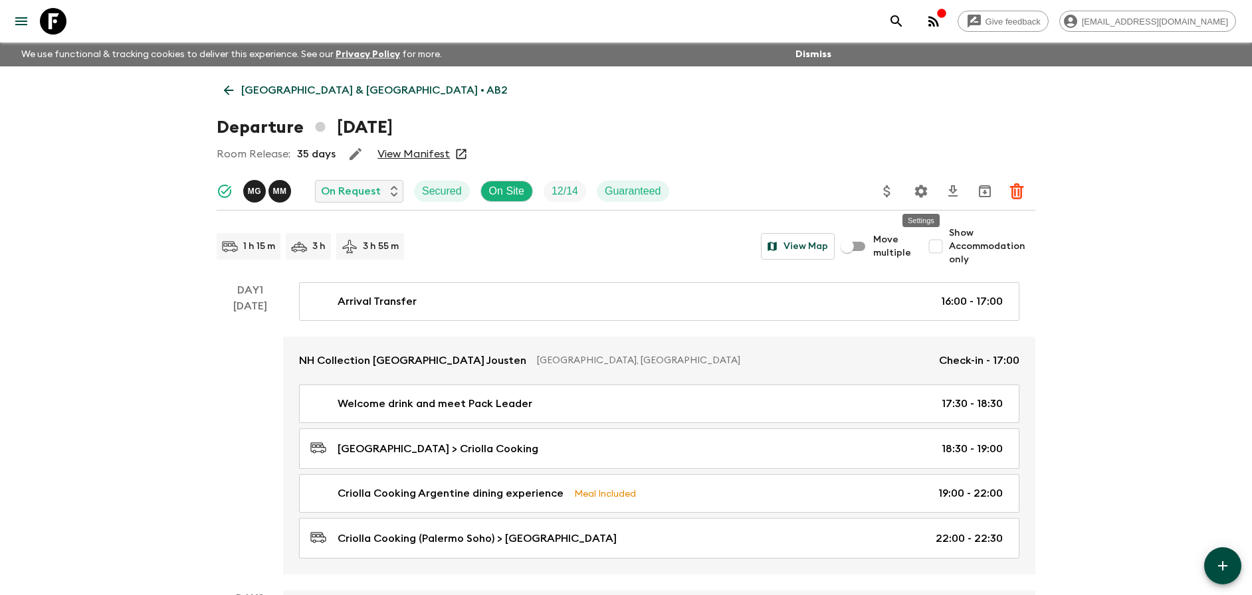
click at [917, 191] on icon "Settings" at bounding box center [921, 191] width 13 height 13
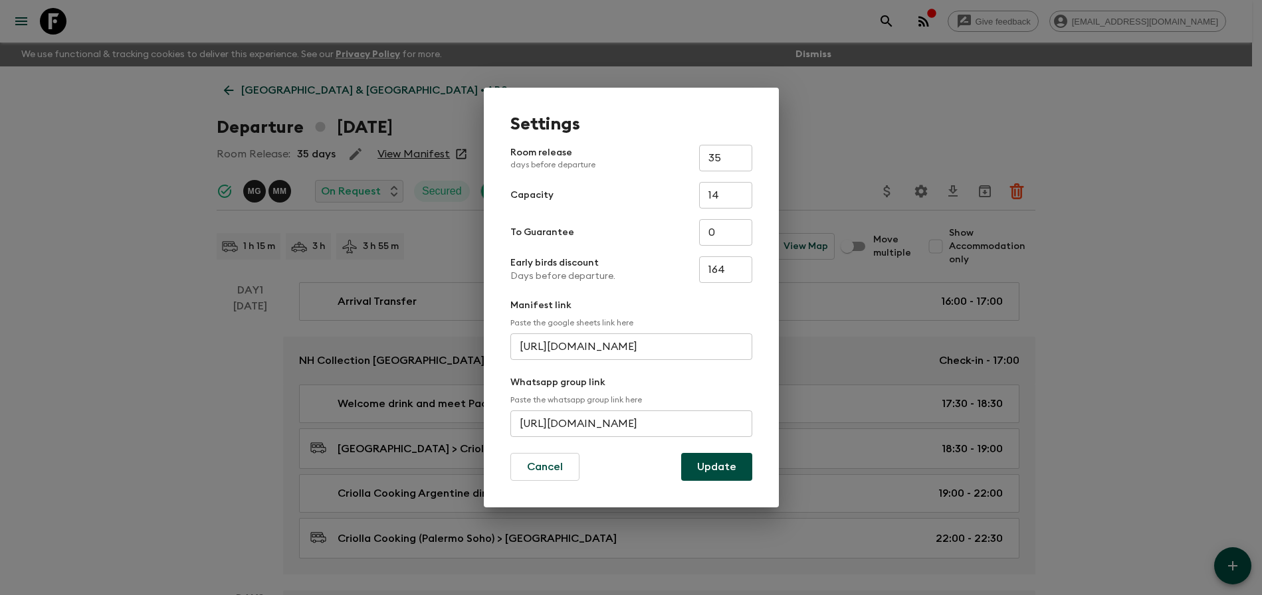
click at [516, 422] on input "[URL][DOMAIN_NAME]" at bounding box center [631, 424] width 242 height 27
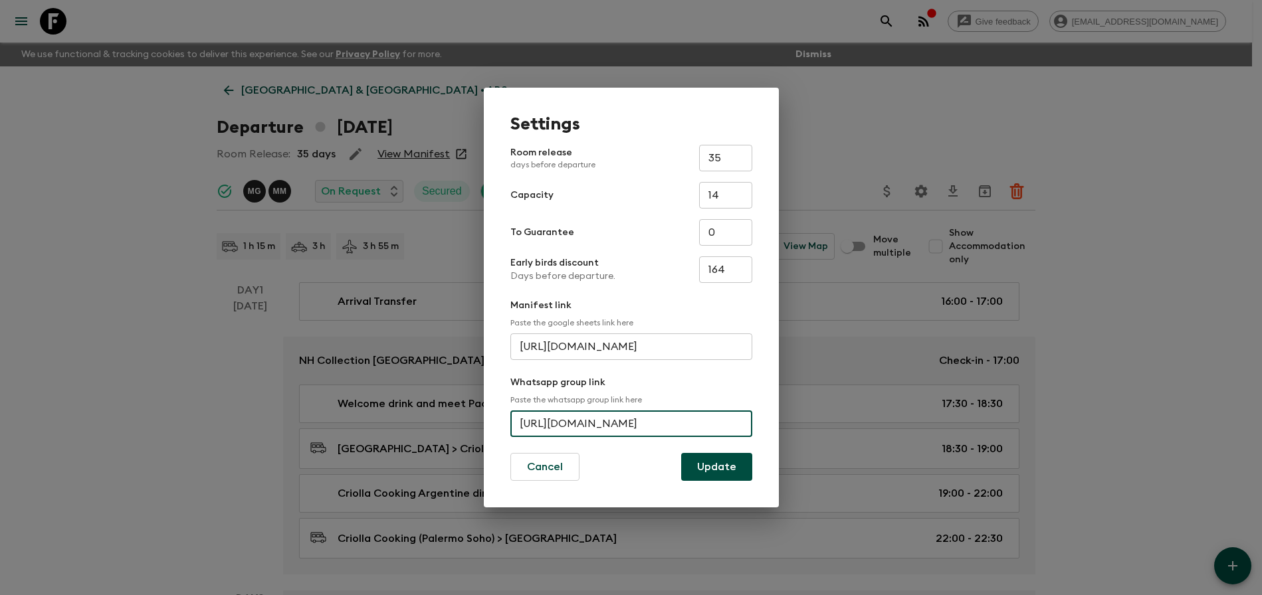
click at [850, 157] on div "Settings Room release days before departure 35 ​ Capacity 14 ​ To Guarantee 0 ​…" at bounding box center [631, 297] width 1262 height 595
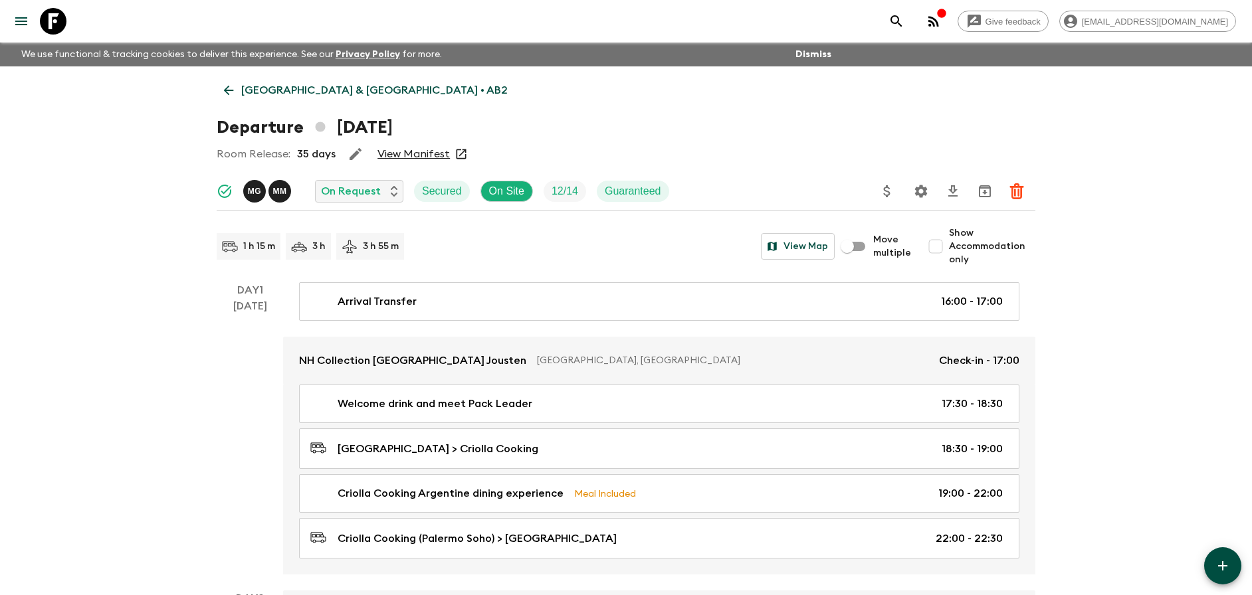
click at [676, 124] on div "Departure [DATE]" at bounding box center [626, 127] width 818 height 27
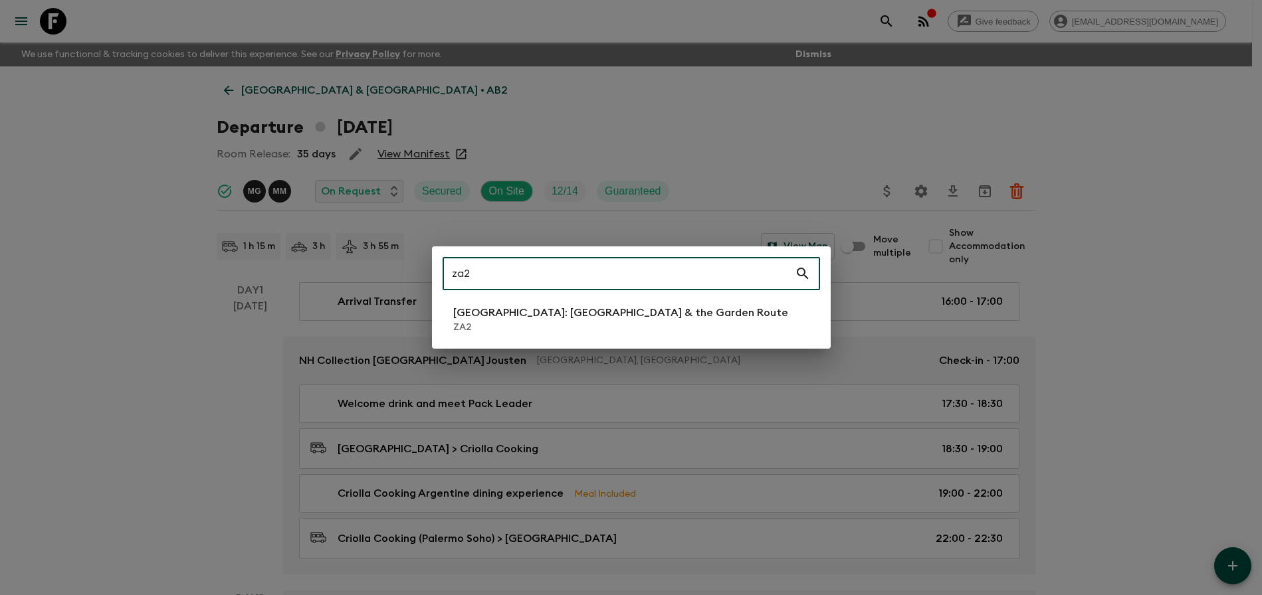
type input "za2"
click at [535, 325] on p "ZA2" at bounding box center [620, 327] width 335 height 13
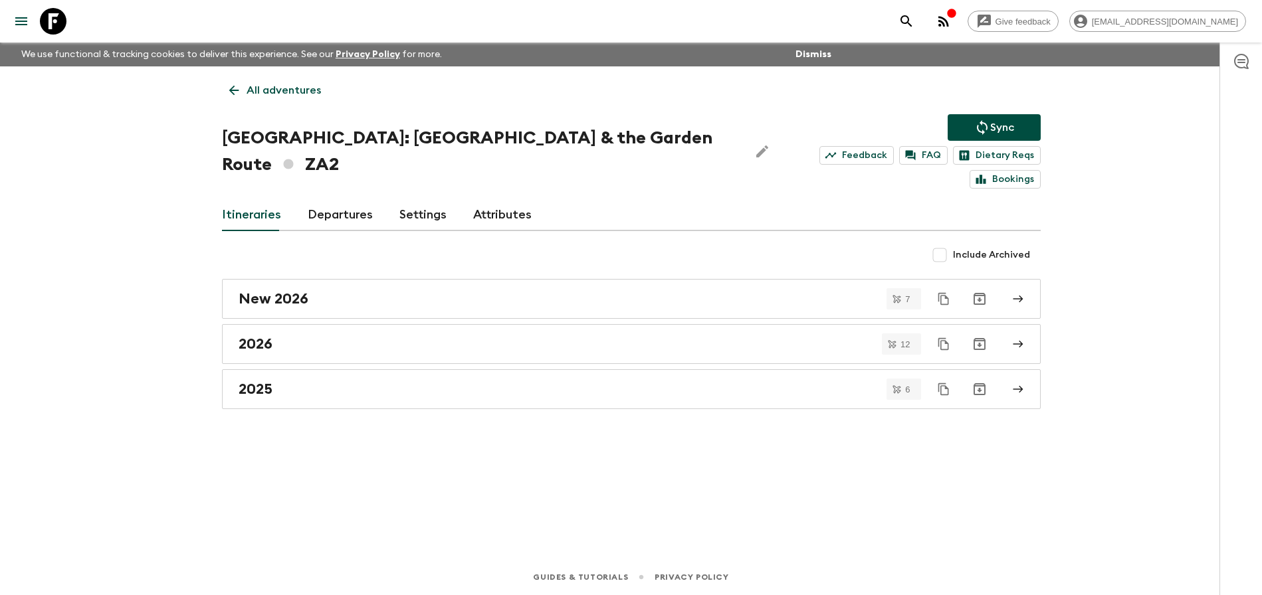
click at [342, 199] on link "Departures" at bounding box center [340, 215] width 65 height 32
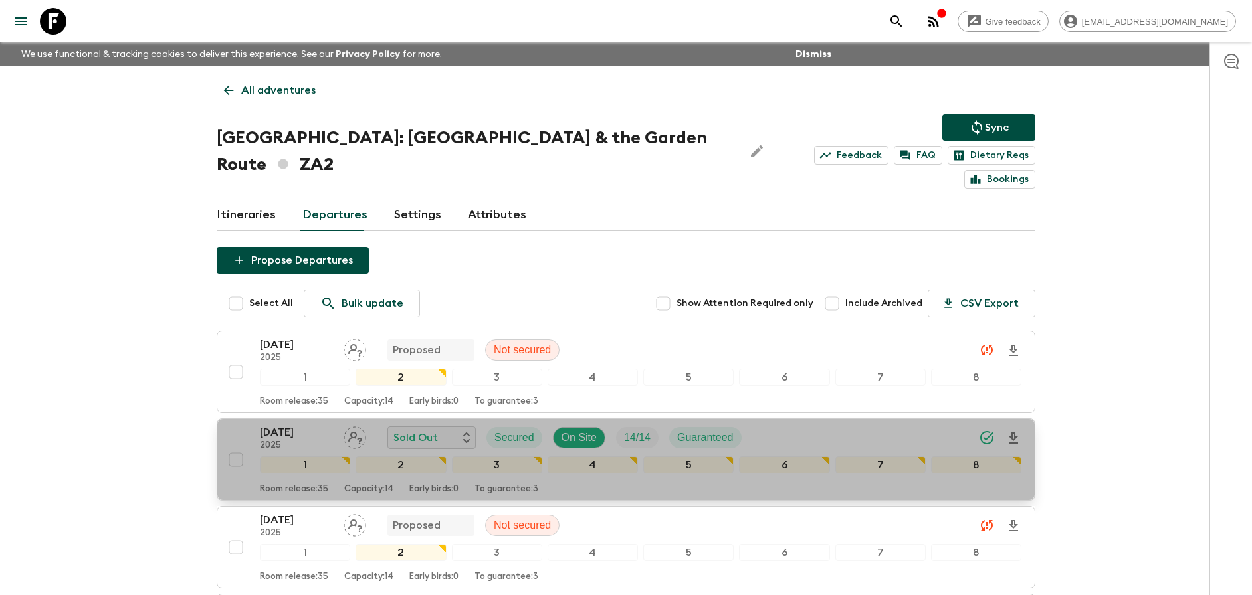
click at [866, 424] on div "[DATE] 2025 Sold Out Secured On Site 14 / 14 Guaranteed" at bounding box center [640, 437] width 761 height 27
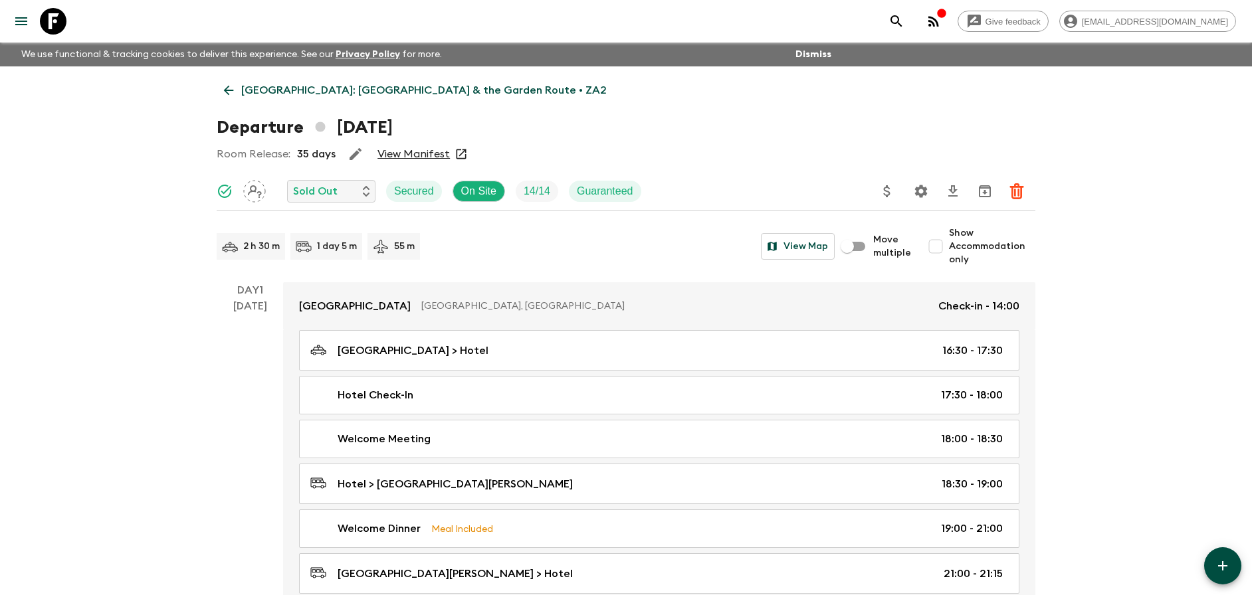
click at [391, 152] on link "View Manifest" at bounding box center [413, 153] width 72 height 13
click at [652, 129] on div "Departure [DATE]" at bounding box center [626, 127] width 818 height 27
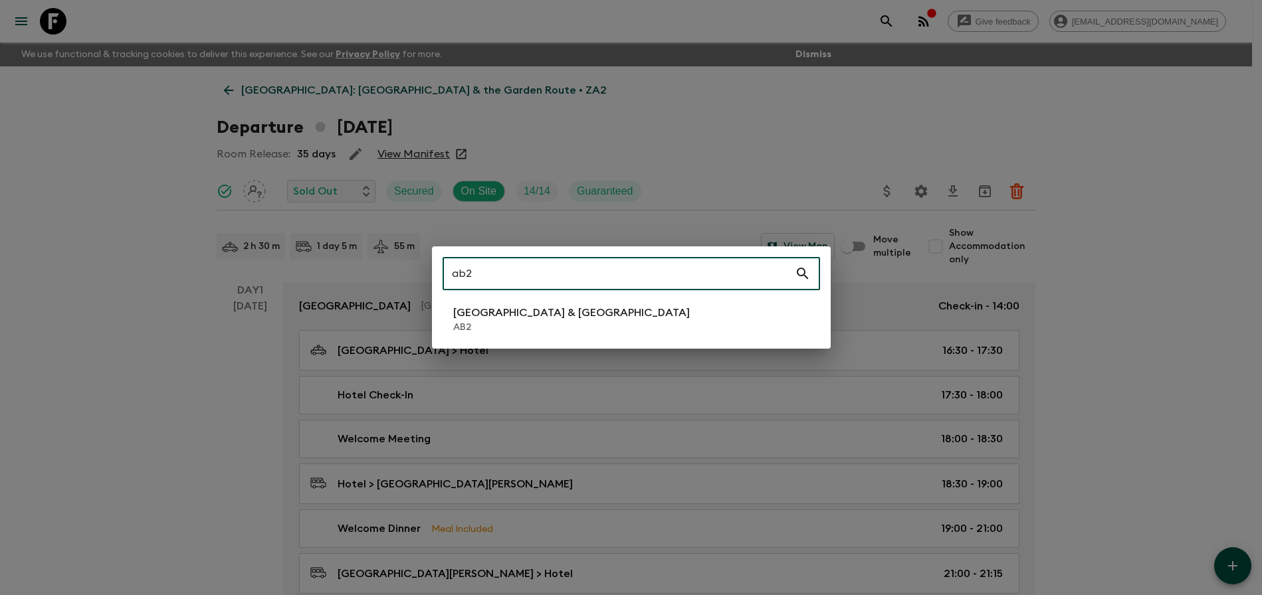
type input "ab2"
click at [747, 308] on li "Argentina & [GEOGRAPHIC_DATA] AB2" at bounding box center [630, 319] width 377 height 37
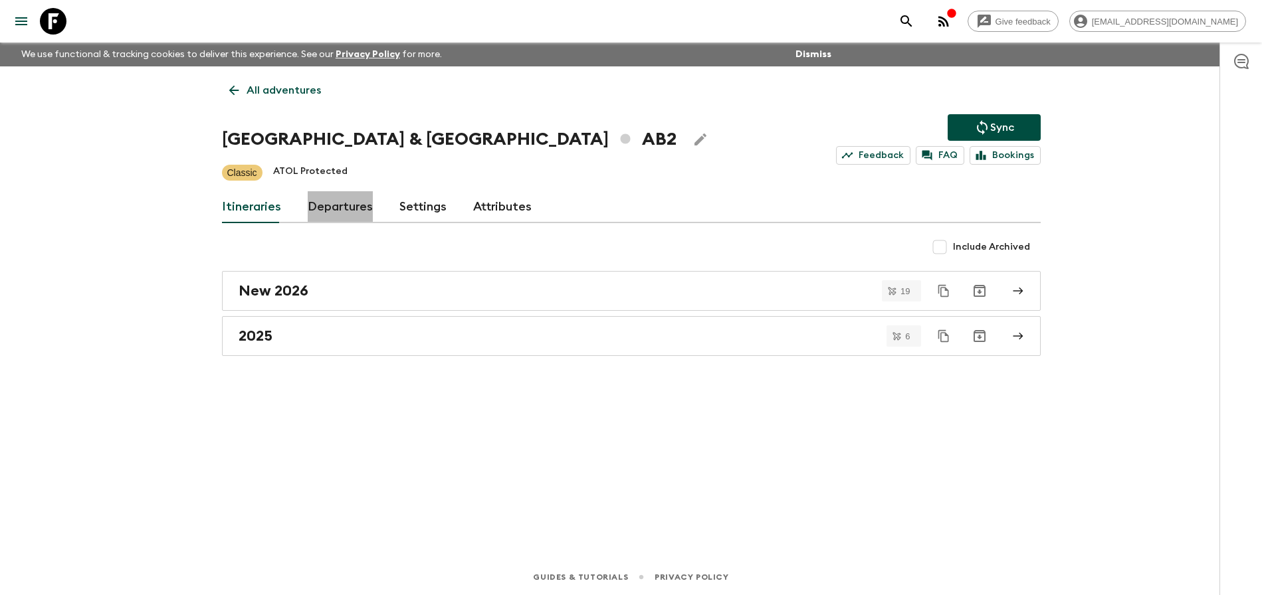
click at [349, 213] on link "Departures" at bounding box center [340, 207] width 65 height 32
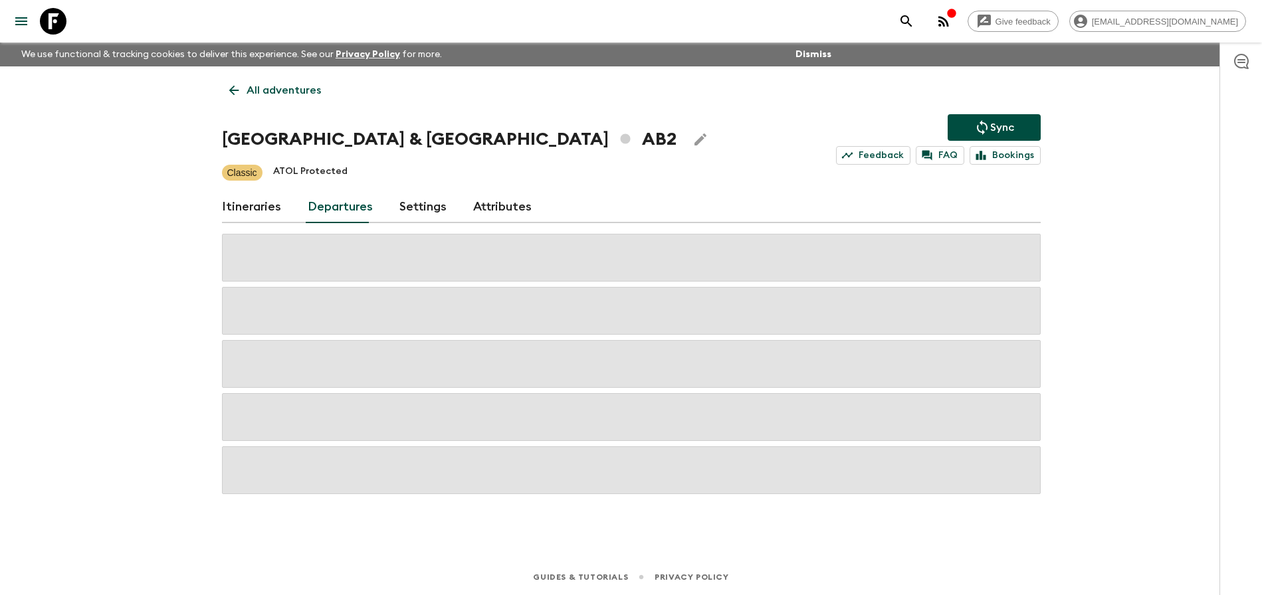
click at [1117, 264] on div "Give feedback [PERSON_NAME][EMAIL_ADDRESS][DOMAIN_NAME] We use functional & tra…" at bounding box center [631, 297] width 1262 height 595
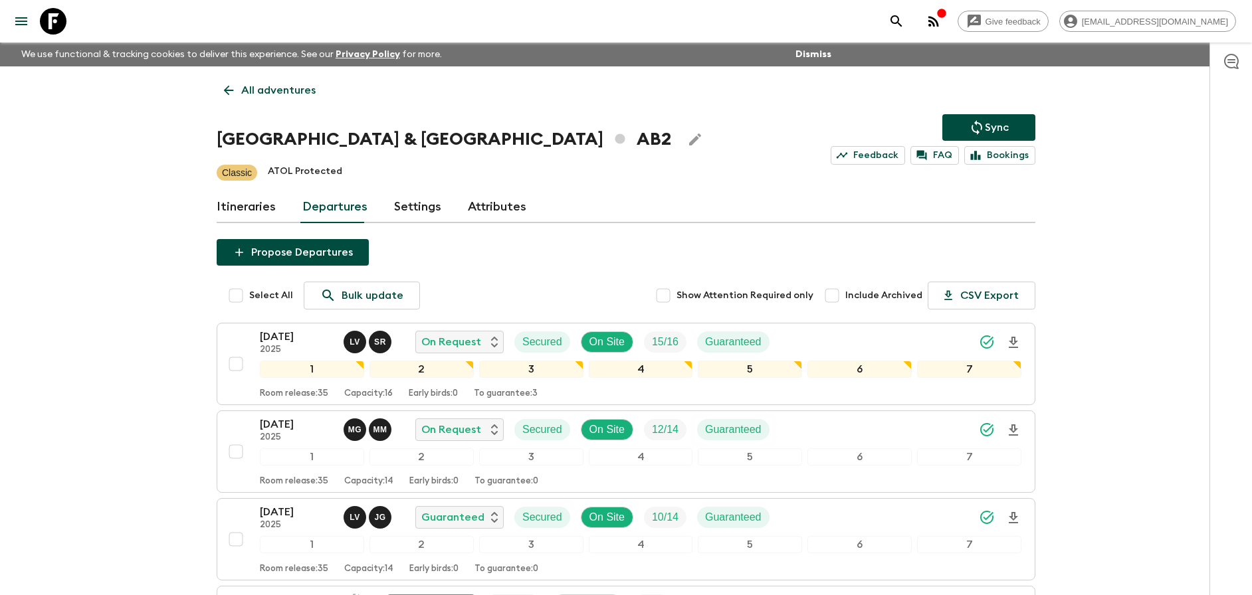
click at [805, 433] on div "[DATE] 2025 M G M M On Request Secured On Site 12 / 14 Guaranteed" at bounding box center [640, 430] width 761 height 27
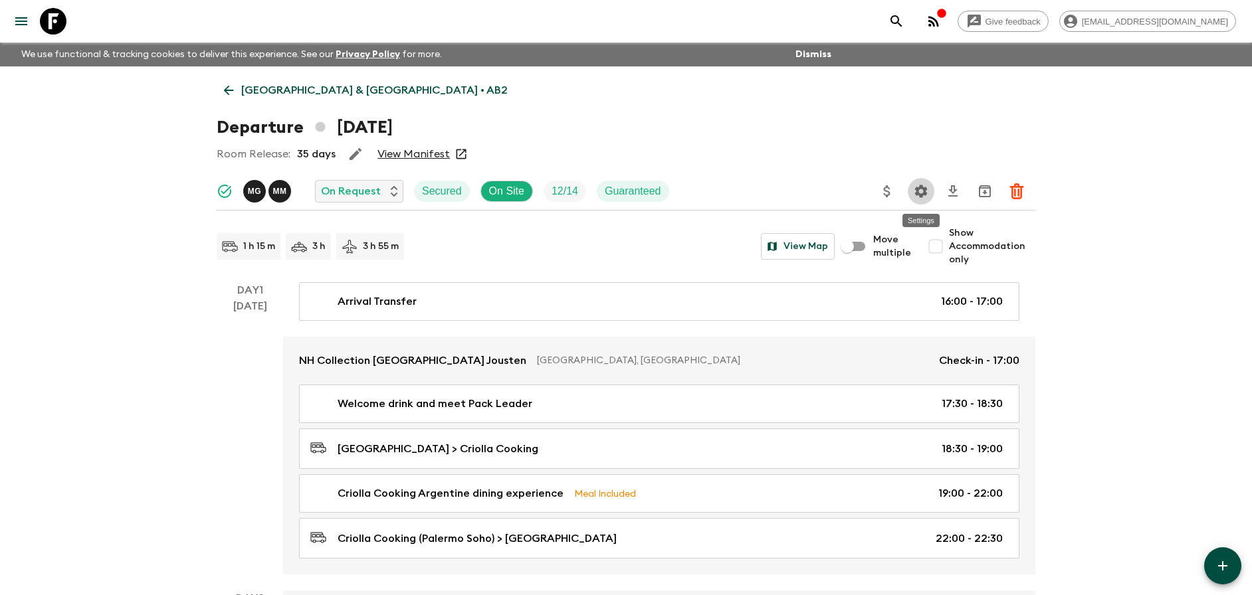
click at [930, 195] on button "Settings" at bounding box center [920, 191] width 27 height 27
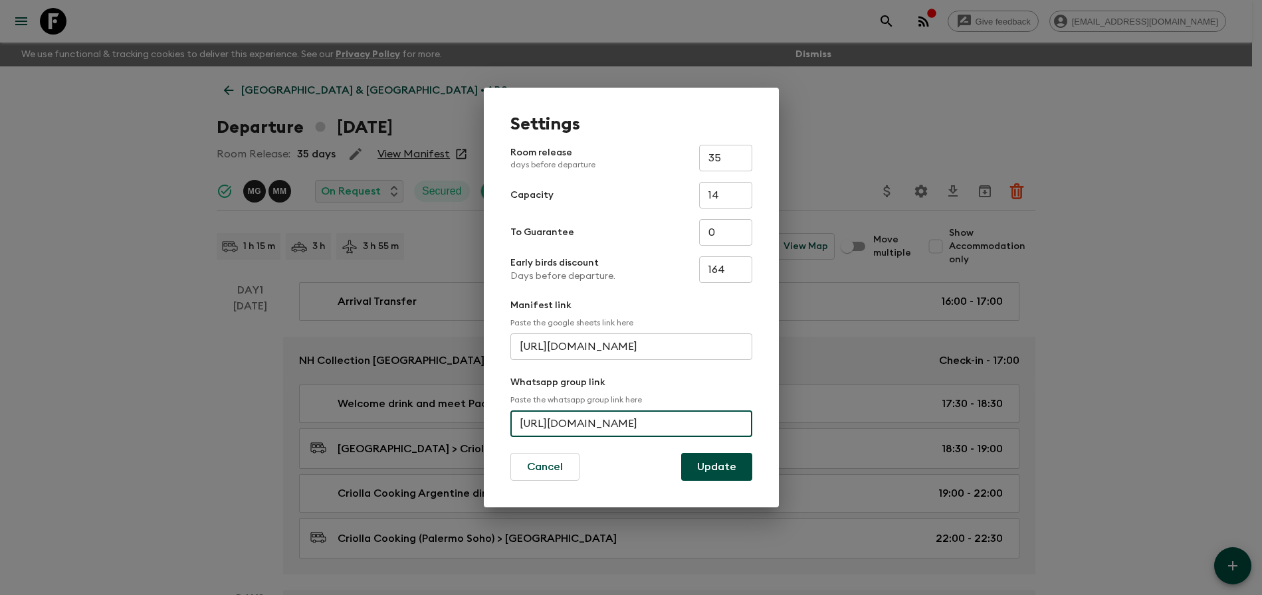
click at [648, 423] on input "[URL][DOMAIN_NAME]" at bounding box center [631, 424] width 242 height 27
drag, startPoint x: 523, startPoint y: 424, endPoint x: 804, endPoint y: 428, distance: 281.0
click at [804, 428] on div "Settings Room release days before departure 35 ​ Capacity 14 ​ To Guarantee 0 ​…" at bounding box center [631, 297] width 1262 height 595
click at [1166, 267] on div "Settings Room release days before departure 35 ​ Capacity 14 ​ To Guarantee 0 ​…" at bounding box center [631, 297] width 1262 height 595
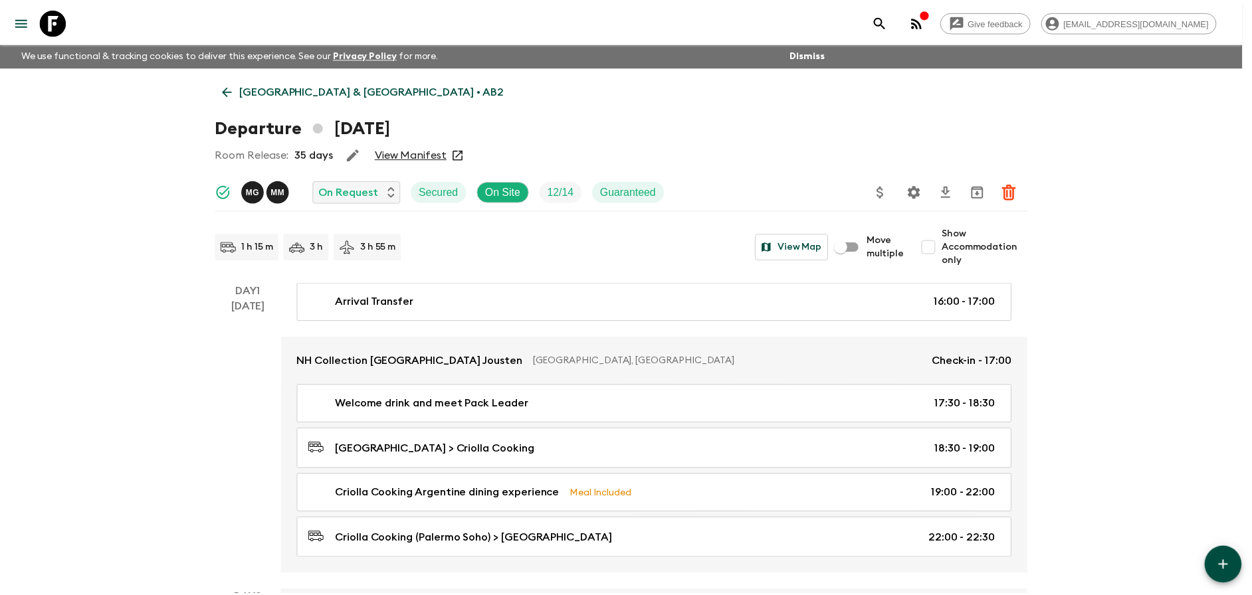
scroll to position [0, 0]
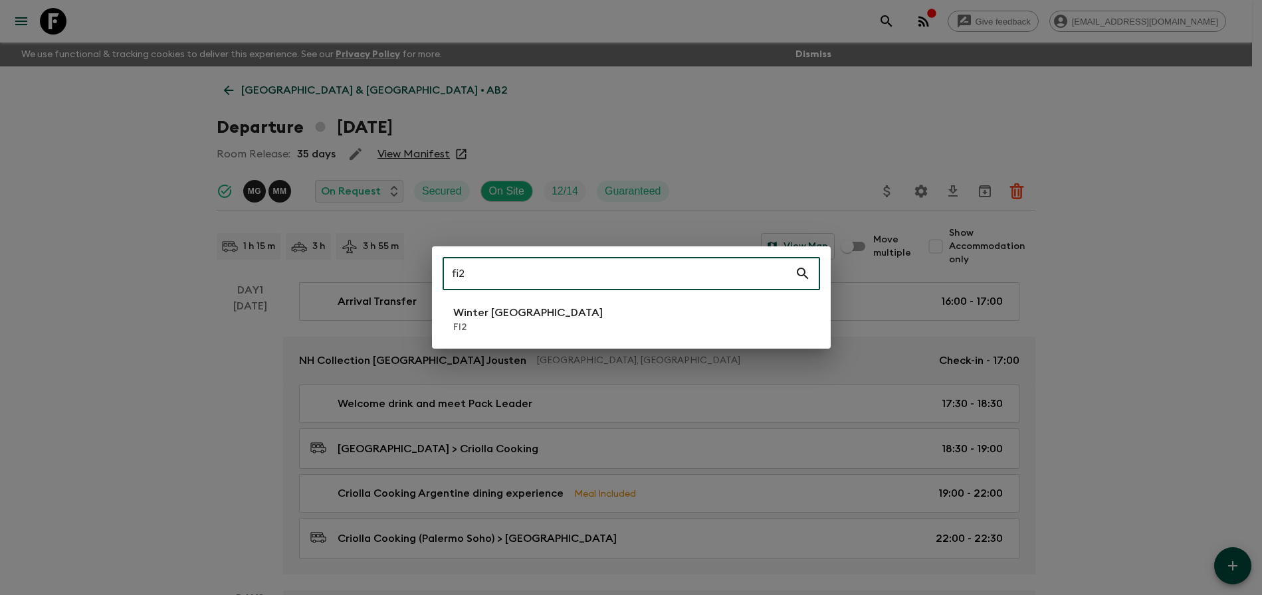
type input "fi2"
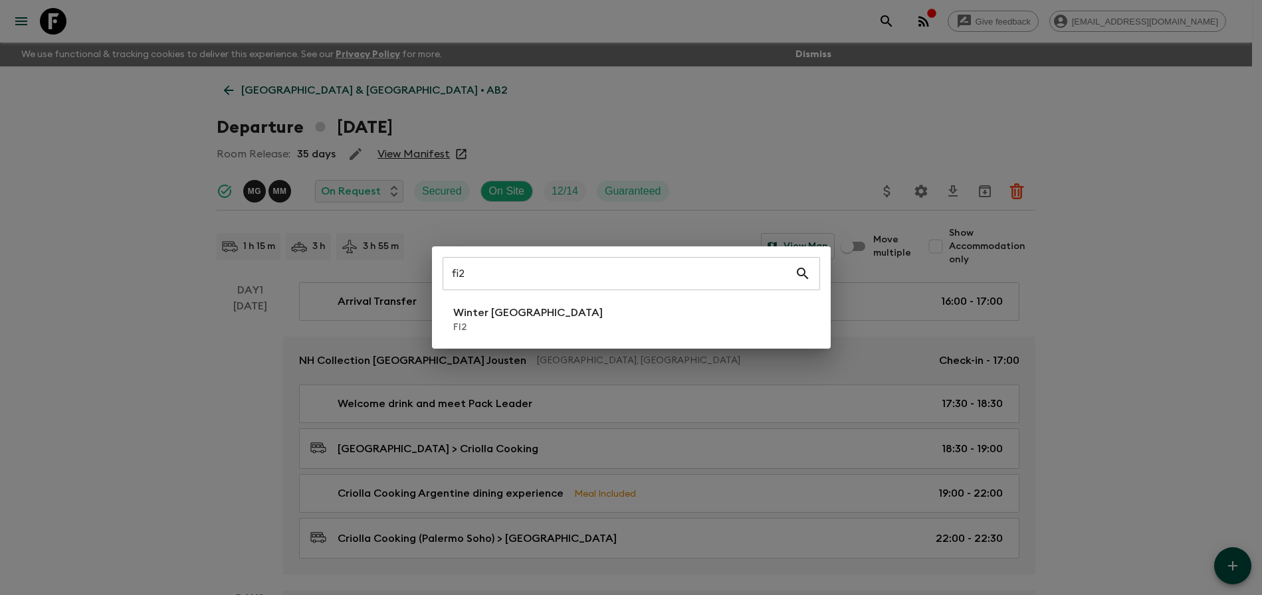
click at [647, 299] on div "fi2 ​ Winter [GEOGRAPHIC_DATA] FI2" at bounding box center [631, 297] width 399 height 102
click at [646, 301] on li "Winter [GEOGRAPHIC_DATA] FI2" at bounding box center [630, 319] width 377 height 37
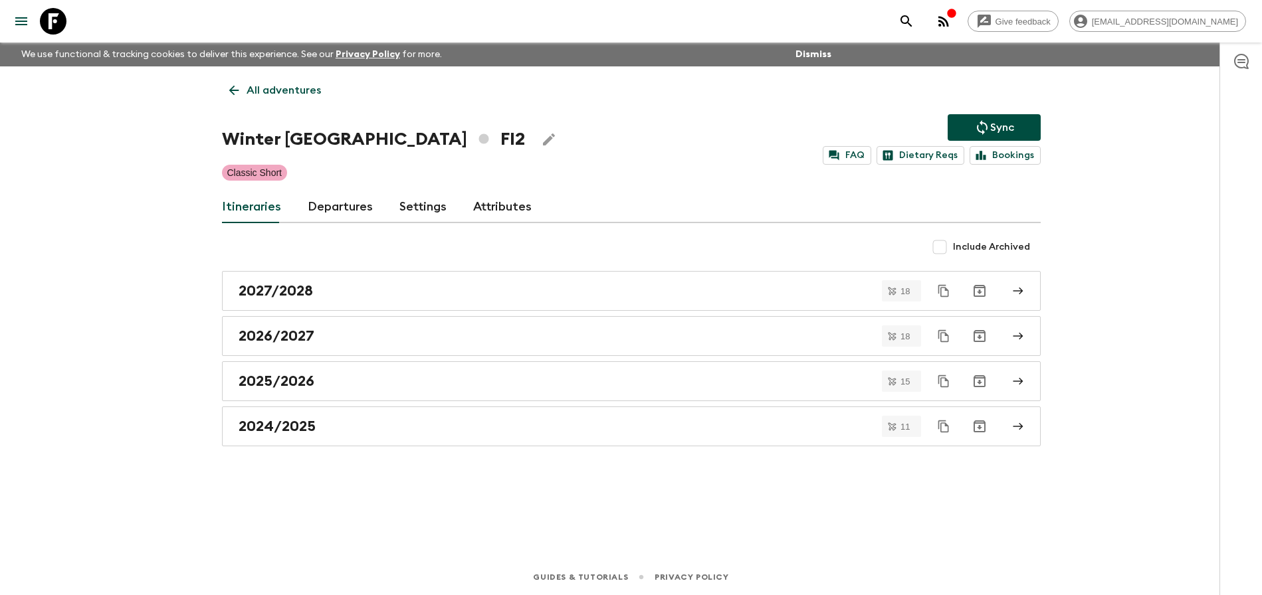
click at [346, 201] on link "Departures" at bounding box center [340, 207] width 65 height 32
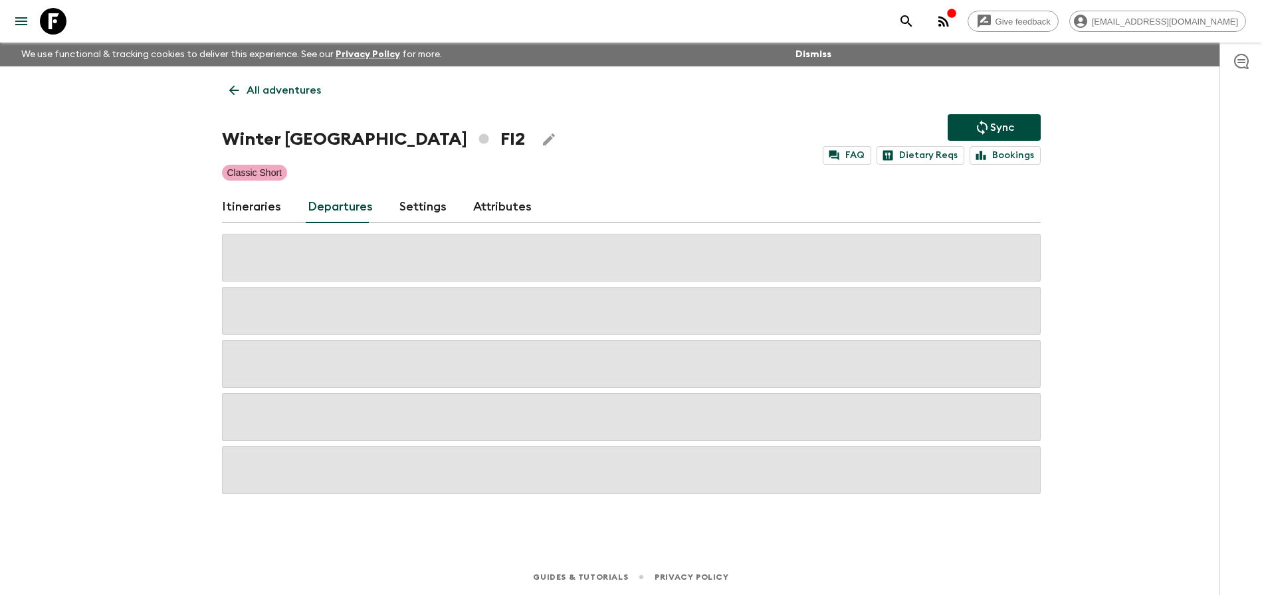
click at [1101, 179] on div "Give feedback [PERSON_NAME][EMAIL_ADDRESS][DOMAIN_NAME] We use functional & tra…" at bounding box center [631, 297] width 1262 height 595
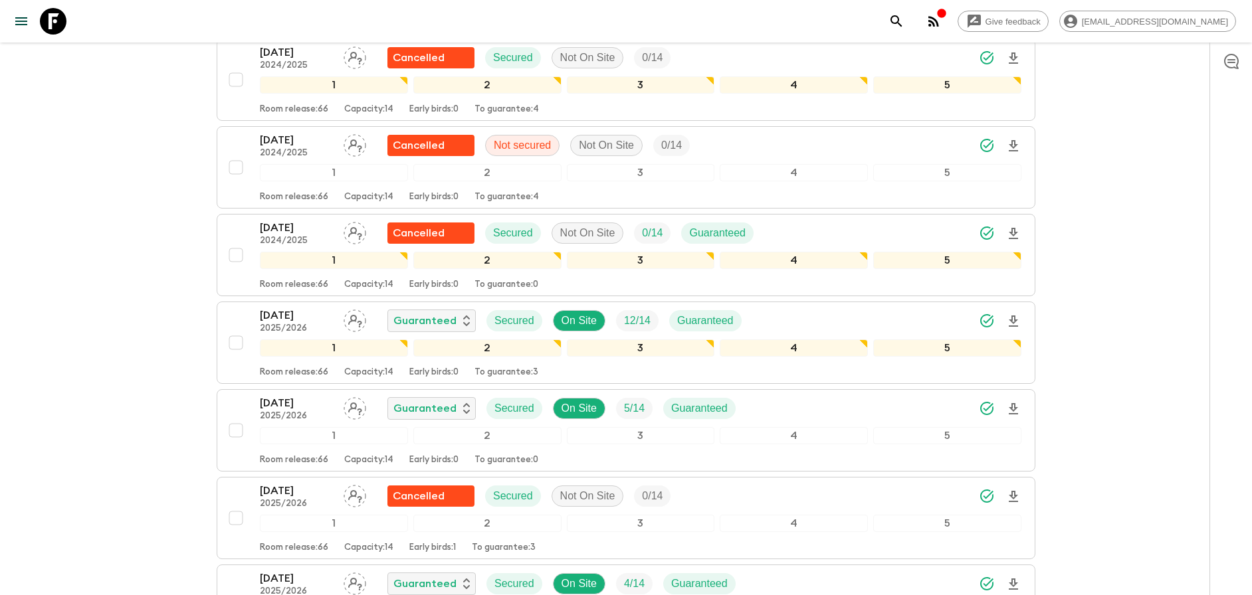
scroll to position [987, 0]
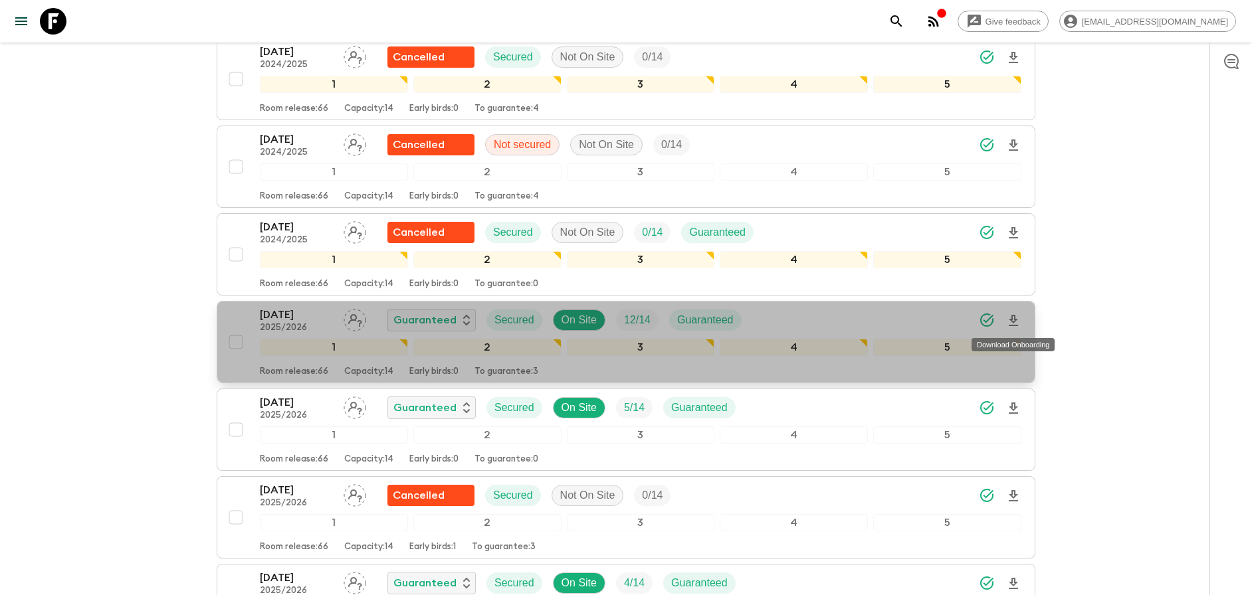
click at [1014, 317] on icon "Download Onboarding" at bounding box center [1012, 320] width 9 height 11
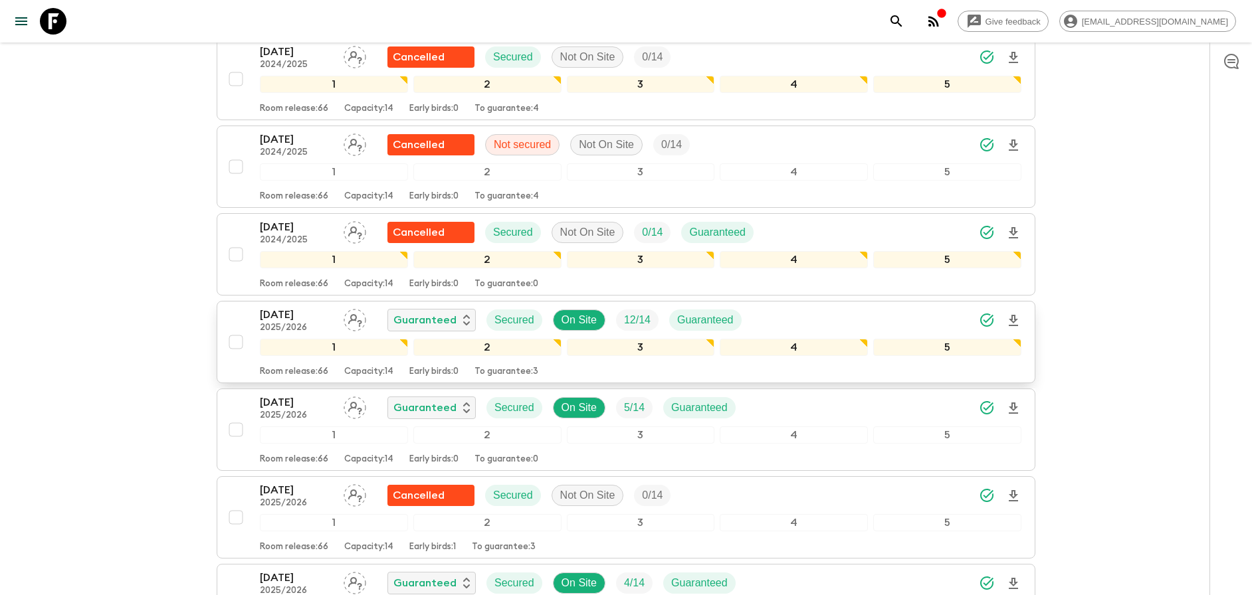
click at [949, 312] on div "[DATE] 2025/2026 Guaranteed Secured On Site 12 / 14 Guaranteed" at bounding box center [640, 320] width 761 height 27
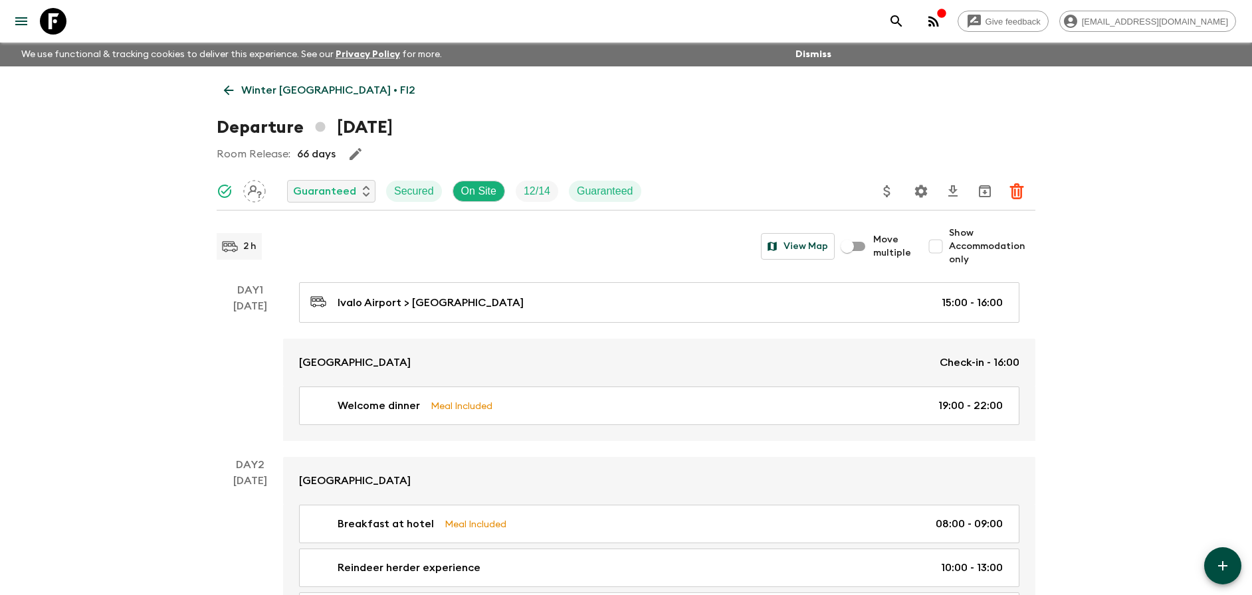
click at [939, 237] on input "Show Accommodation only" at bounding box center [935, 246] width 27 height 27
checkbox input "true"
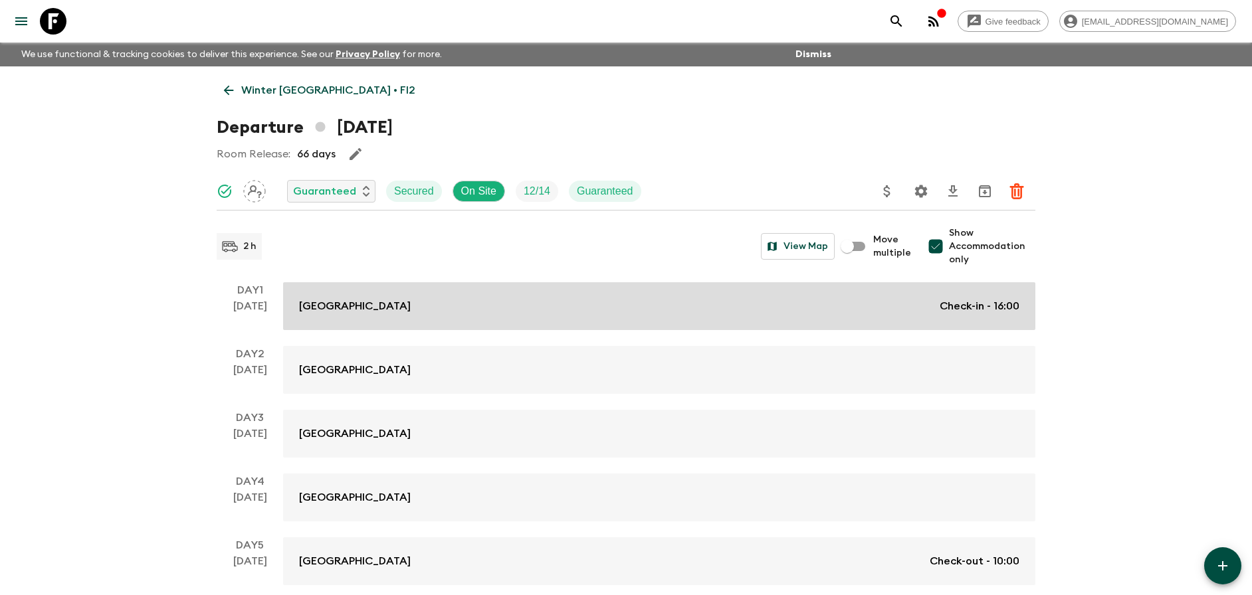
click at [793, 300] on div "Wilderness Hotel Juutua Check-in - 16:00" at bounding box center [659, 306] width 720 height 16
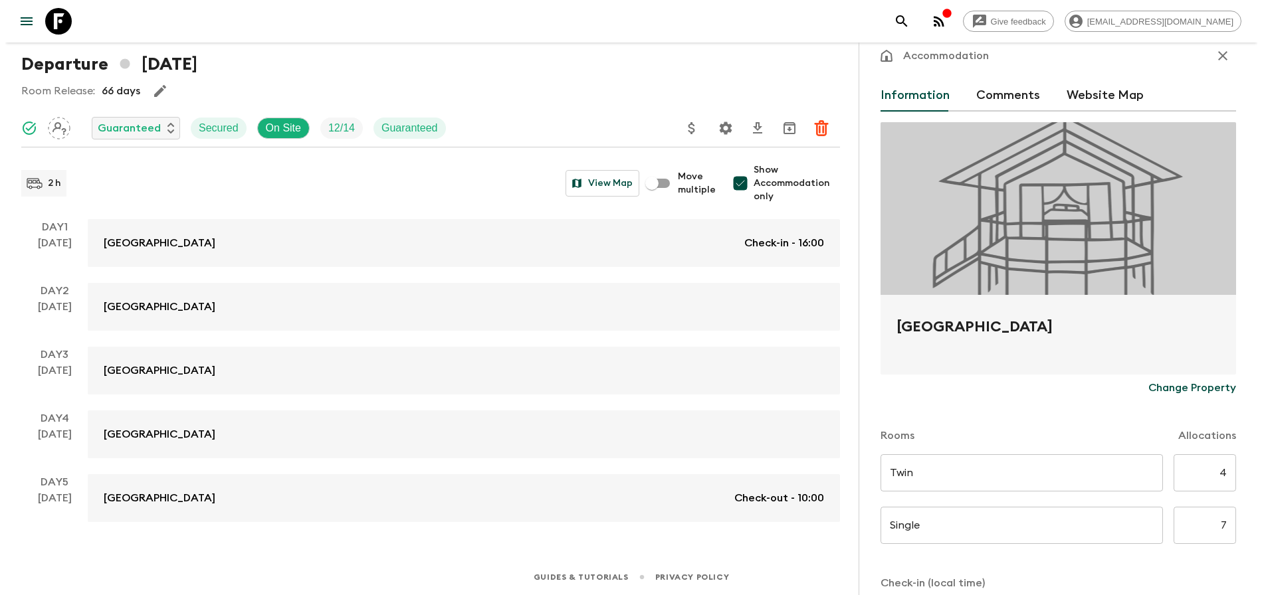
scroll to position [23, 0]
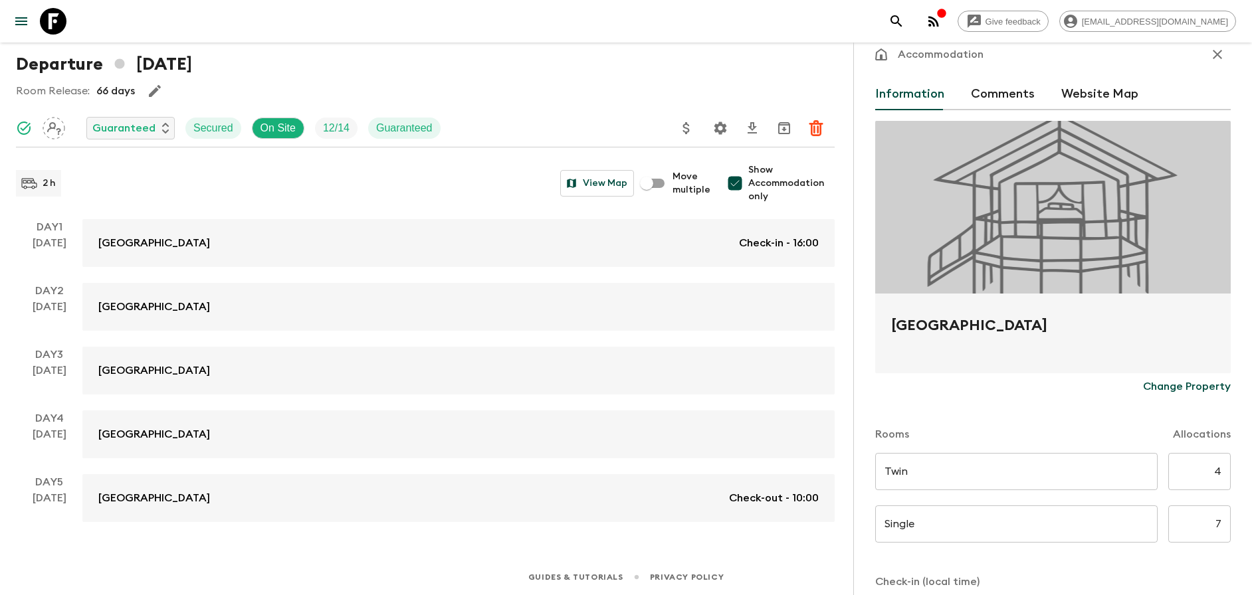
click at [722, 124] on icon "Settings" at bounding box center [720, 128] width 16 height 16
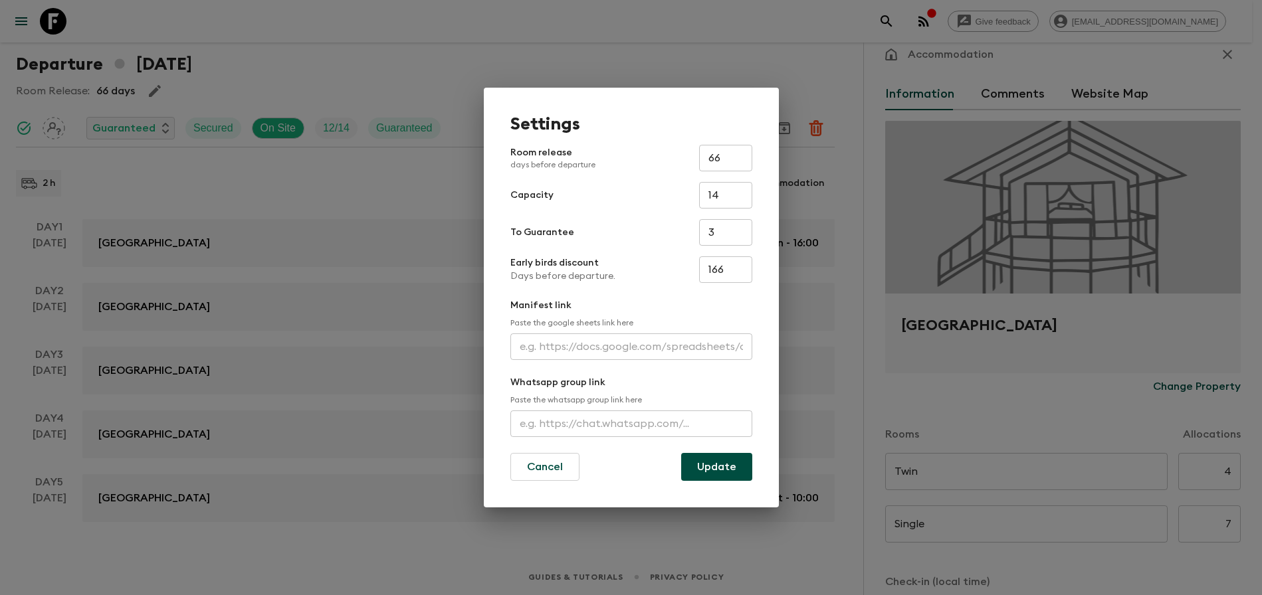
click at [620, 350] on input "text" at bounding box center [631, 346] width 242 height 27
paste input "[URL][DOMAIN_NAME]"
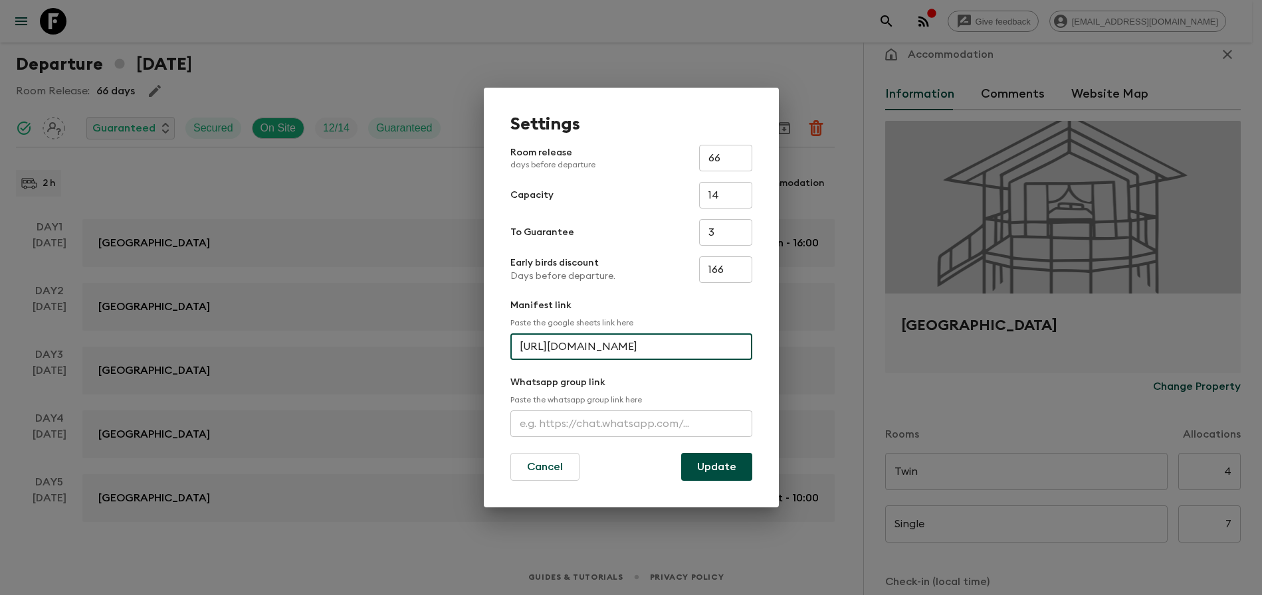
scroll to position [0, 352]
type input "[URL][DOMAIN_NAME]"
click at [731, 462] on button "Update" at bounding box center [716, 467] width 71 height 28
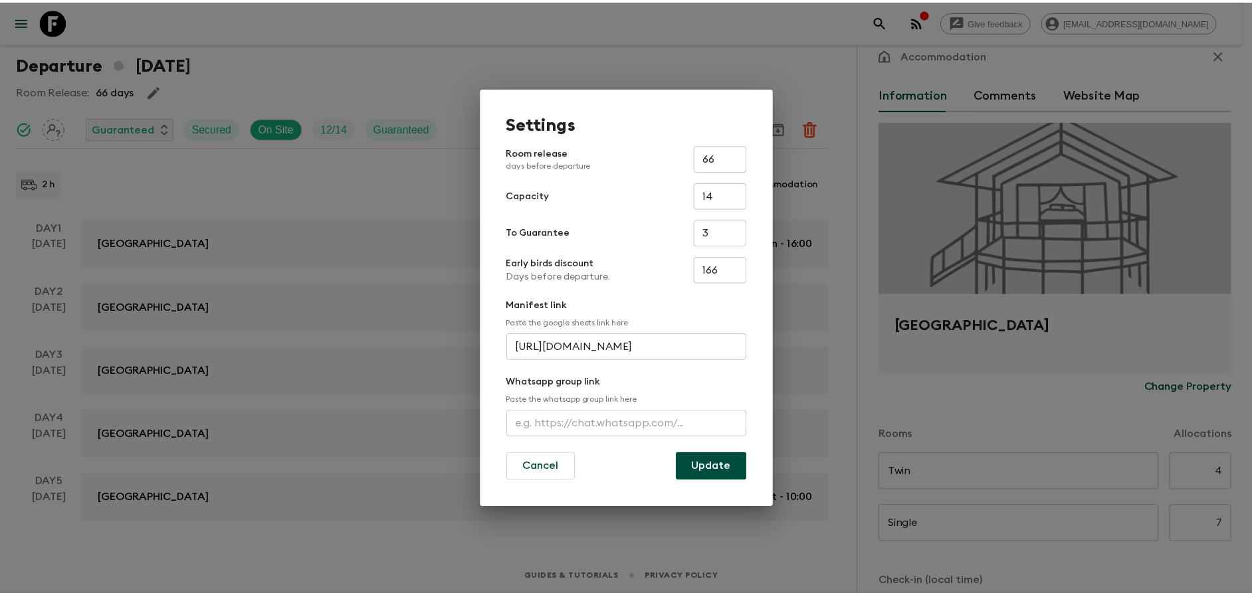
scroll to position [0, 0]
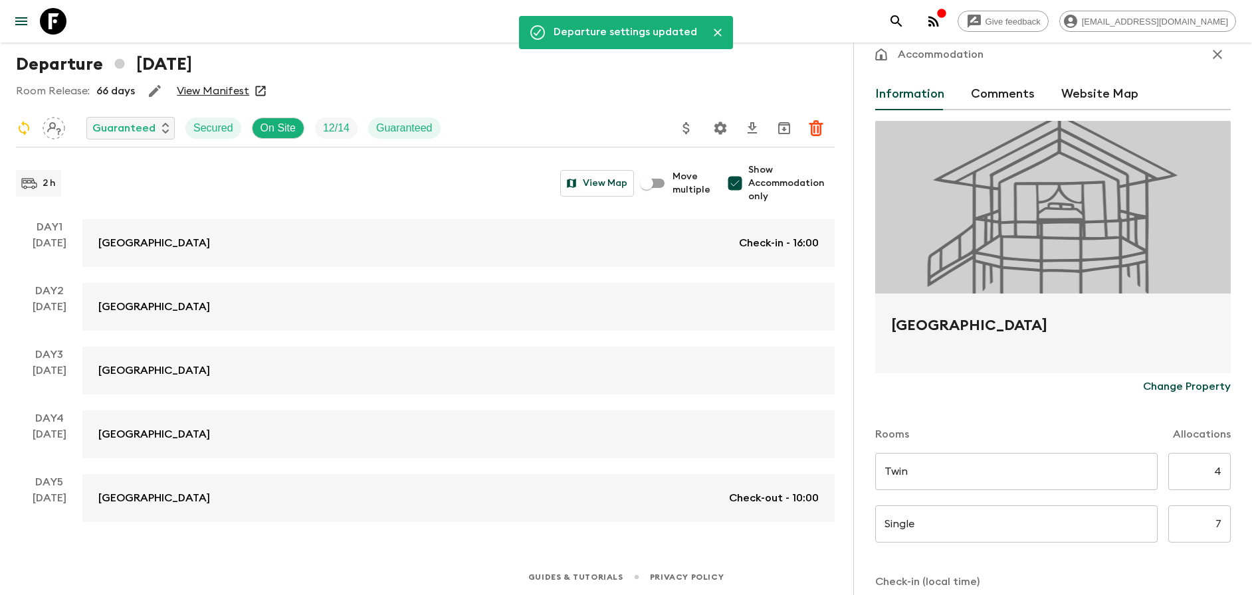
click at [207, 94] on link "View Manifest" at bounding box center [213, 90] width 72 height 13
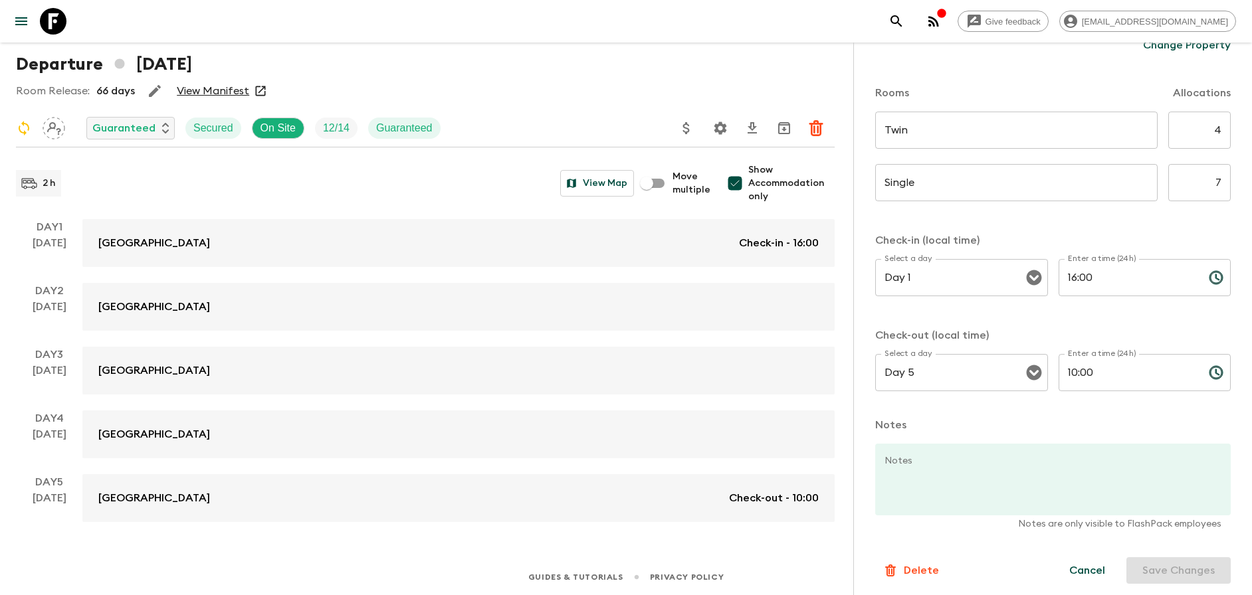
scroll to position [369, 0]
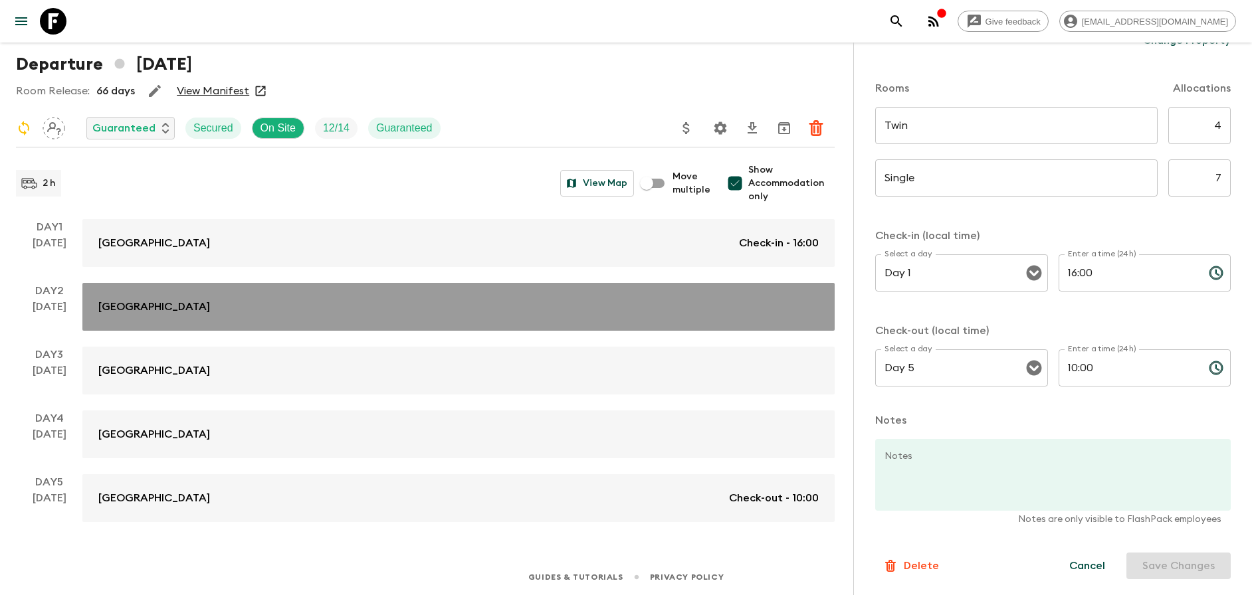
click at [799, 317] on link "[GEOGRAPHIC_DATA]" at bounding box center [458, 307] width 752 height 48
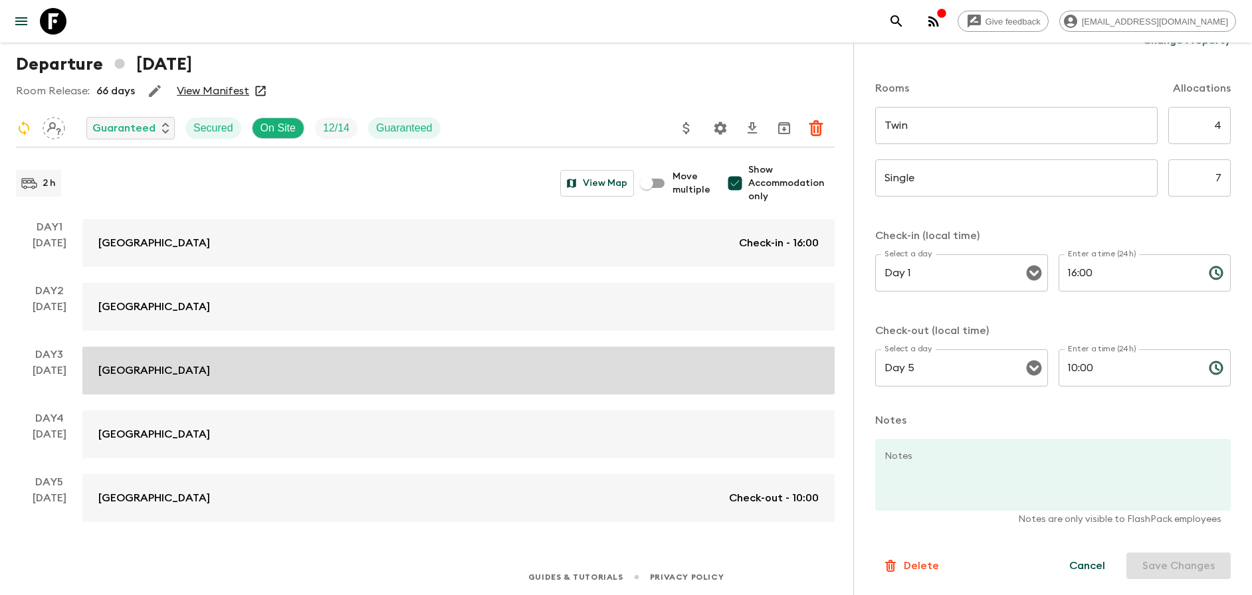
click at [704, 377] on div "[GEOGRAPHIC_DATA]" at bounding box center [458, 371] width 720 height 16
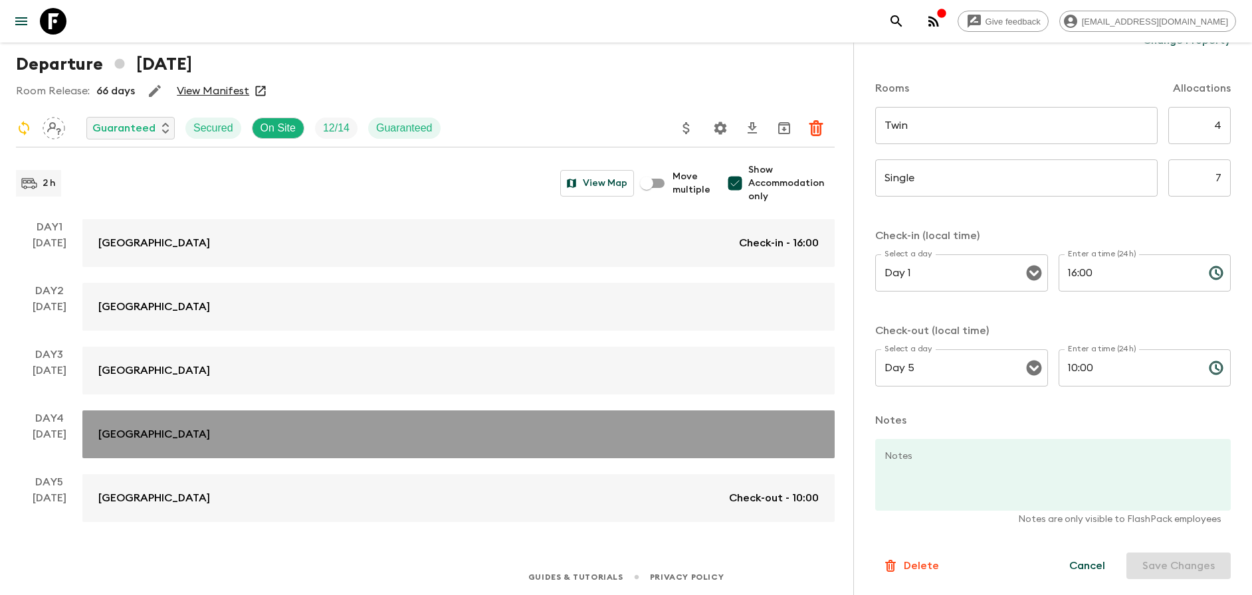
click at [727, 430] on div "[GEOGRAPHIC_DATA]" at bounding box center [458, 434] width 720 height 16
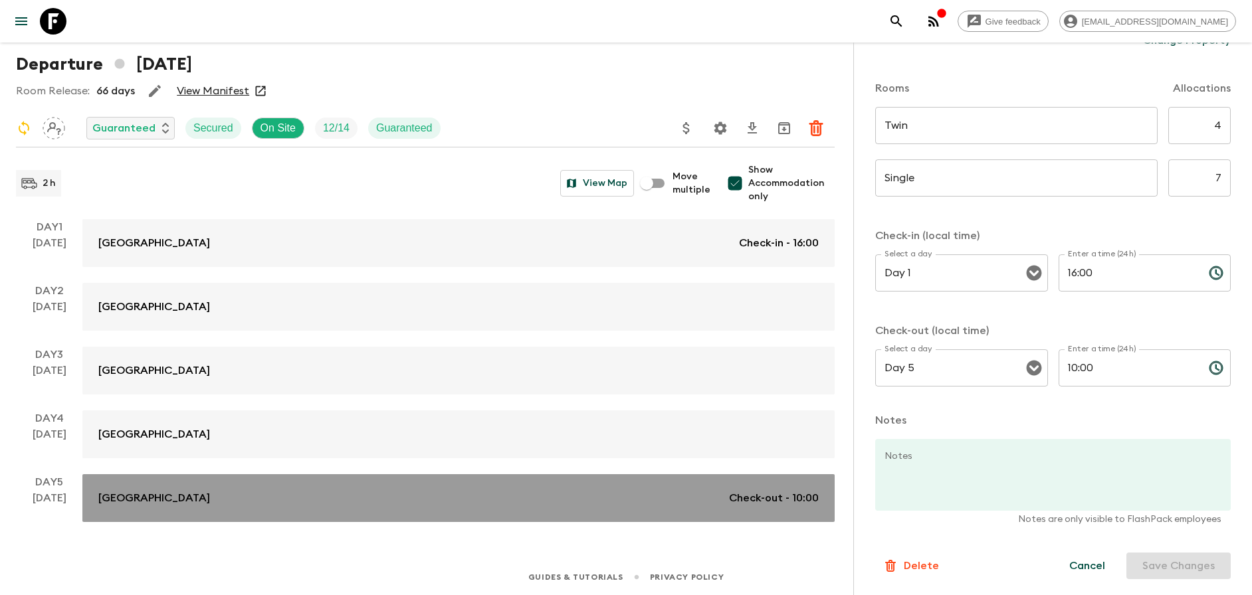
click at [682, 492] on div "Wilderness Hotel Juutua Check-out - 10:00" at bounding box center [458, 498] width 720 height 16
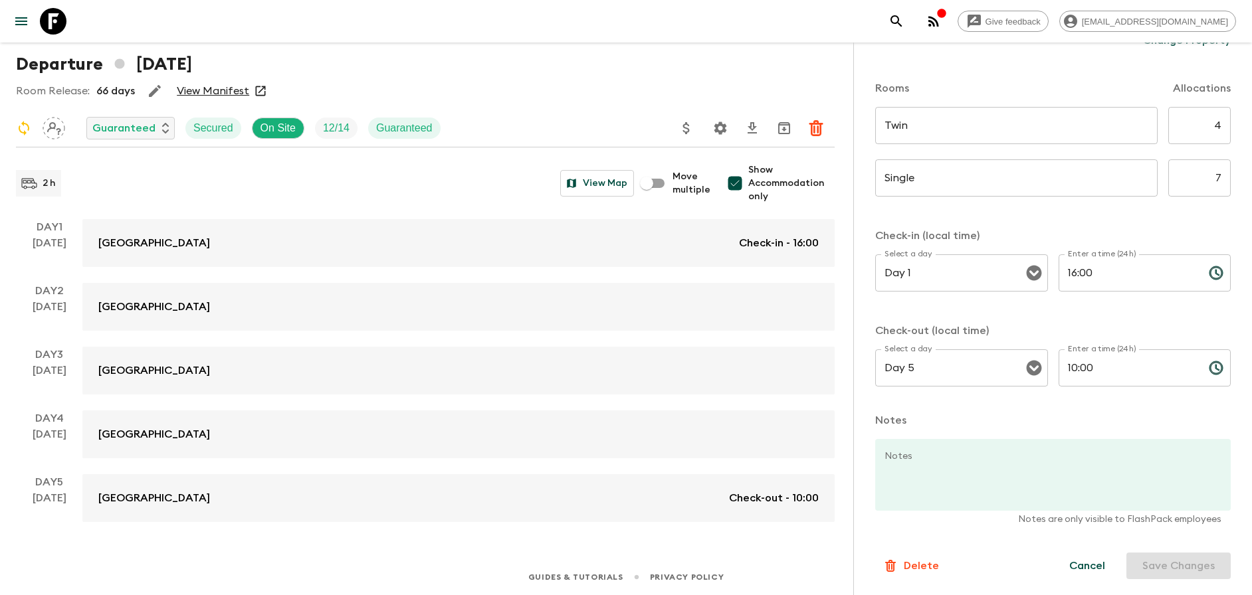
click at [157, 92] on icon "button" at bounding box center [155, 91] width 16 height 16
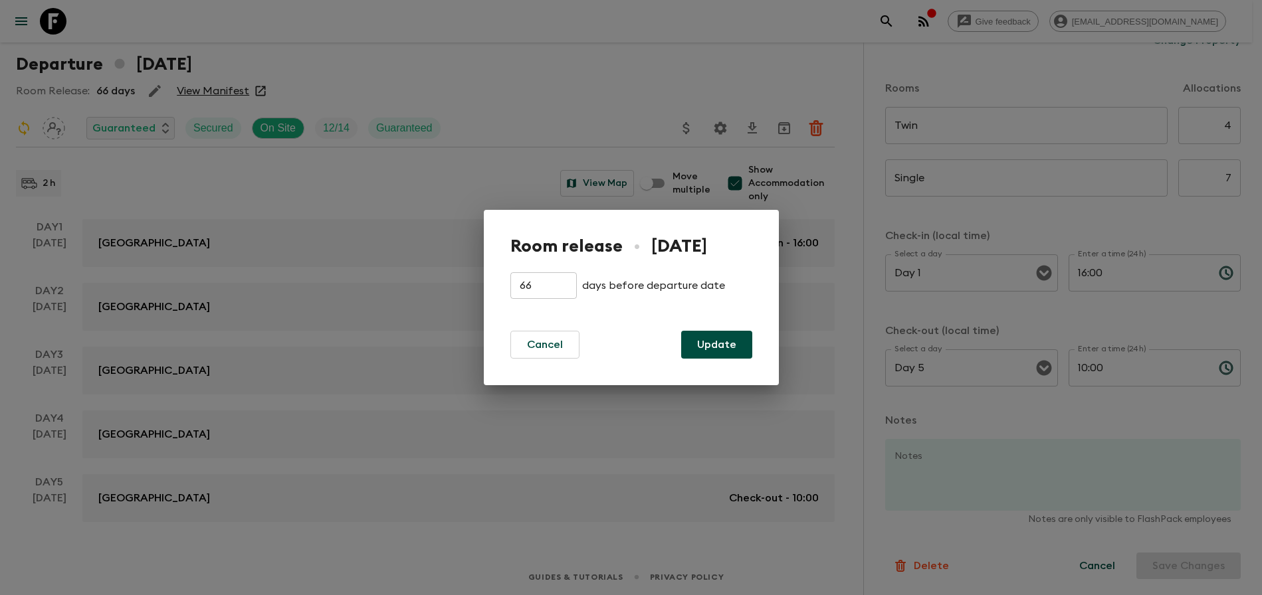
drag, startPoint x: 521, startPoint y: 282, endPoint x: 492, endPoint y: 276, distance: 29.2
click at [495, 277] on div "Room release • [DATE] 66 ​ days before departure date Cancel Update" at bounding box center [631, 297] width 295 height 175
type input "31"
click at [741, 349] on button "Update" at bounding box center [716, 345] width 71 height 28
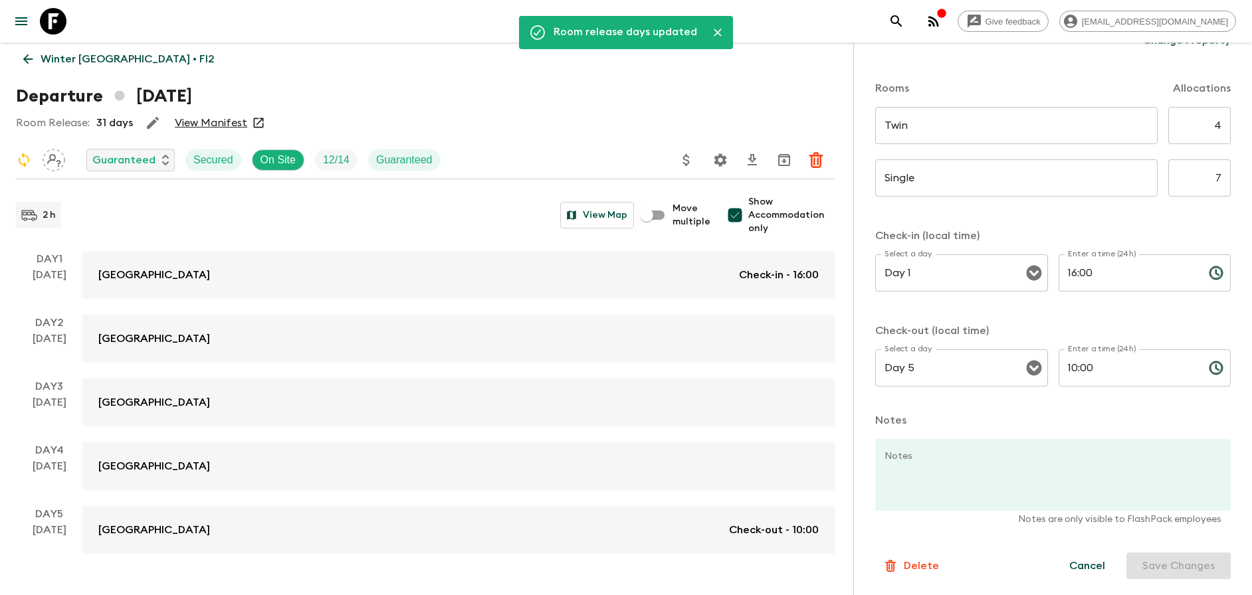
scroll to position [0, 0]
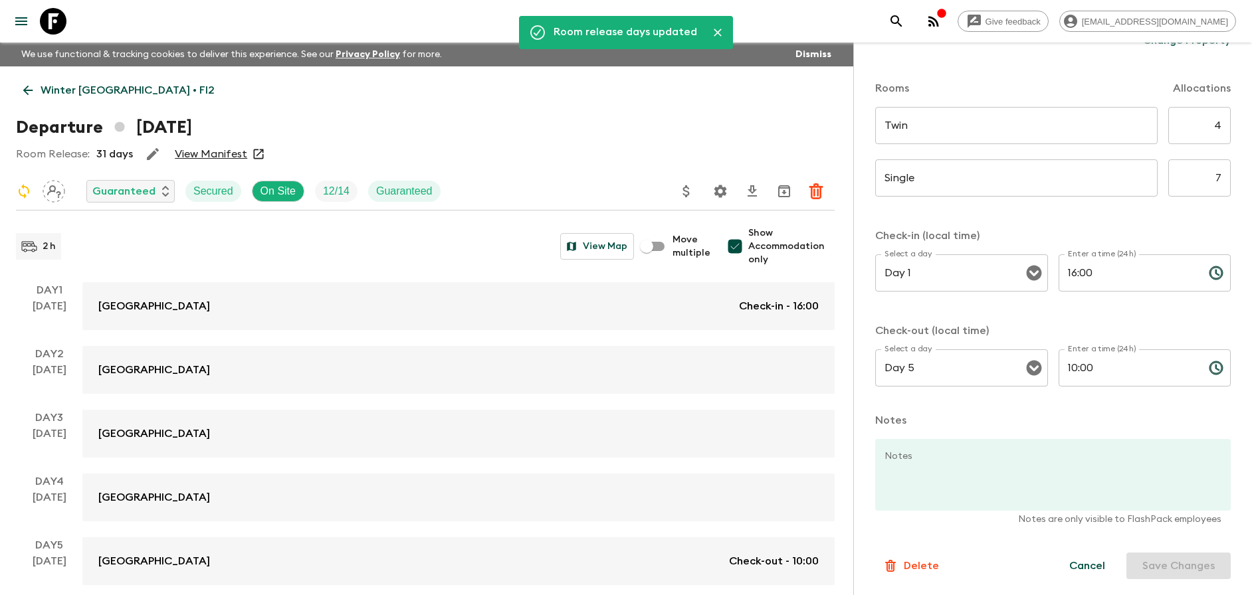
click at [123, 85] on p "Winter [GEOGRAPHIC_DATA] • FI2" at bounding box center [128, 90] width 174 height 16
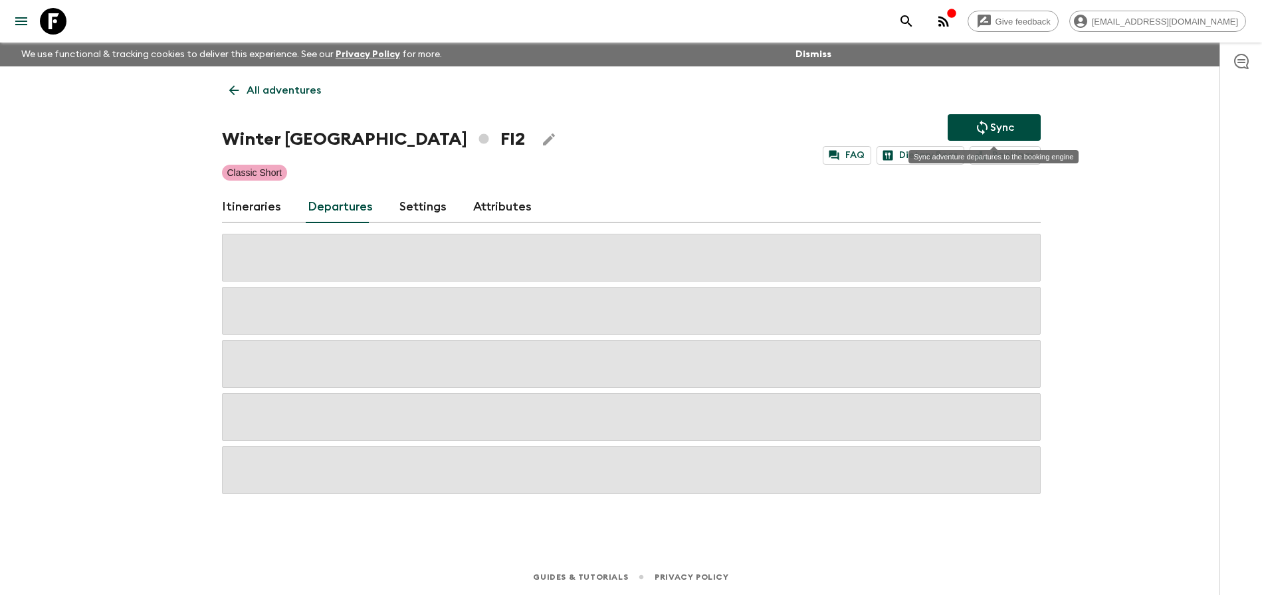
click at [998, 116] on button "Sync" at bounding box center [993, 127] width 93 height 27
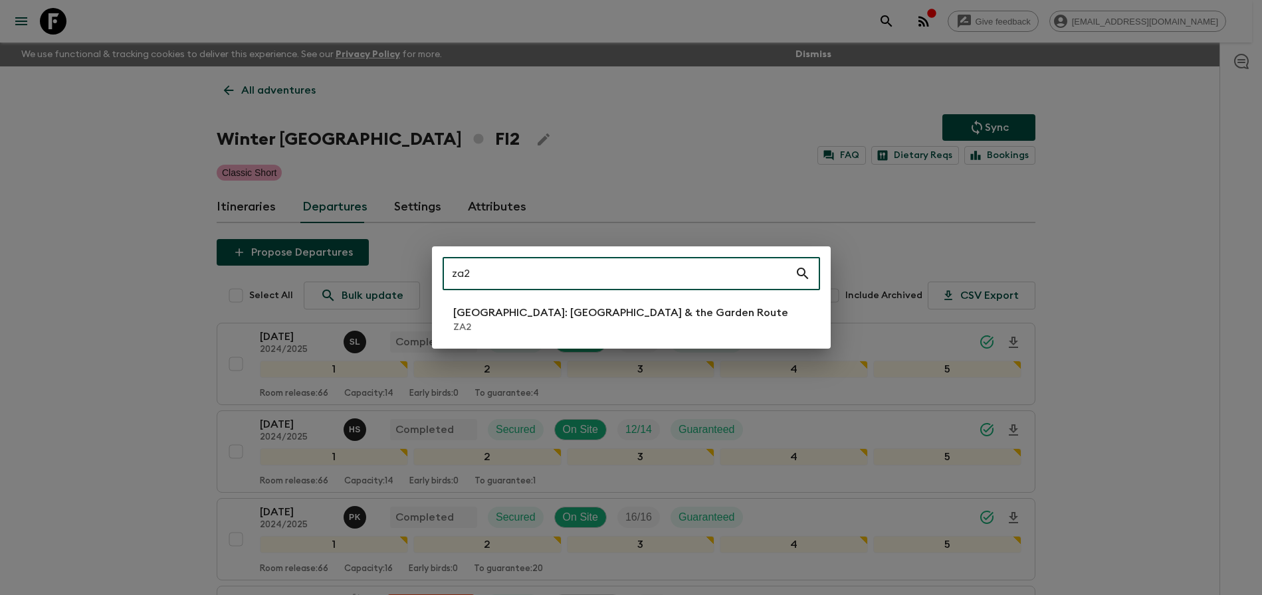
type input "za2"
click at [553, 307] on p "[GEOGRAPHIC_DATA]: [GEOGRAPHIC_DATA] & the Garden Route" at bounding box center [620, 313] width 335 height 16
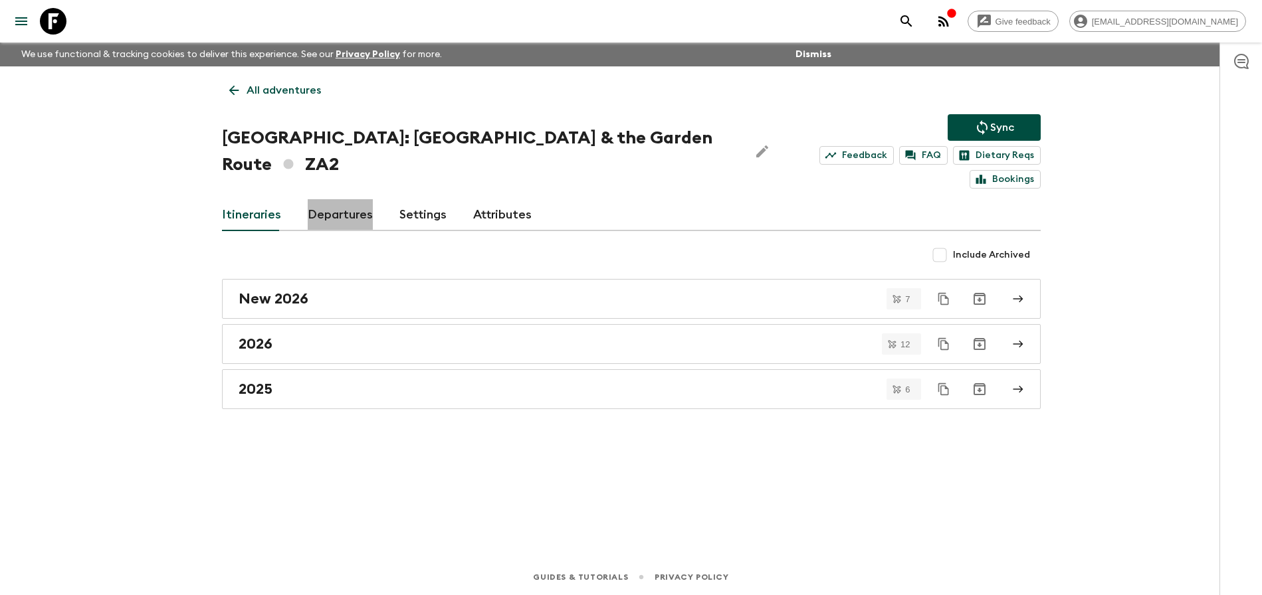
click at [343, 199] on link "Departures" at bounding box center [340, 215] width 65 height 32
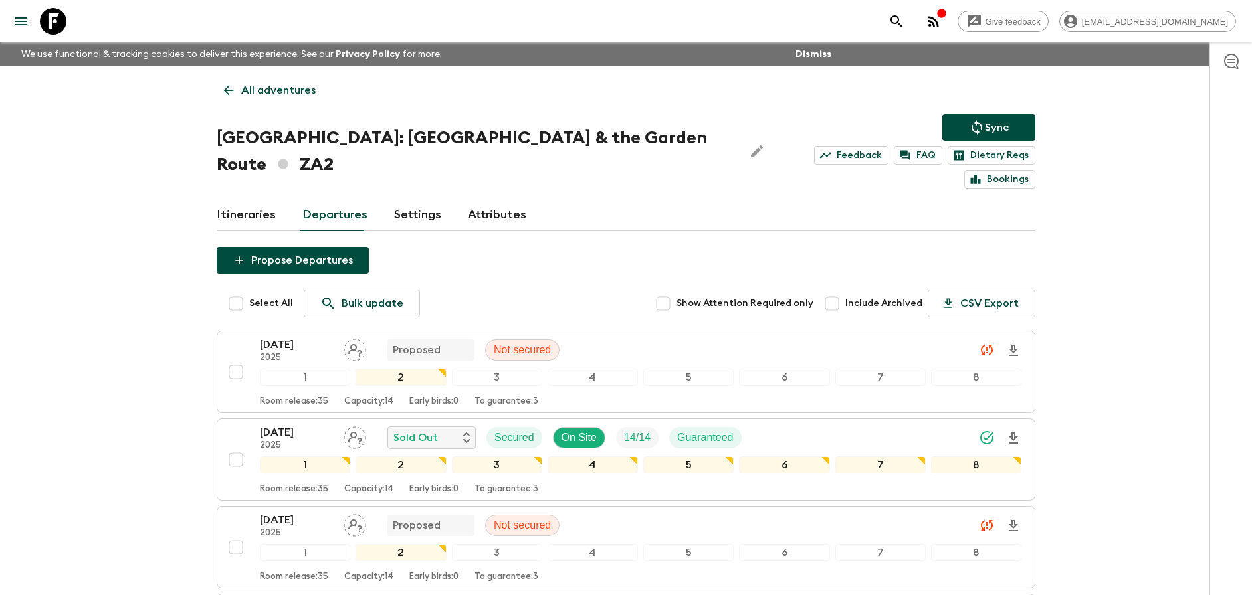
click at [250, 203] on link "Itineraries" at bounding box center [246, 215] width 59 height 32
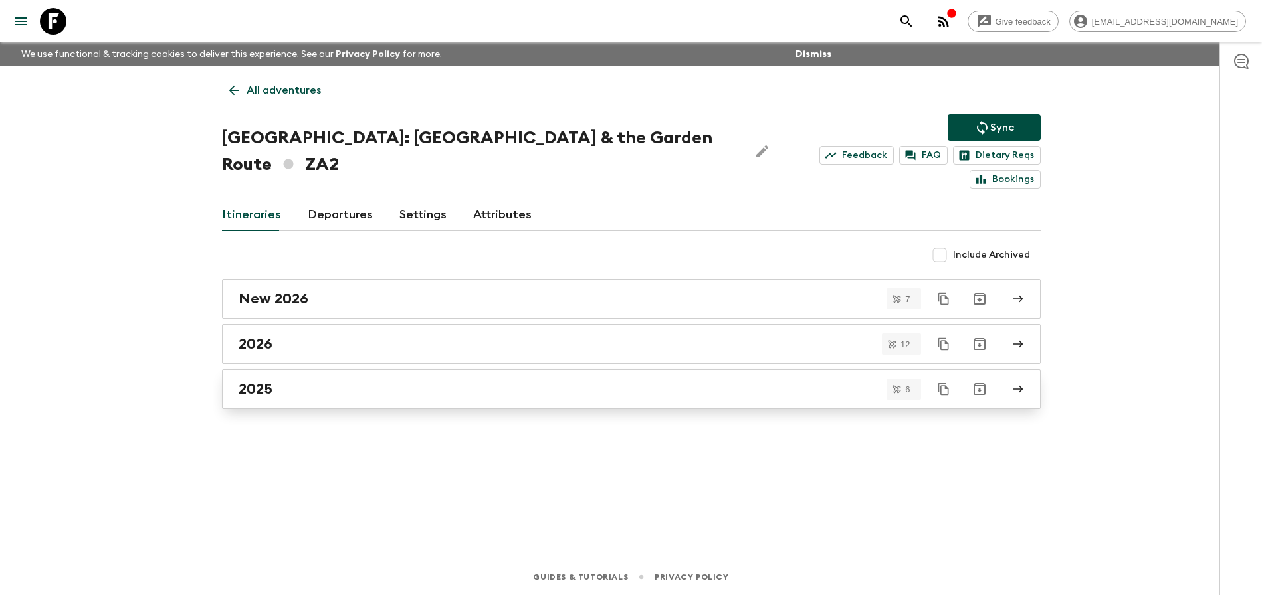
click at [476, 369] on link "2025" at bounding box center [631, 389] width 818 height 40
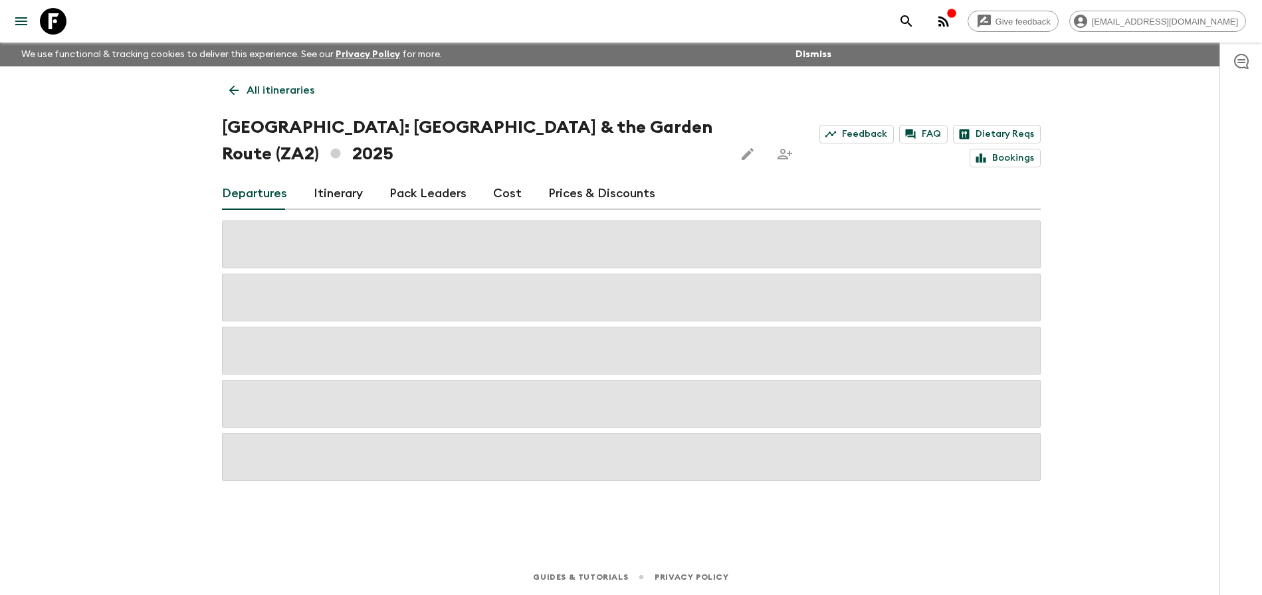
click at [777, 158] on icon "Share this itinerary" at bounding box center [784, 154] width 15 height 11
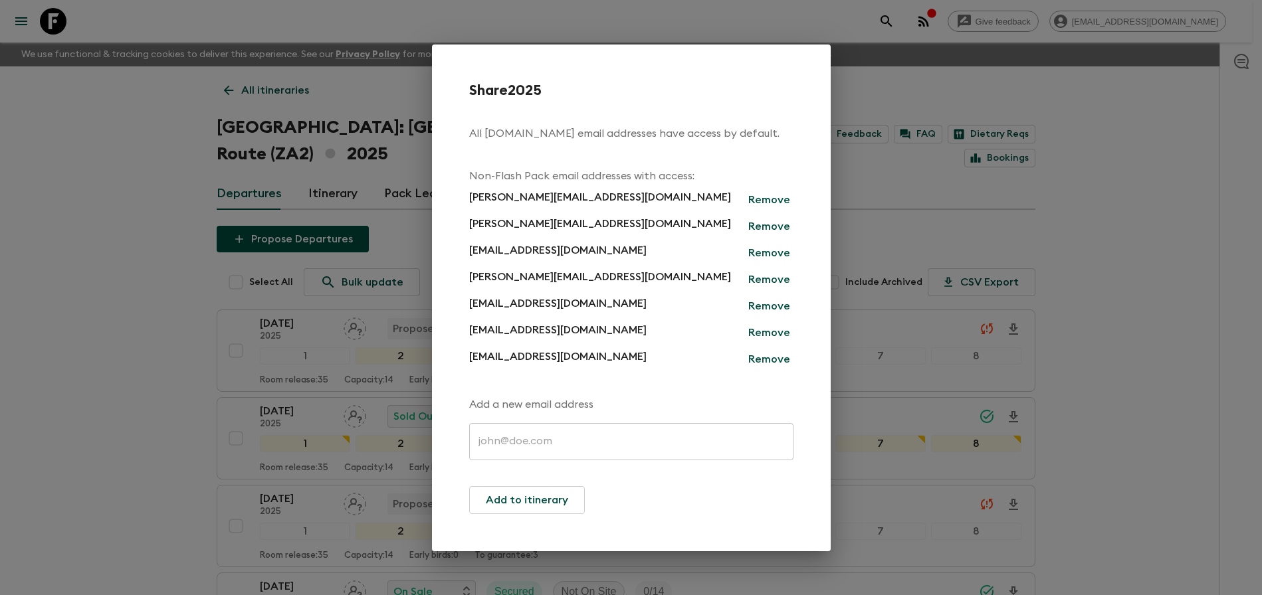
click at [359, 150] on div "Share 2025 All [DOMAIN_NAME] email addresses have access by default. Non-Flash …" at bounding box center [631, 297] width 1262 height 595
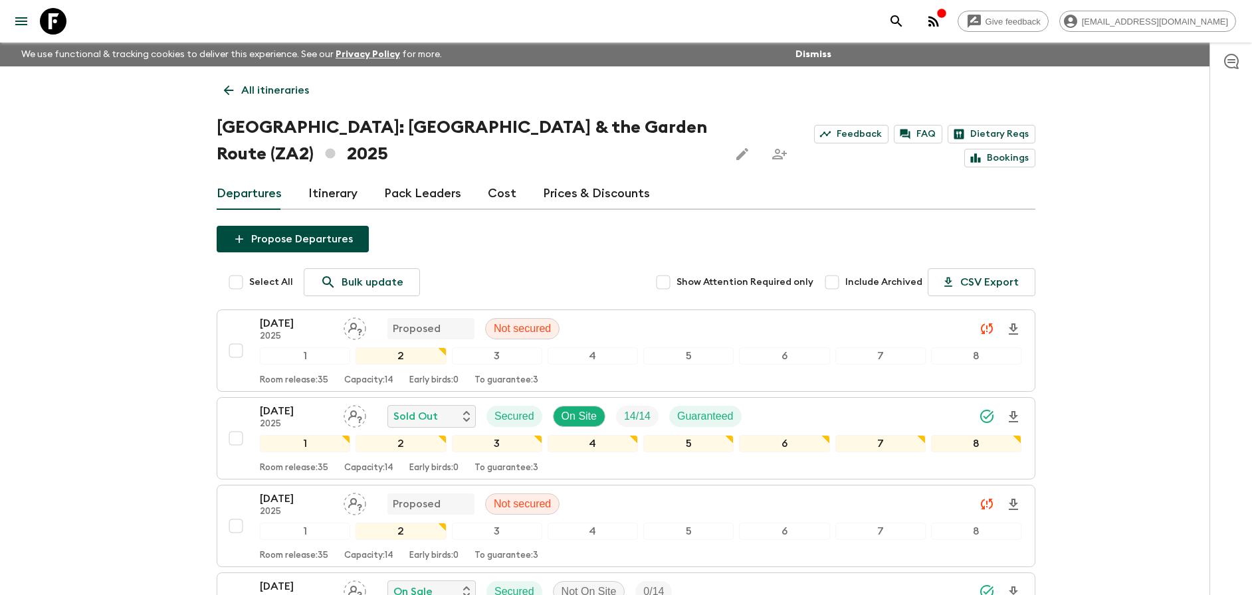
click at [253, 88] on p "All itineraries" at bounding box center [275, 90] width 68 height 16
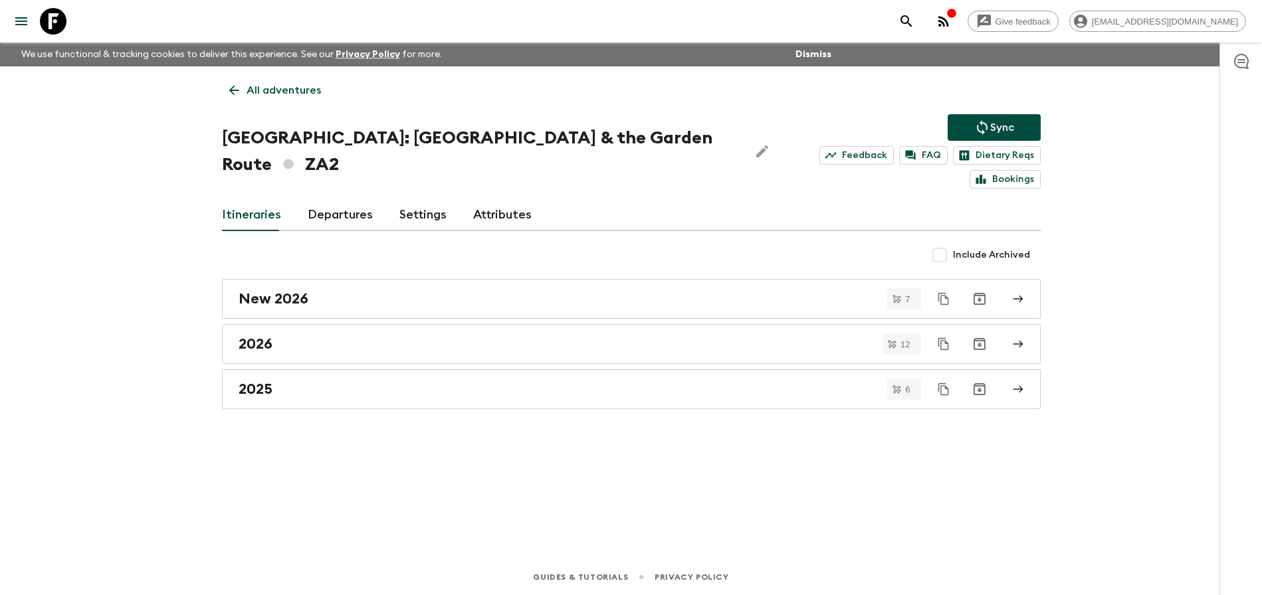
click at [354, 199] on link "Departures" at bounding box center [340, 215] width 65 height 32
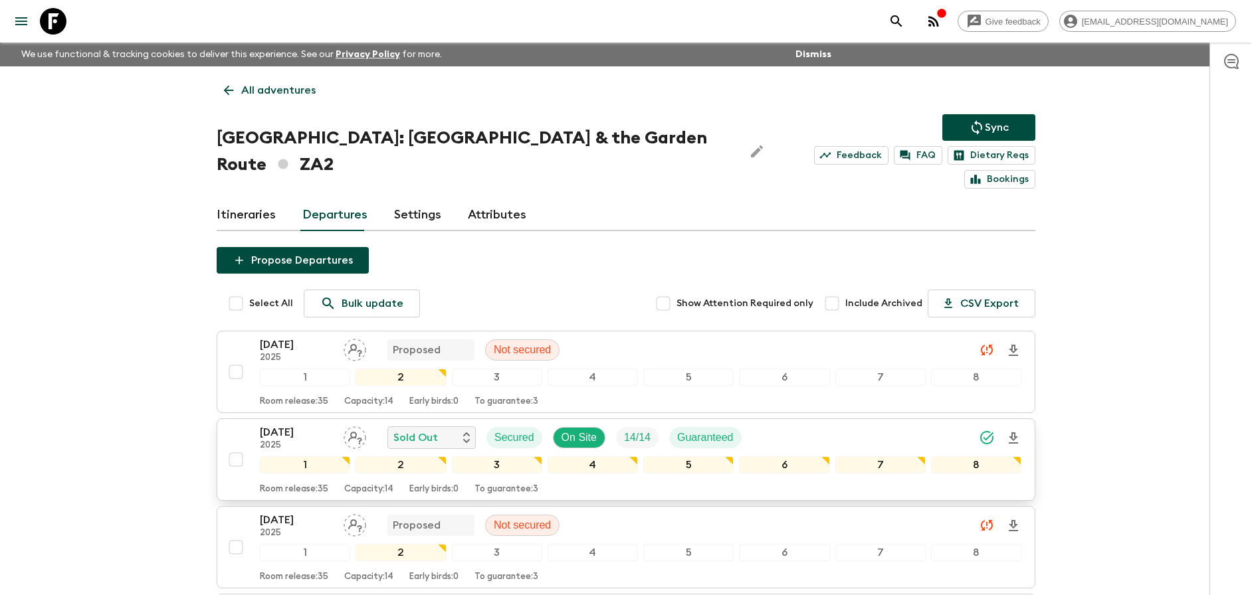
click at [806, 424] on div "[DATE] 2025 Sold Out Secured On Site 14 / 14 Guaranteed" at bounding box center [640, 437] width 761 height 27
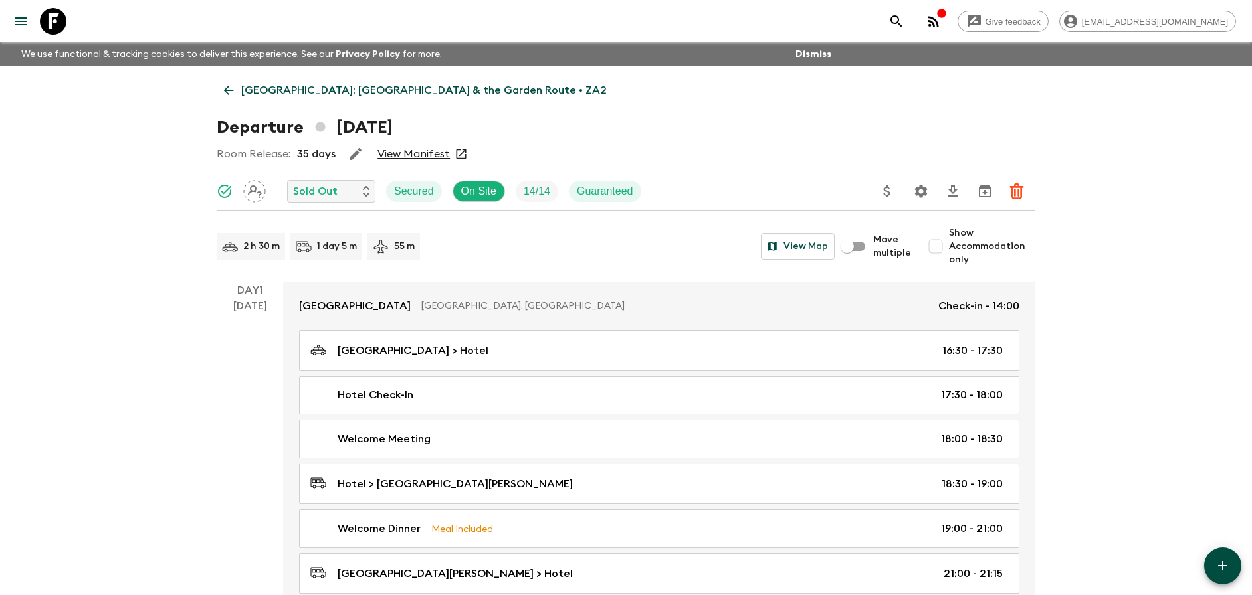
click at [434, 161] on div "Room Release: 35 days View Manifest" at bounding box center [626, 154] width 818 height 27
click at [432, 158] on link "View Manifest" at bounding box center [413, 153] width 72 height 13
